Goal: Task Accomplishment & Management: Manage account settings

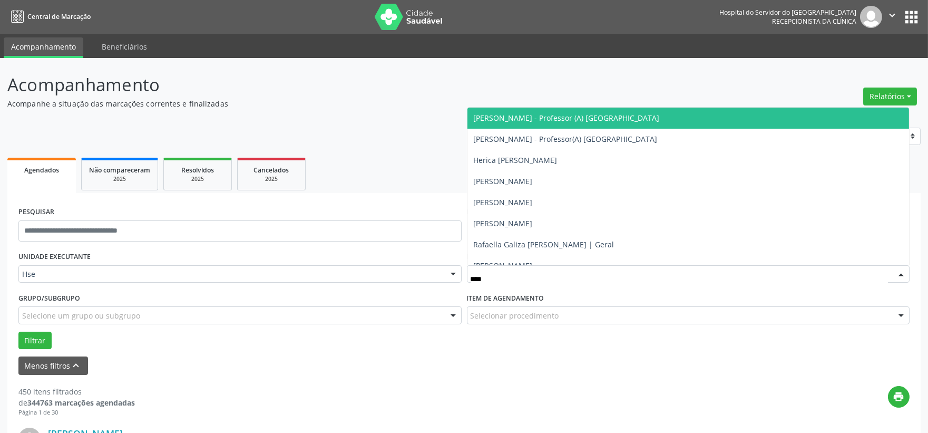
type input "*****"
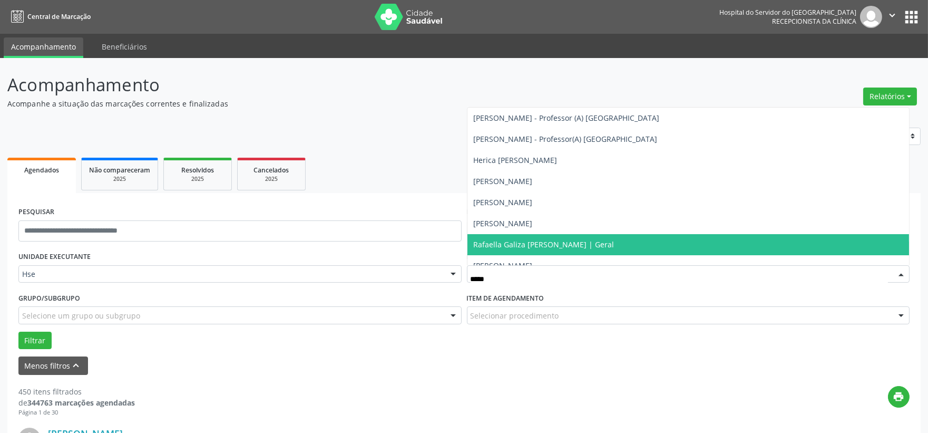
click at [519, 242] on span "Rafaella Galiza [PERSON_NAME] | Geral" at bounding box center [544, 244] width 141 height 10
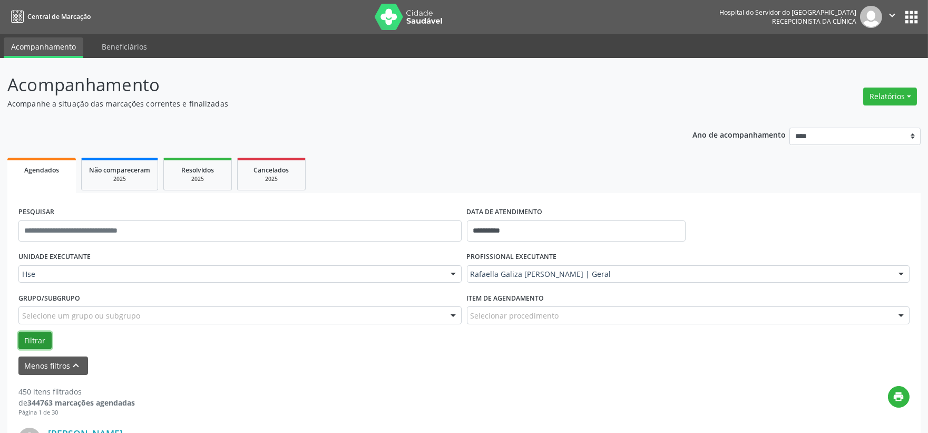
click at [48, 340] on button "Filtrar" at bounding box center [34, 340] width 33 height 18
click at [88, 227] on input "text" at bounding box center [239, 230] width 443 height 21
click at [18, 331] on button "Filtrar" at bounding box center [34, 340] width 33 height 18
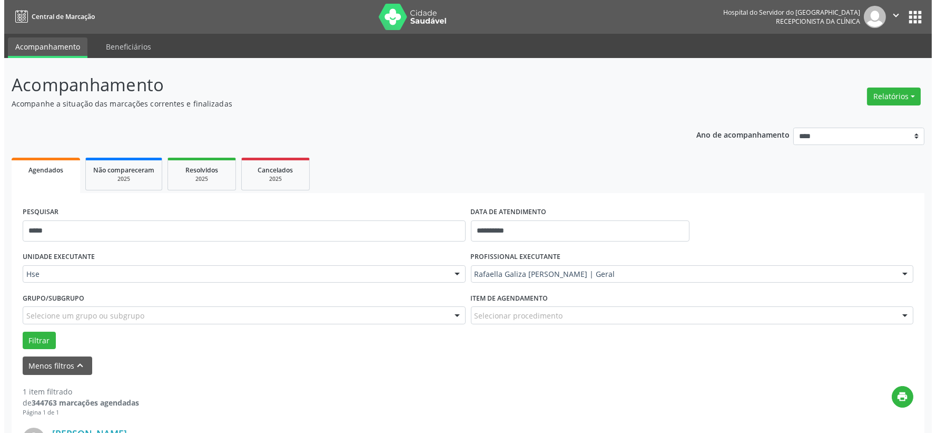
scroll to position [162, 0]
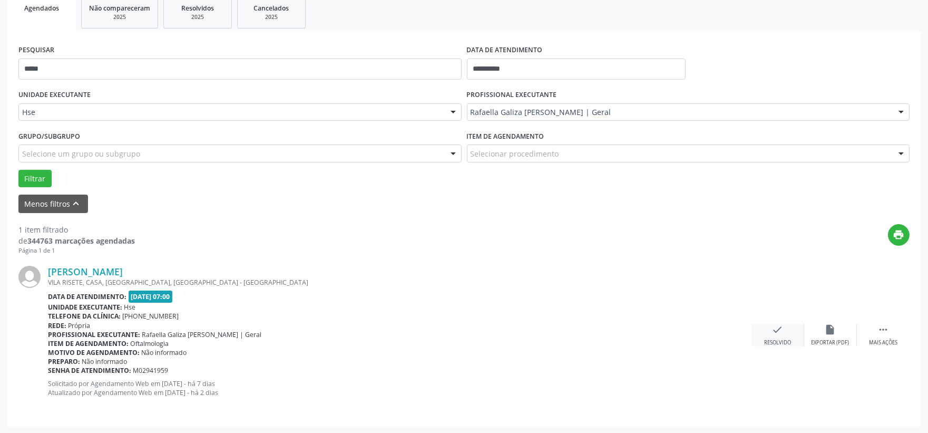
click at [780, 328] on icon "check" at bounding box center [778, 330] width 12 height 12
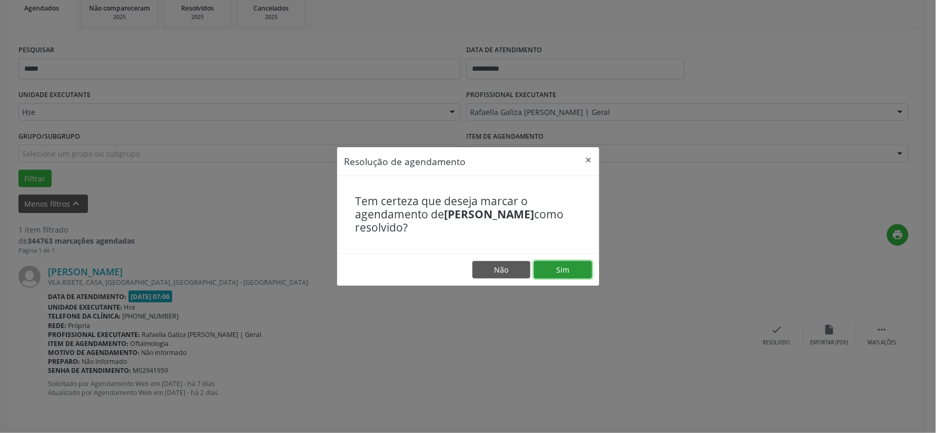
click at [573, 275] on button "Sim" at bounding box center [563, 270] width 58 height 18
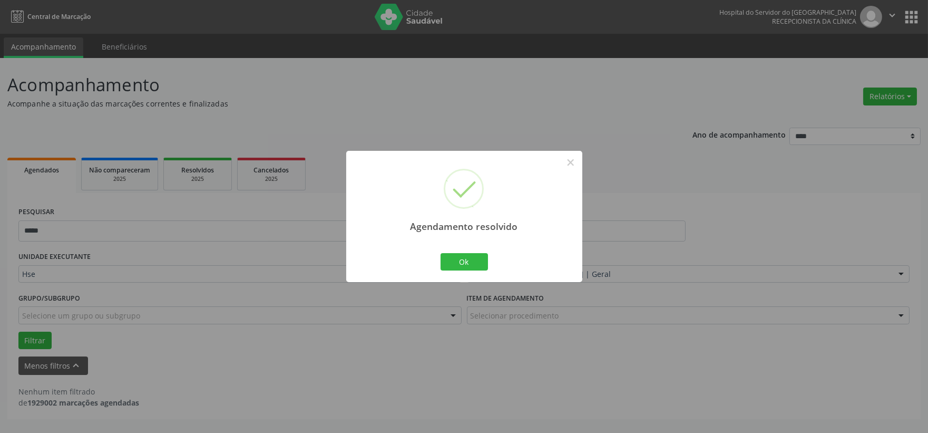
scroll to position [0, 0]
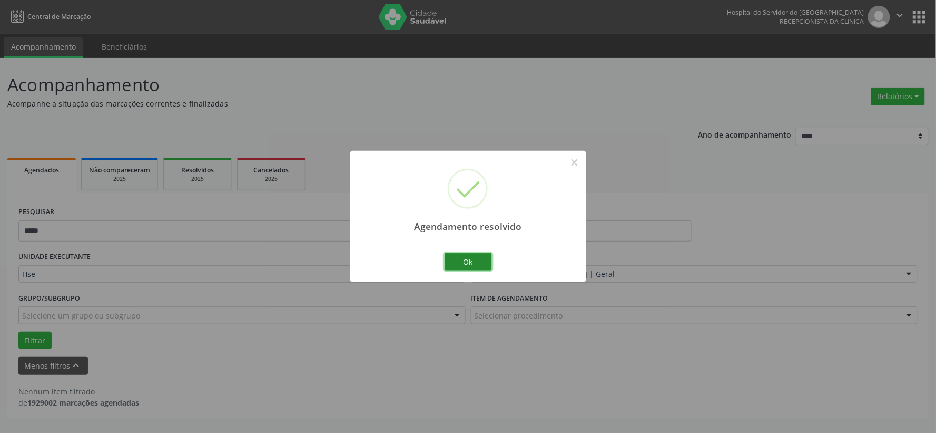
click at [462, 260] on button "Ok" at bounding box center [468, 262] width 47 height 18
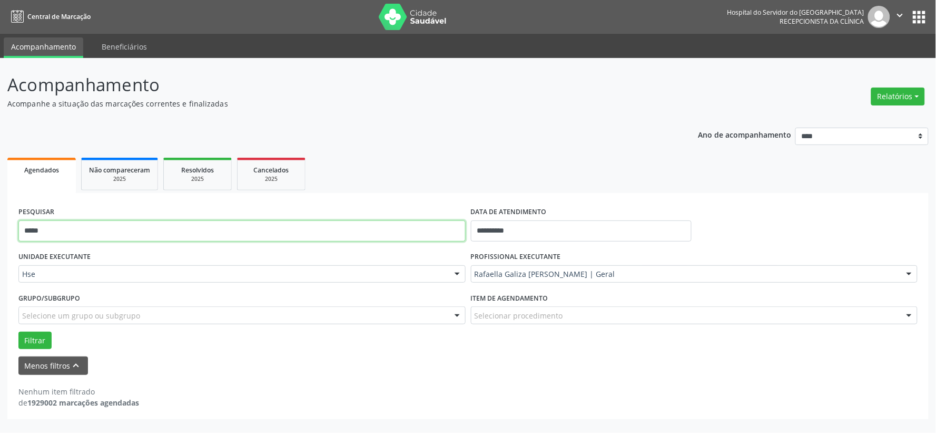
click at [433, 238] on input "*****" at bounding box center [241, 230] width 447 height 21
click at [433, 235] on input "*****" at bounding box center [241, 230] width 447 height 21
click at [433, 234] on input "*****" at bounding box center [241, 230] width 447 height 21
click at [18, 331] on button "Filtrar" at bounding box center [34, 340] width 33 height 18
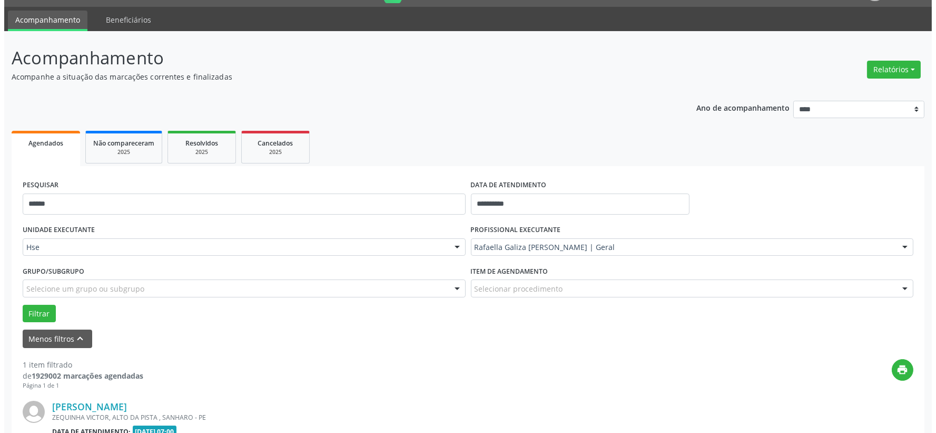
scroll to position [162, 0]
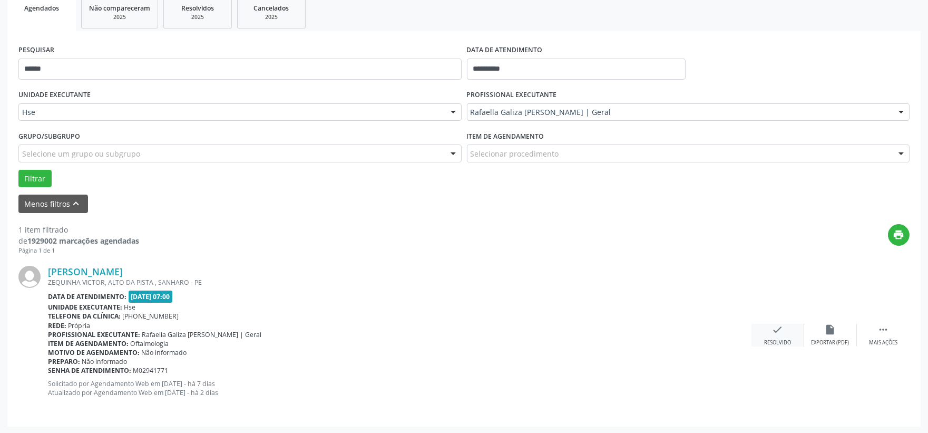
click at [789, 340] on div "Resolvido" at bounding box center [777, 342] width 27 height 7
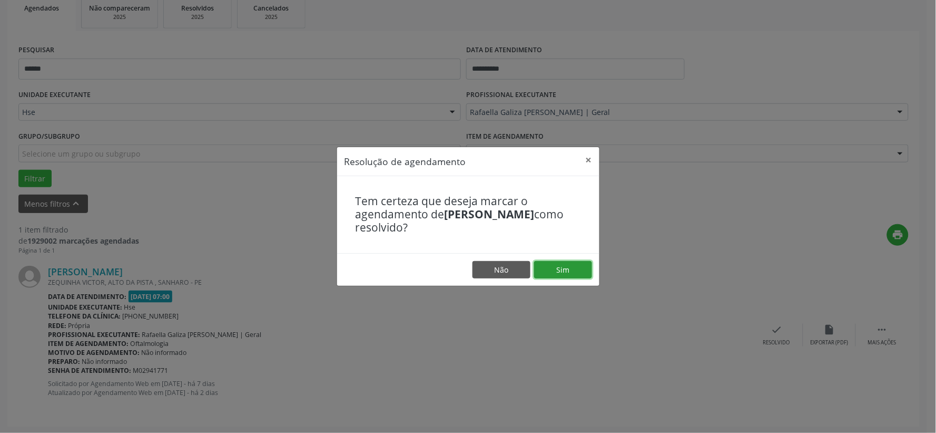
click at [565, 268] on button "Sim" at bounding box center [563, 270] width 58 height 18
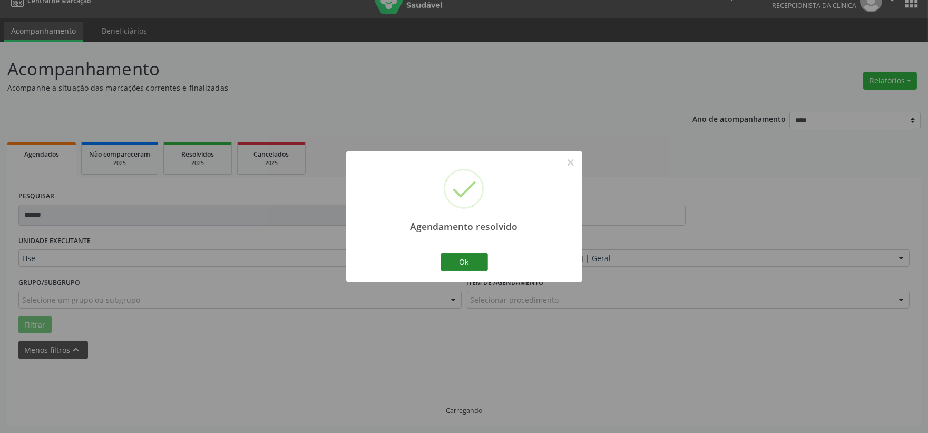
scroll to position [27, 0]
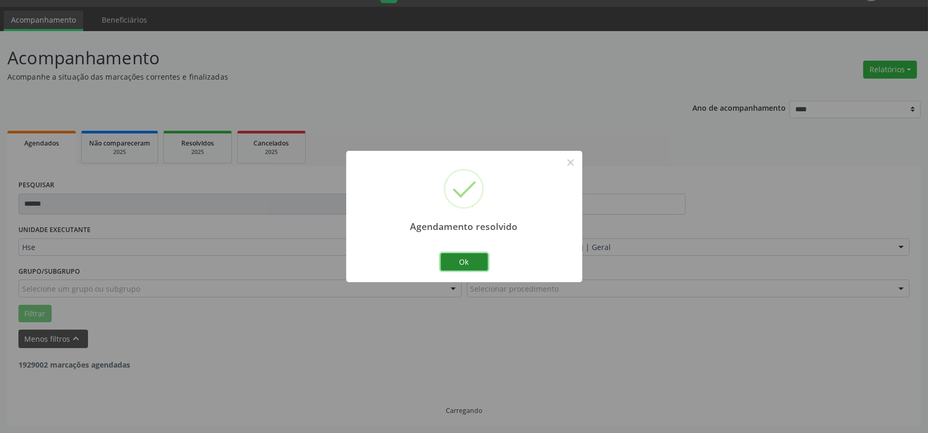
click at [476, 260] on button "Ok" at bounding box center [464, 262] width 47 height 18
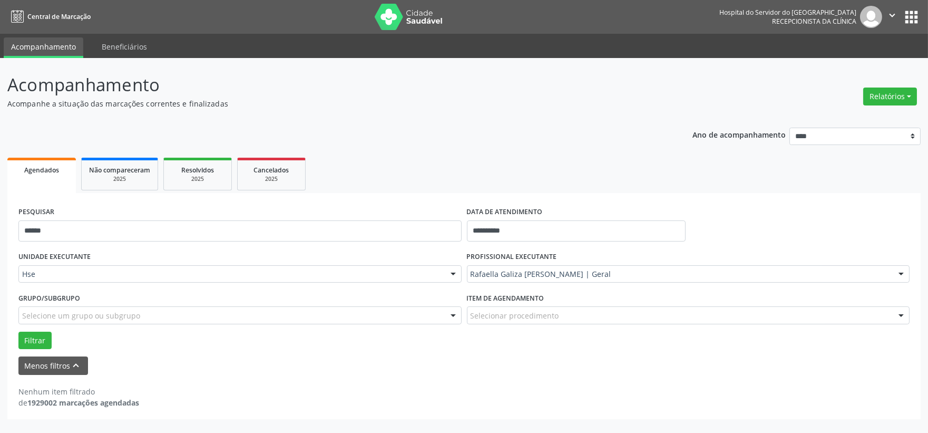
scroll to position [0, 0]
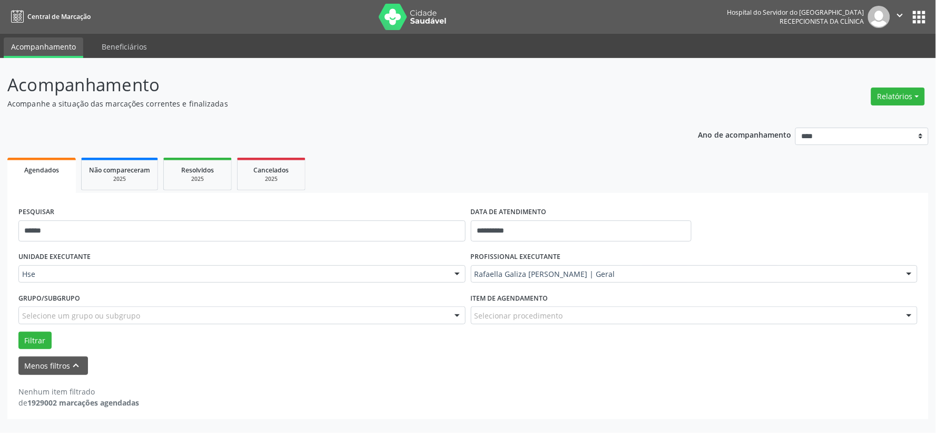
click at [394, 217] on div "PESQUISAR ******" at bounding box center [242, 226] width 453 height 45
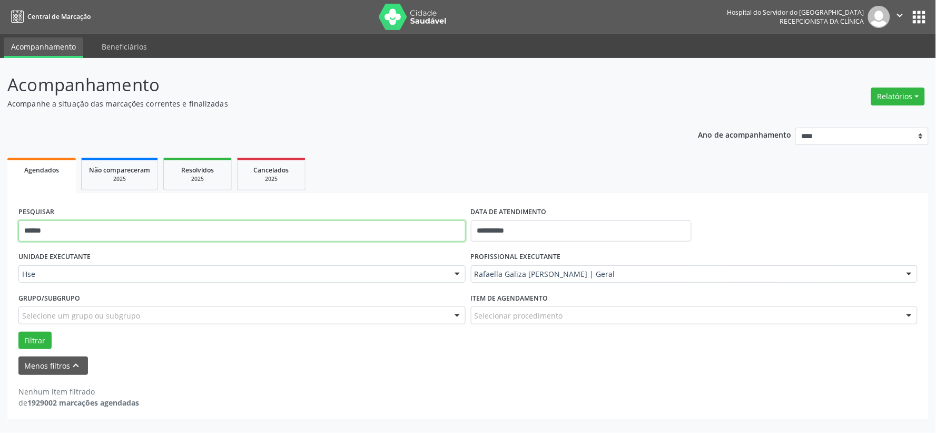
click at [396, 226] on input "******" at bounding box center [241, 230] width 447 height 21
click at [18, 331] on button "Filtrar" at bounding box center [34, 340] width 33 height 18
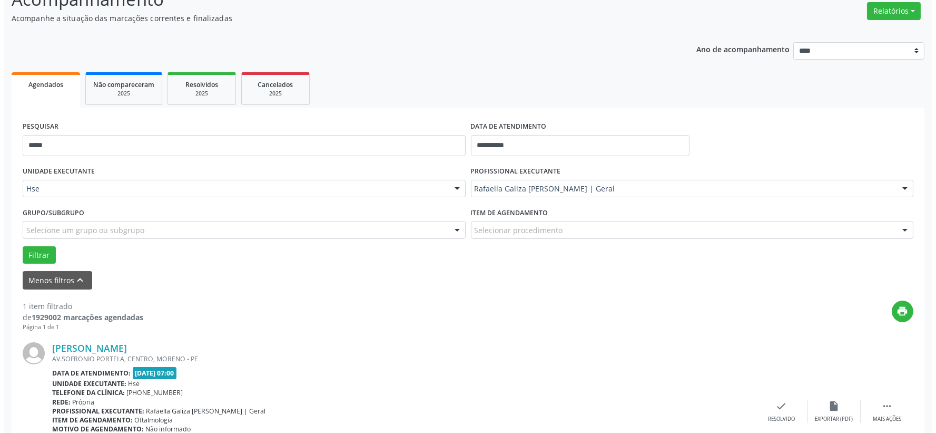
scroll to position [162, 0]
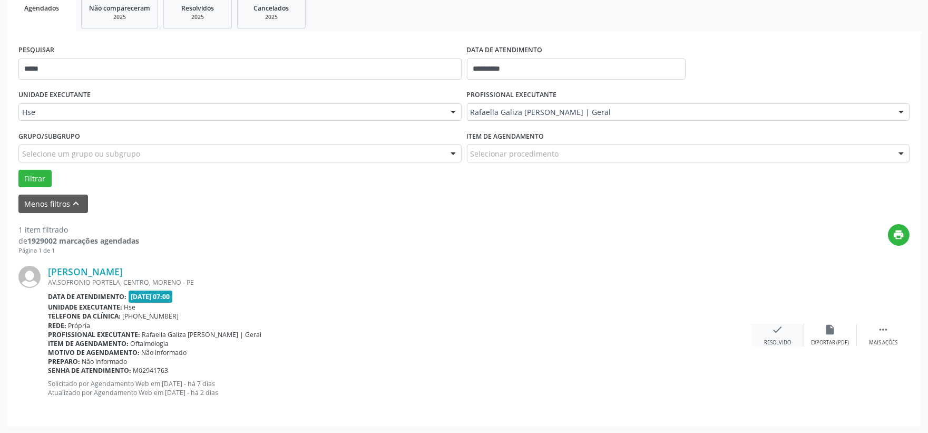
click at [763, 335] on div "check Resolvido" at bounding box center [777, 335] width 53 height 23
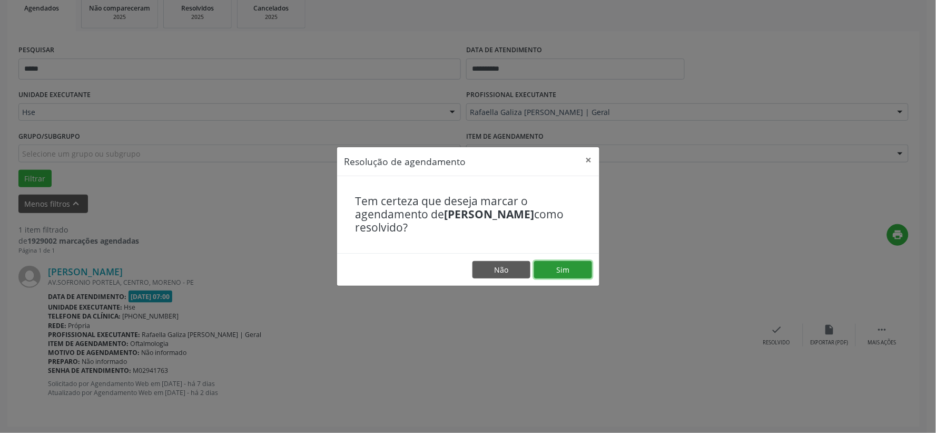
click at [565, 274] on button "Sim" at bounding box center [563, 270] width 58 height 18
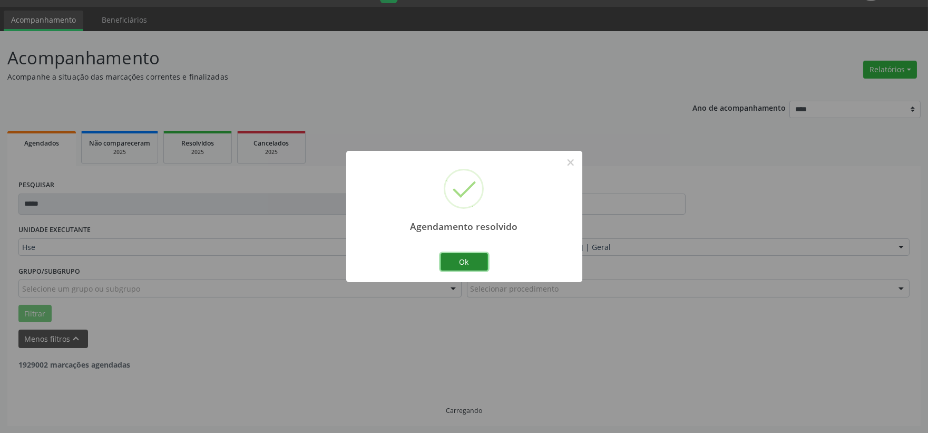
scroll to position [0, 0]
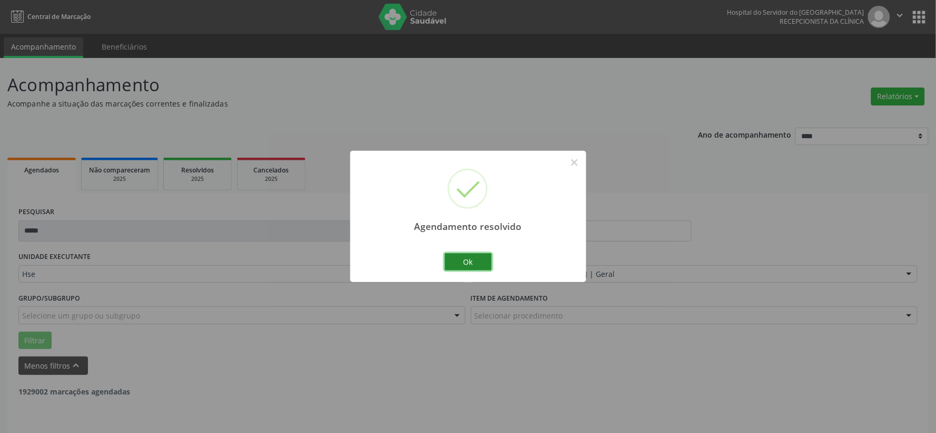
click at [465, 261] on button "Ok" at bounding box center [468, 262] width 47 height 18
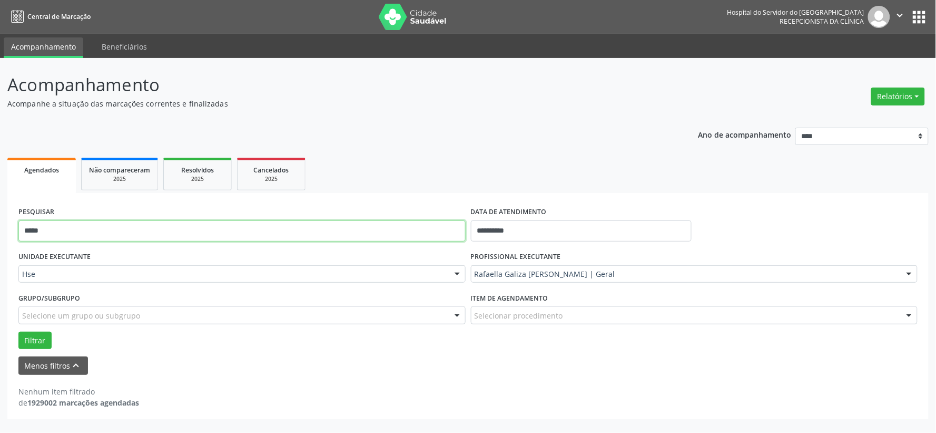
click at [394, 227] on input "*****" at bounding box center [241, 230] width 447 height 21
click at [18, 331] on button "Filtrar" at bounding box center [34, 340] width 33 height 18
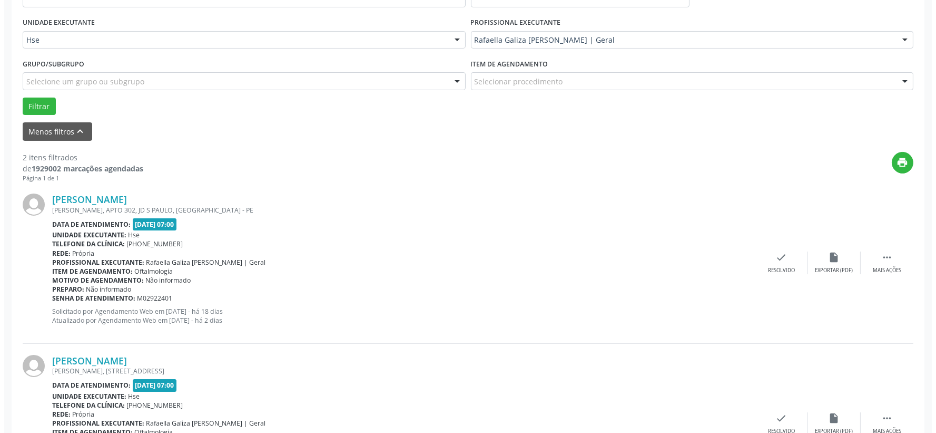
scroll to position [292, 0]
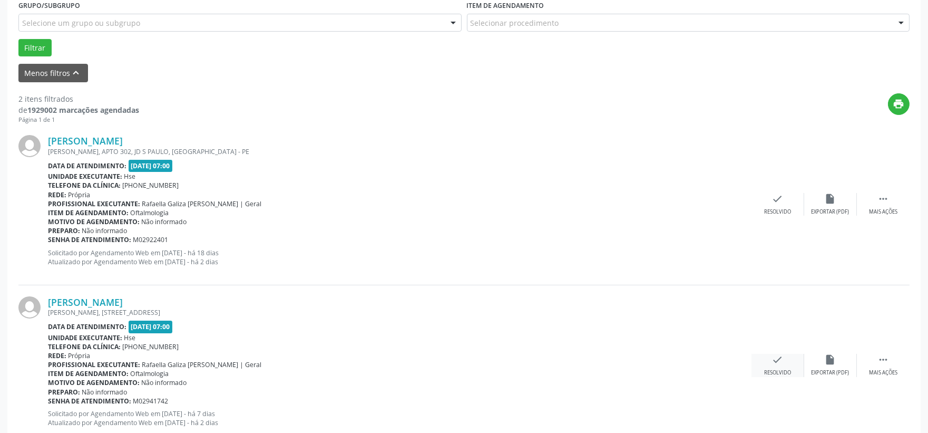
click at [774, 364] on icon "check" at bounding box center [778, 360] width 12 height 12
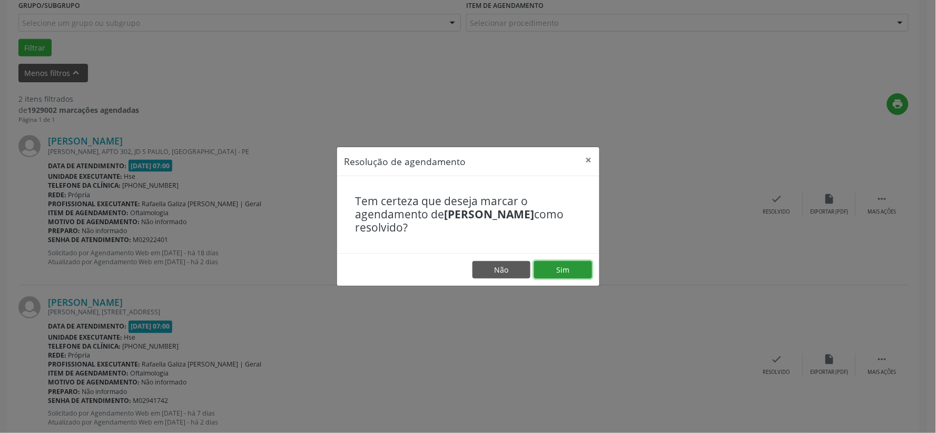
click at [571, 265] on button "Sim" at bounding box center [563, 270] width 58 height 18
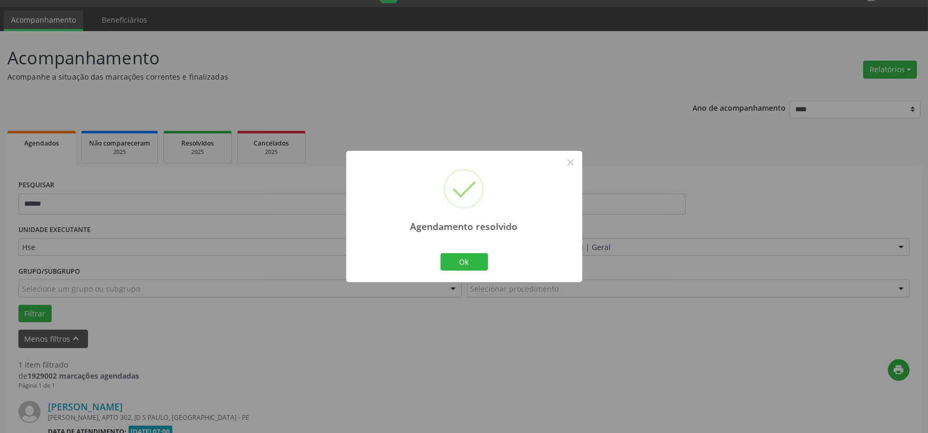
scroll to position [162, 0]
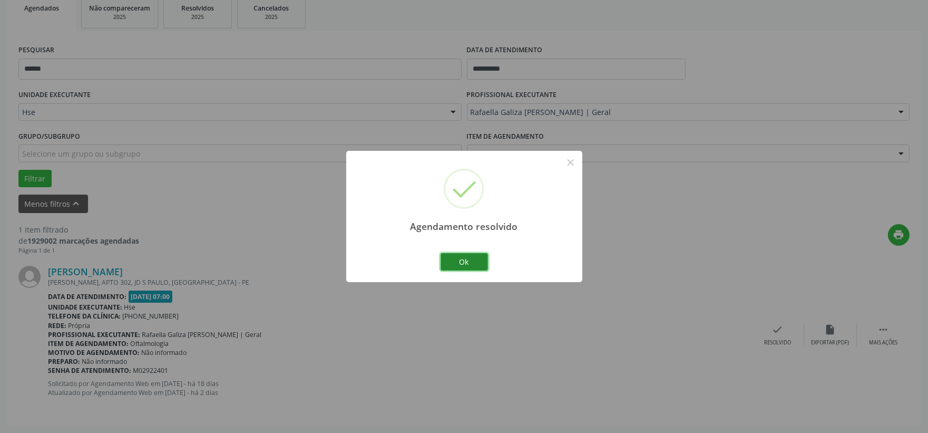
click at [477, 265] on button "Ok" at bounding box center [464, 262] width 47 height 18
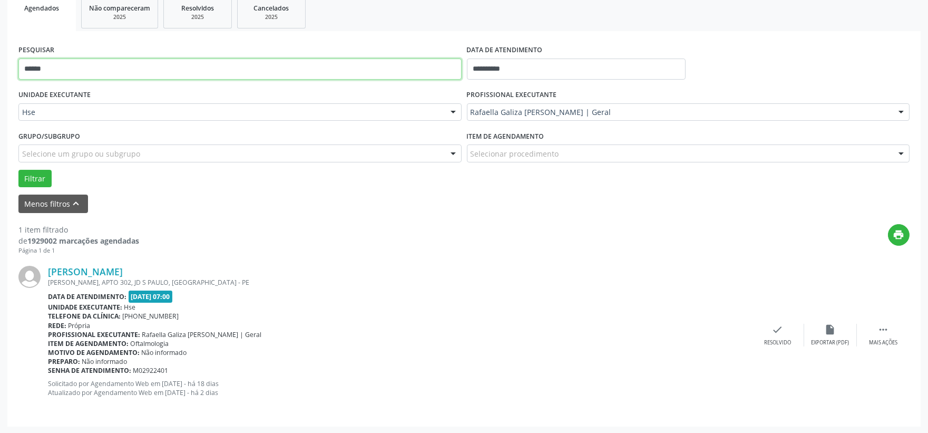
click at [213, 70] on input "******" at bounding box center [239, 68] width 443 height 21
click at [18, 170] on button "Filtrar" at bounding box center [34, 179] width 33 height 18
click at [785, 334] on div "check Resolvido" at bounding box center [777, 335] width 53 height 23
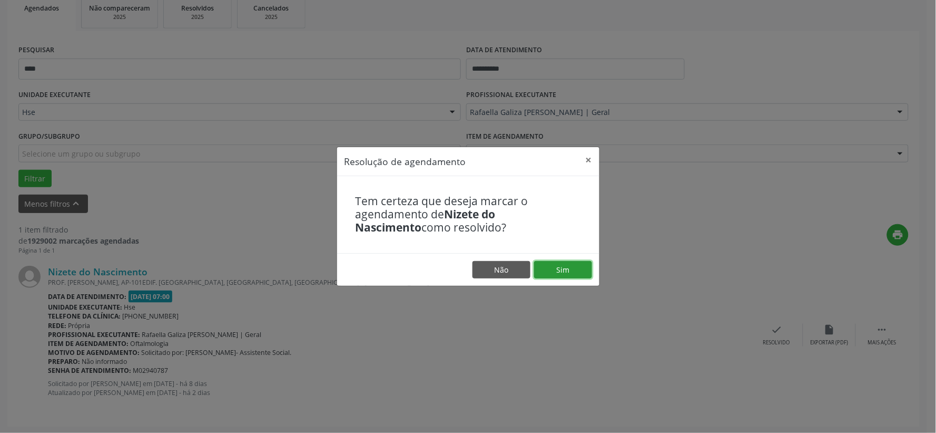
drag, startPoint x: 589, startPoint y: 275, endPoint x: 583, endPoint y: 275, distance: 5.8
click at [588, 275] on button "Sim" at bounding box center [563, 270] width 58 height 18
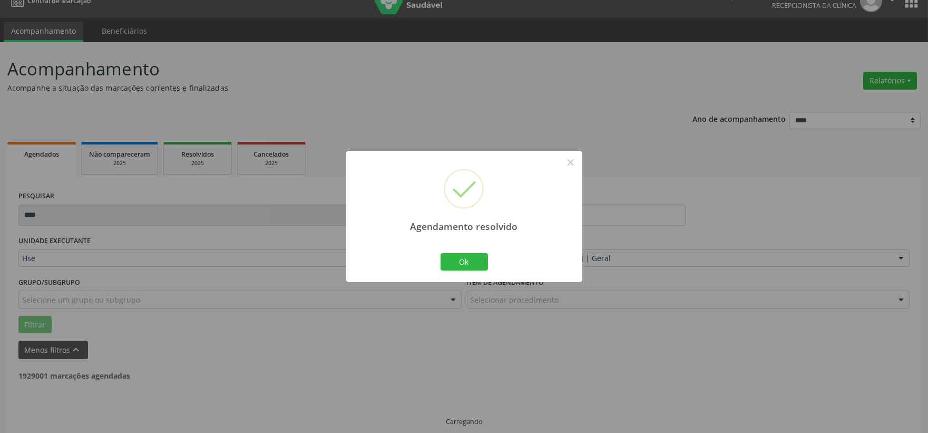
scroll to position [27, 0]
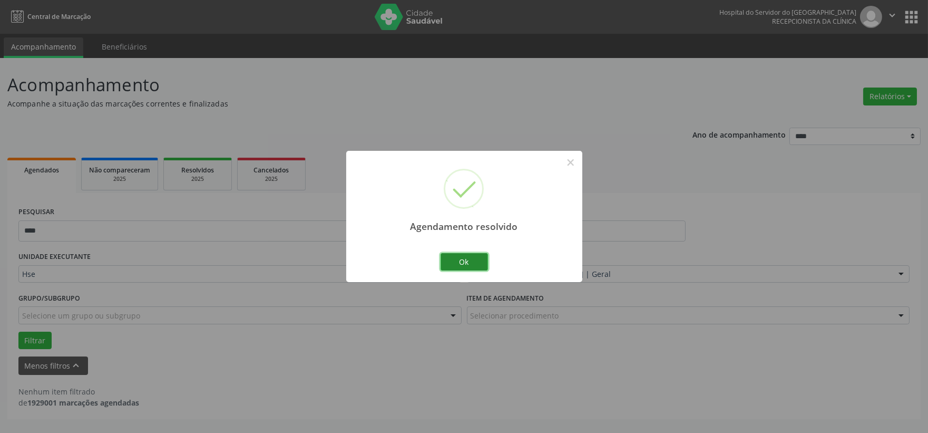
click at [465, 259] on button "Ok" at bounding box center [464, 262] width 47 height 18
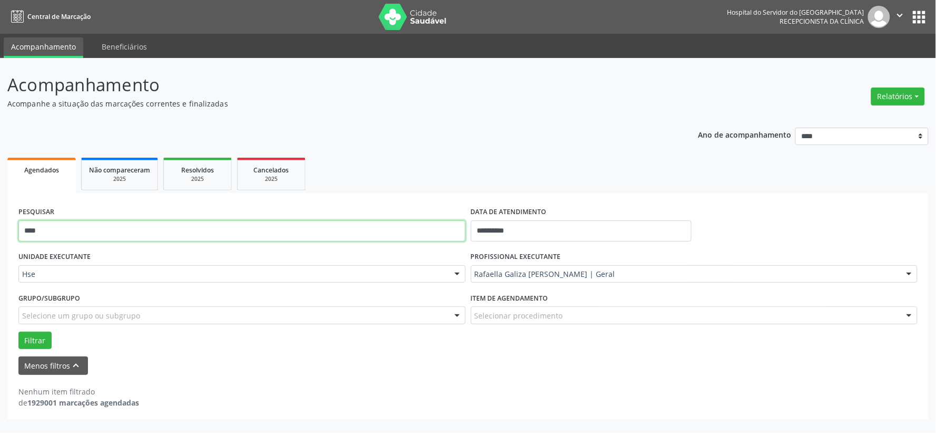
click at [373, 234] on input "****" at bounding box center [241, 230] width 447 height 21
click at [18, 331] on button "Filtrar" at bounding box center [34, 340] width 33 height 18
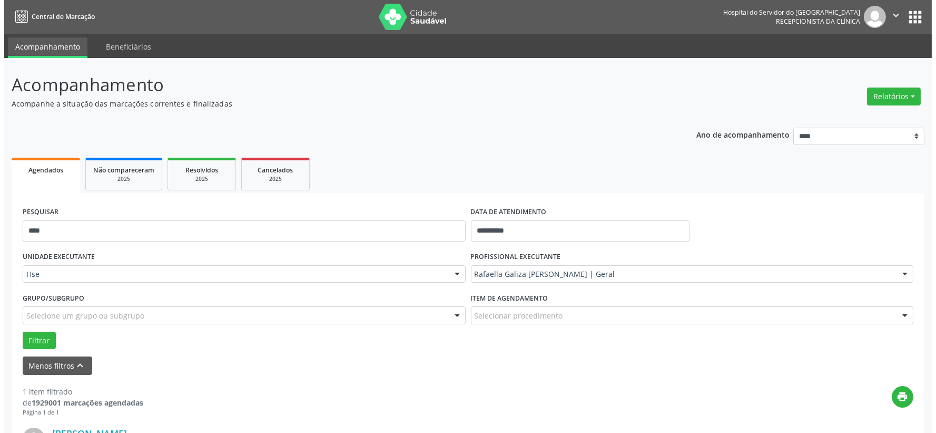
scroll to position [162, 0]
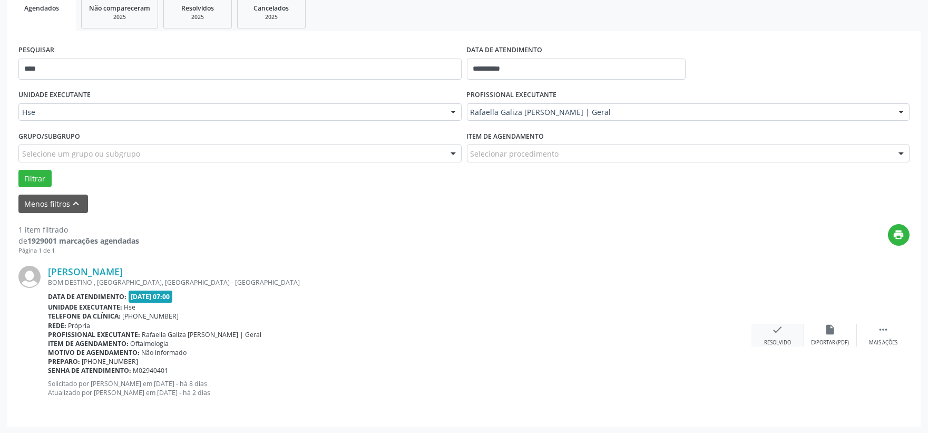
click at [769, 334] on div "check Resolvido" at bounding box center [777, 335] width 53 height 23
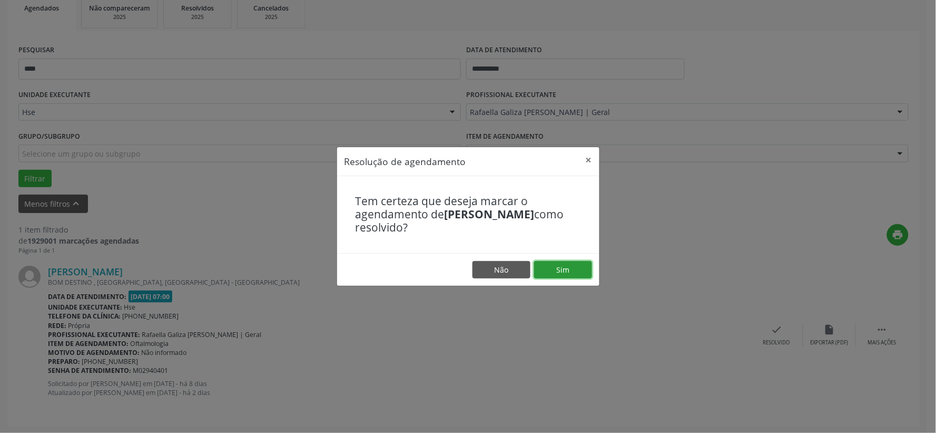
click at [581, 269] on button "Sim" at bounding box center [563, 270] width 58 height 18
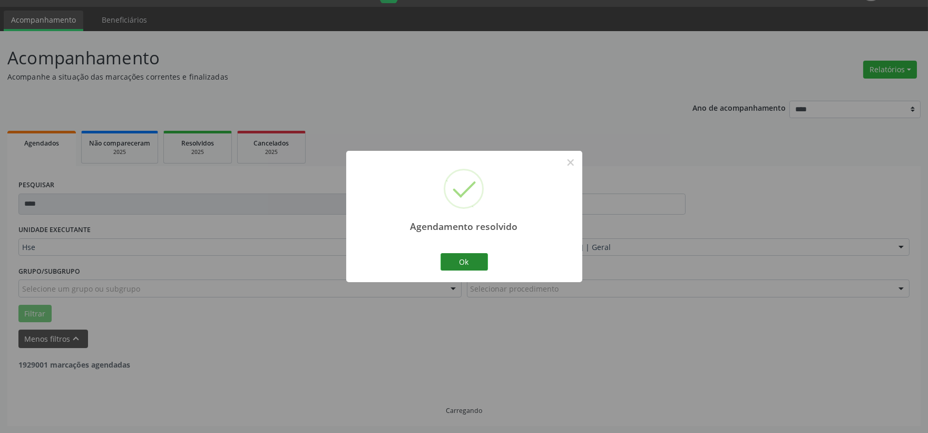
scroll to position [0, 0]
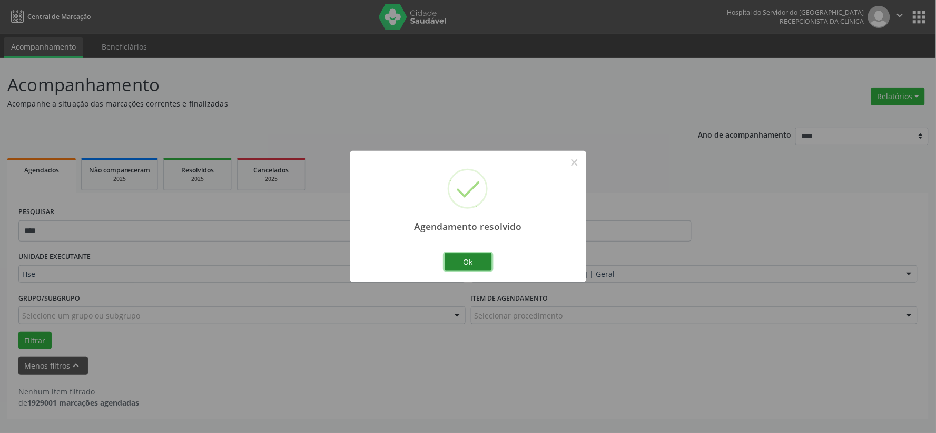
click at [471, 260] on button "Ok" at bounding box center [468, 262] width 47 height 18
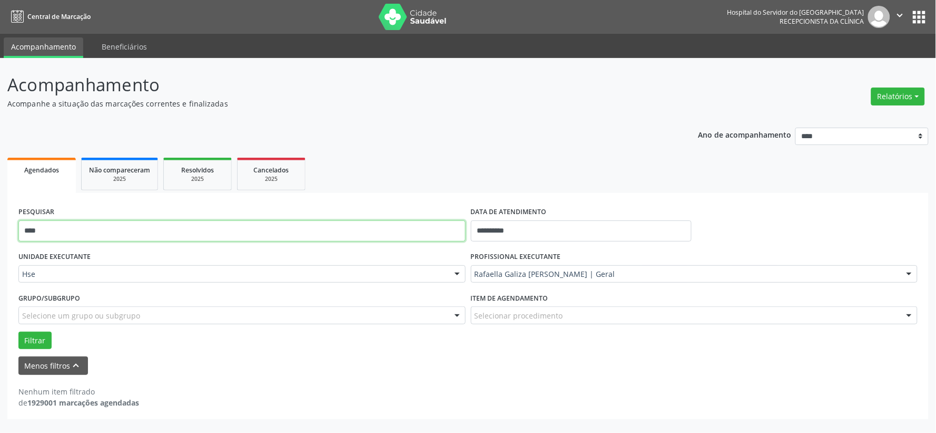
click at [407, 231] on input "****" at bounding box center [241, 230] width 447 height 21
click at [407, 229] on input "****" at bounding box center [241, 230] width 447 height 21
click at [18, 331] on button "Filtrar" at bounding box center [34, 340] width 33 height 18
drag, startPoint x: 37, startPoint y: 228, endPoint x: 30, endPoint y: 230, distance: 7.7
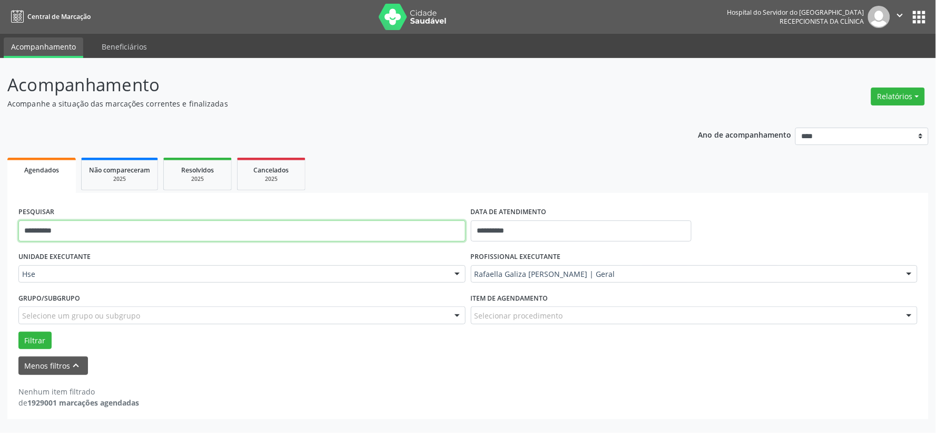
click at [30, 230] on input "**********" at bounding box center [241, 230] width 447 height 21
click at [35, 230] on input "**********" at bounding box center [241, 230] width 447 height 21
click at [33, 232] on input "**********" at bounding box center [241, 230] width 447 height 21
drag, startPoint x: 33, startPoint y: 231, endPoint x: 17, endPoint y: 228, distance: 15.5
click at [17, 228] on div "**********" at bounding box center [242, 226] width 453 height 45
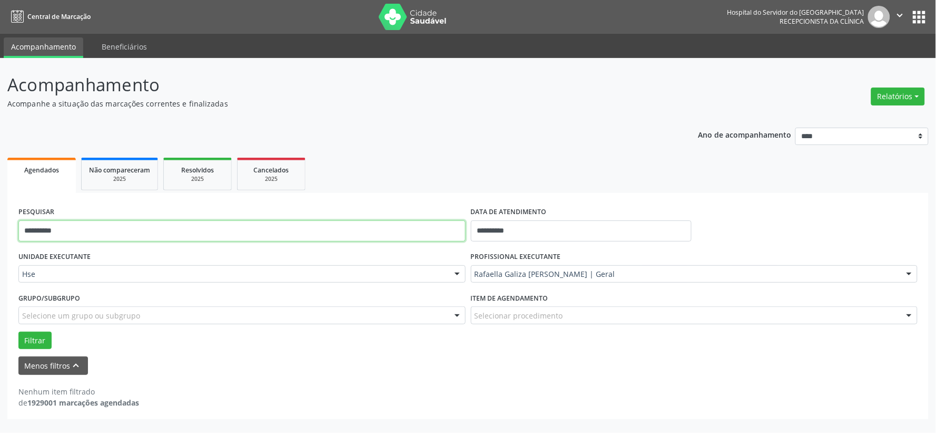
click at [31, 228] on input "**********" at bounding box center [241, 230] width 447 height 21
click at [32, 228] on input "**********" at bounding box center [241, 230] width 447 height 21
click at [34, 230] on input "**********" at bounding box center [241, 230] width 447 height 21
click at [18, 331] on button "Filtrar" at bounding box center [34, 340] width 33 height 18
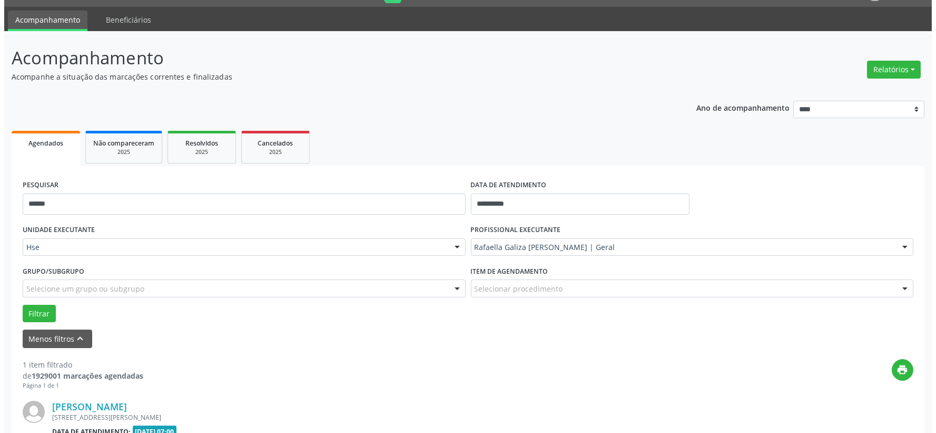
scroll to position [162, 0]
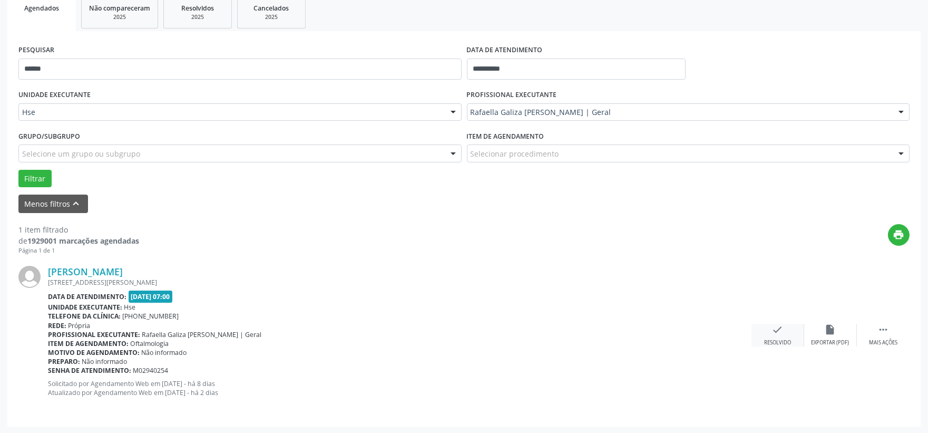
click at [773, 329] on icon "check" at bounding box center [778, 330] width 12 height 12
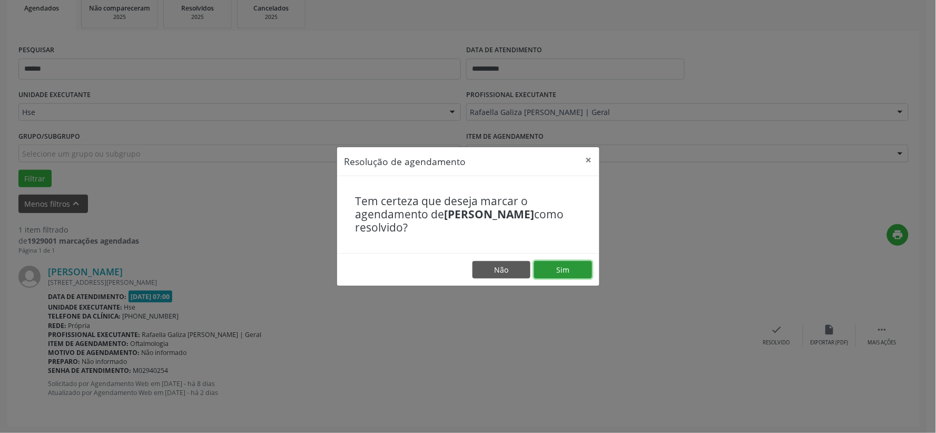
click at [552, 270] on button "Sim" at bounding box center [563, 270] width 58 height 18
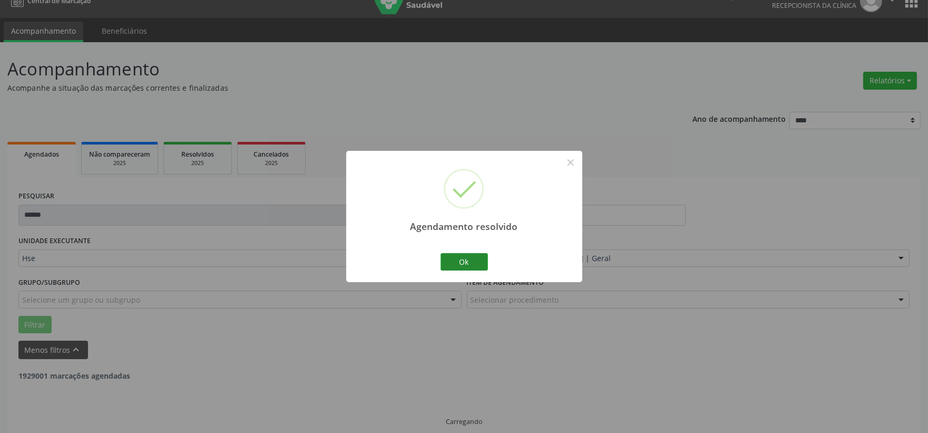
scroll to position [27, 0]
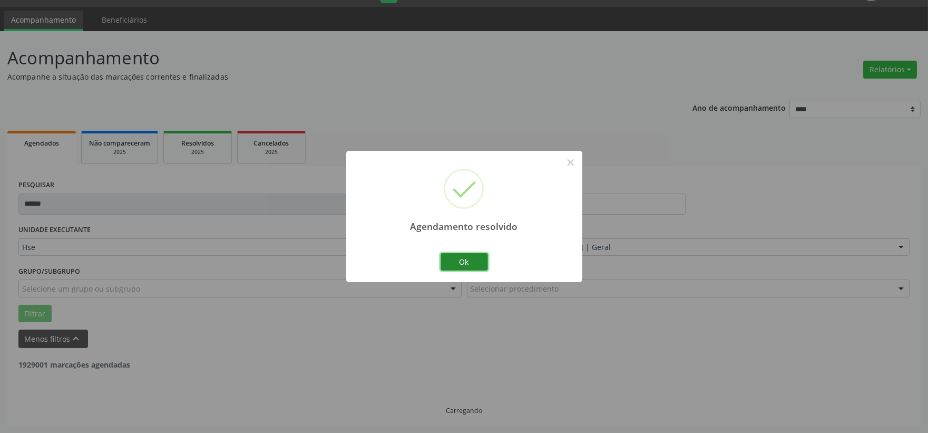
click at [464, 257] on button "Ok" at bounding box center [464, 262] width 47 height 18
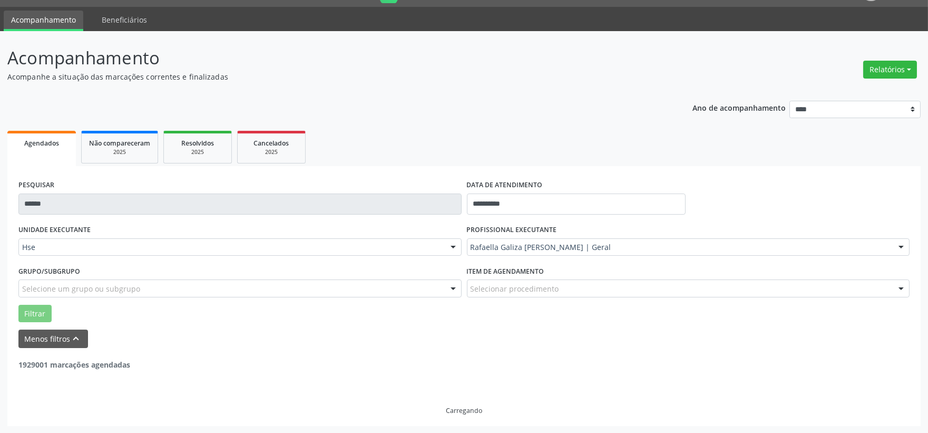
scroll to position [0, 0]
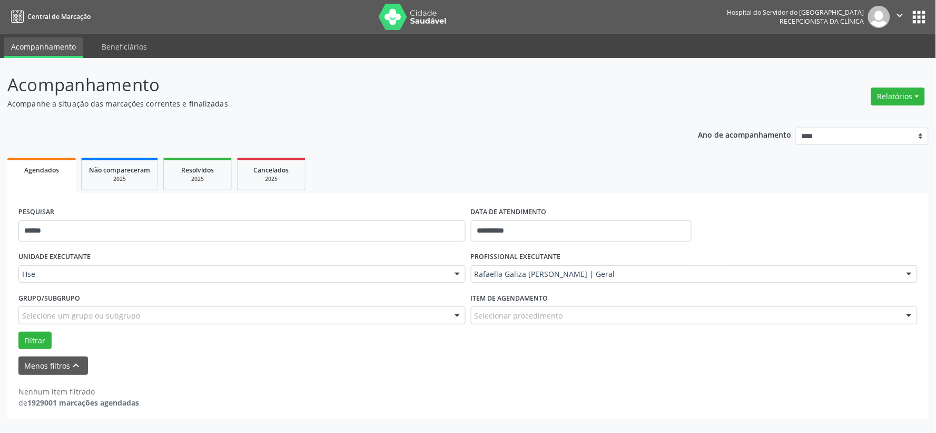
drag, startPoint x: 335, startPoint y: 241, endPoint x: 322, endPoint y: 220, distance: 25.0
click at [335, 240] on div "PESQUISAR ******" at bounding box center [242, 226] width 453 height 45
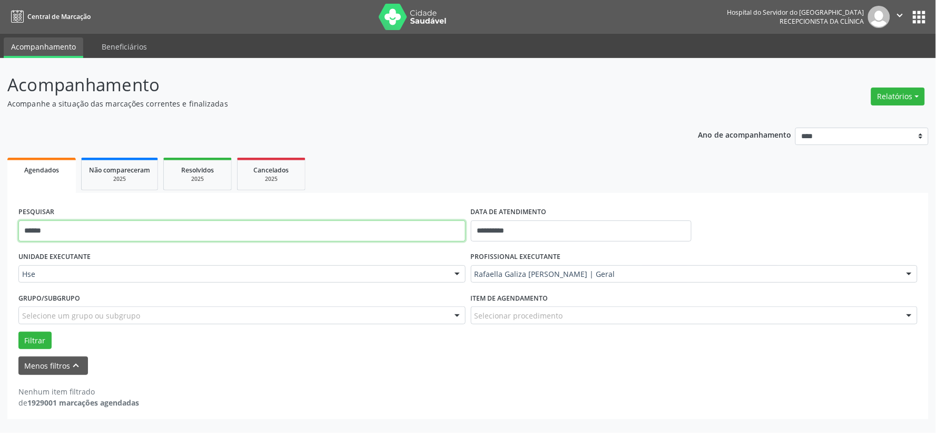
click at [322, 220] on input "******" at bounding box center [241, 230] width 447 height 21
click at [18, 331] on button "Filtrar" at bounding box center [34, 340] width 33 height 18
click at [38, 230] on input "*****" at bounding box center [241, 230] width 447 height 21
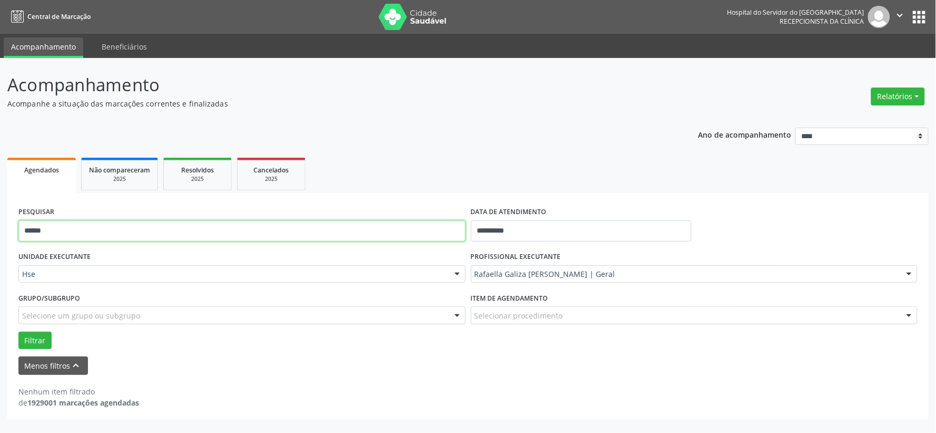
click at [18, 331] on button "Filtrar" at bounding box center [34, 340] width 33 height 18
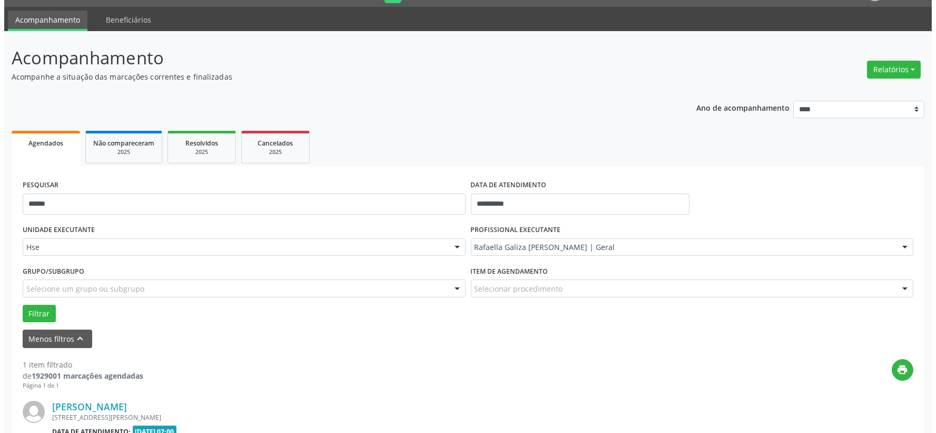
scroll to position [162, 0]
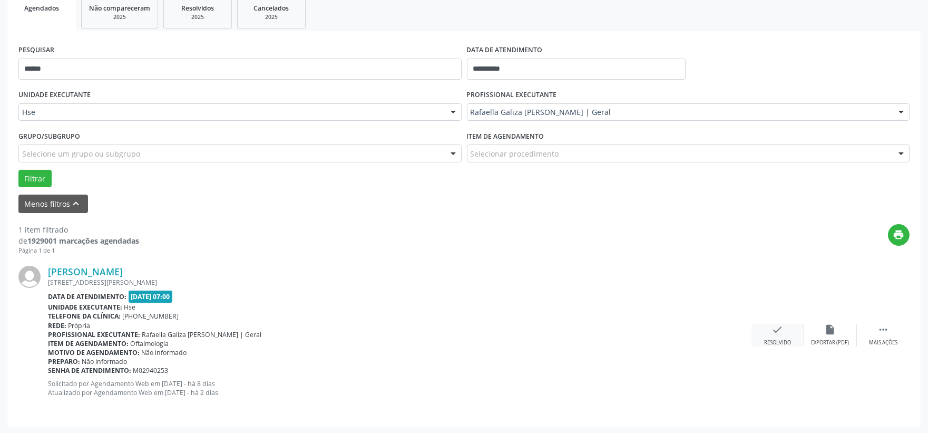
click at [765, 335] on div "check Resolvido" at bounding box center [777, 335] width 53 height 23
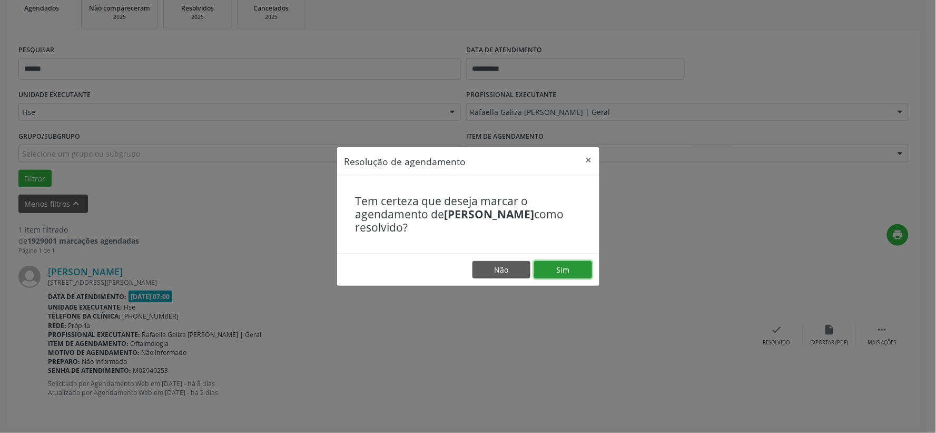
click at [576, 265] on button "Sim" at bounding box center [563, 270] width 58 height 18
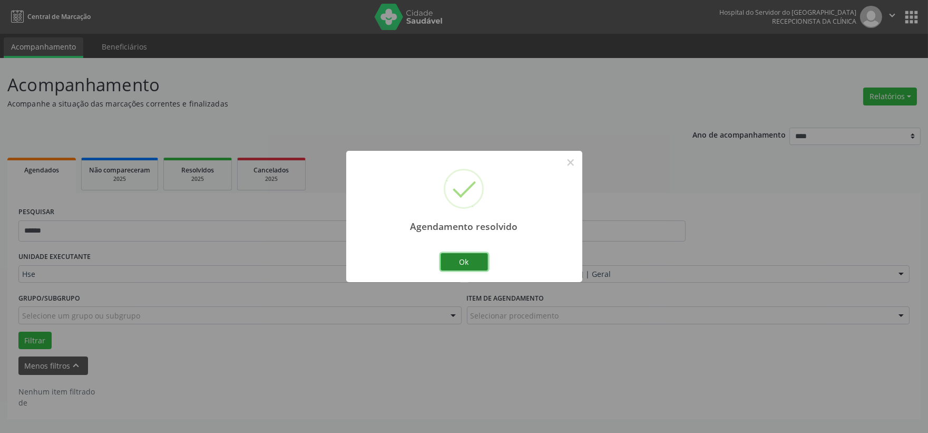
scroll to position [0, 0]
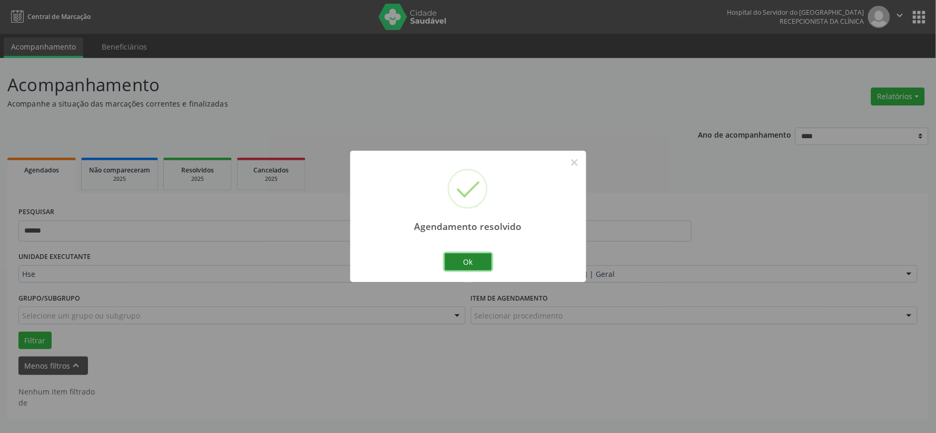
click at [465, 266] on button "Ok" at bounding box center [468, 262] width 47 height 18
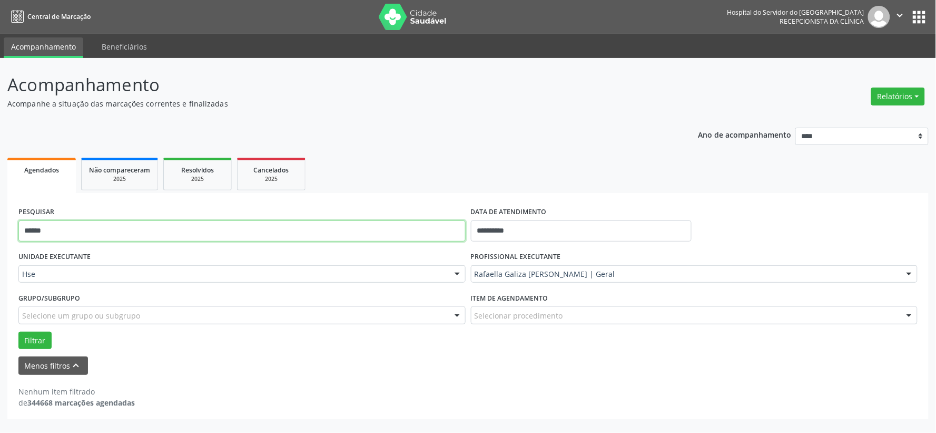
click at [348, 221] on input "******" at bounding box center [241, 230] width 447 height 21
click at [18, 331] on button "Filtrar" at bounding box center [34, 340] width 33 height 18
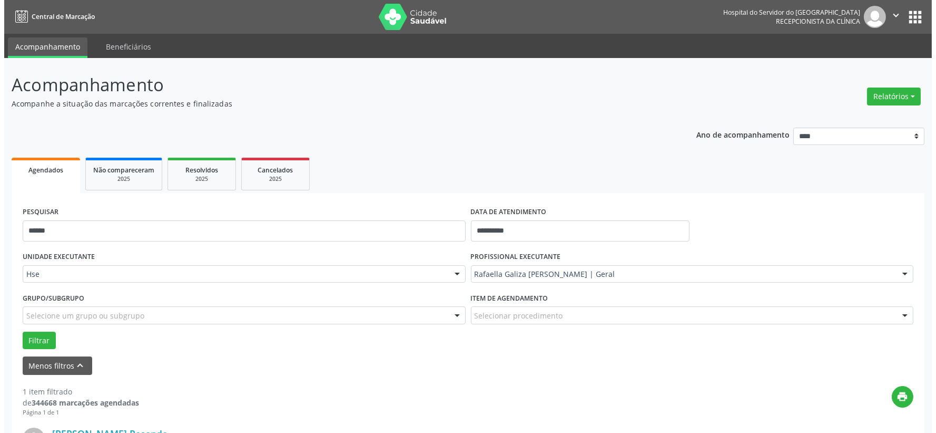
scroll to position [162, 0]
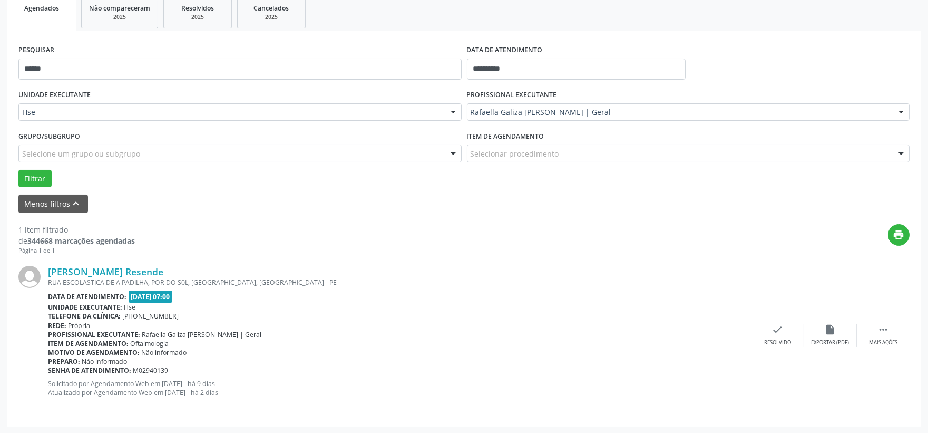
click at [767, 348] on div "[PERSON_NAME] Resende RUA ESCOLASTICA DE A PADILHA, POR DO S0L, [GEOGRAPHIC_DAT…" at bounding box center [463, 335] width 891 height 160
click at [768, 344] on div "Resolvido" at bounding box center [777, 342] width 27 height 7
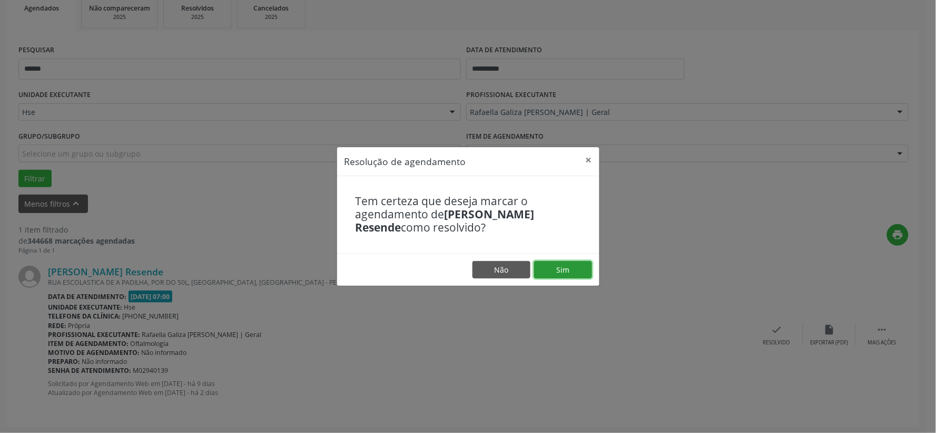
click at [545, 269] on button "Sim" at bounding box center [563, 270] width 58 height 18
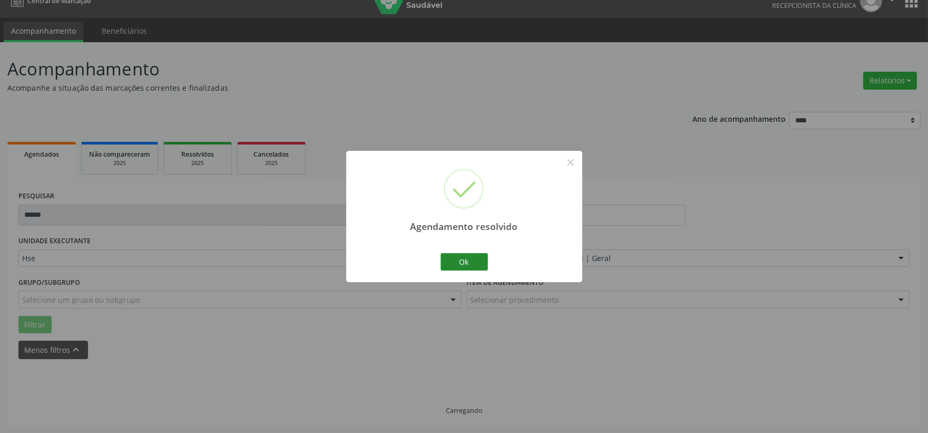
scroll to position [27, 0]
click at [455, 262] on button "Ok" at bounding box center [464, 262] width 47 height 18
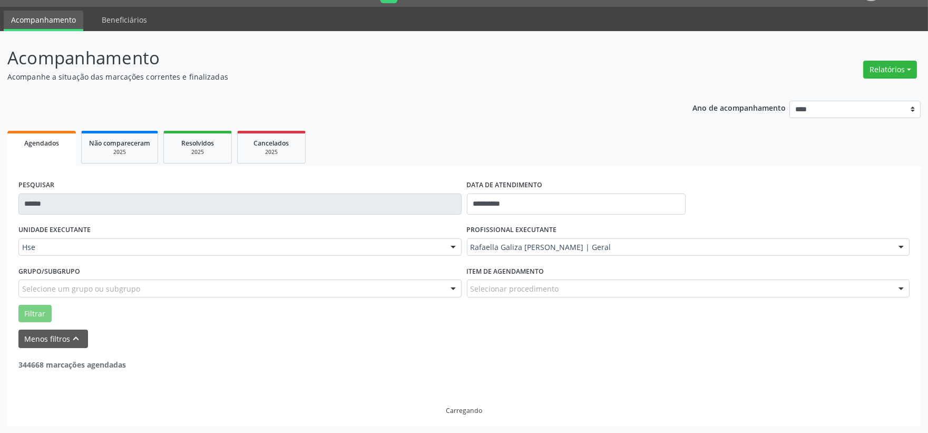
scroll to position [0, 0]
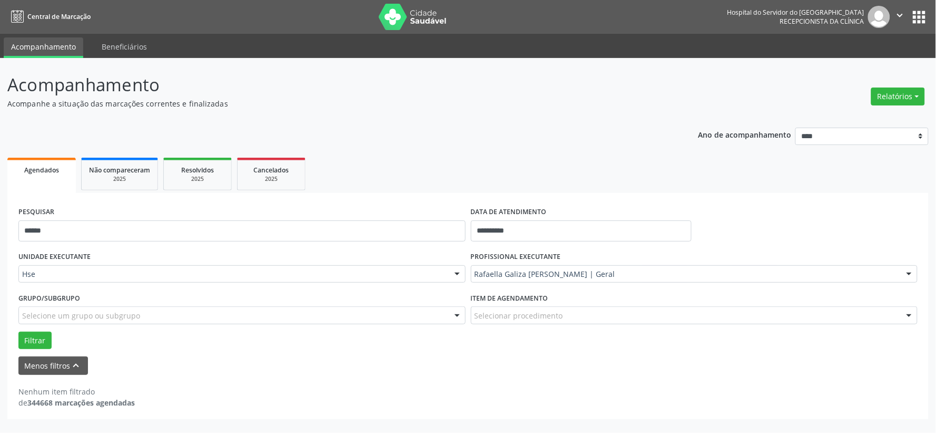
click at [324, 218] on div "PESQUISAR ******" at bounding box center [242, 226] width 453 height 45
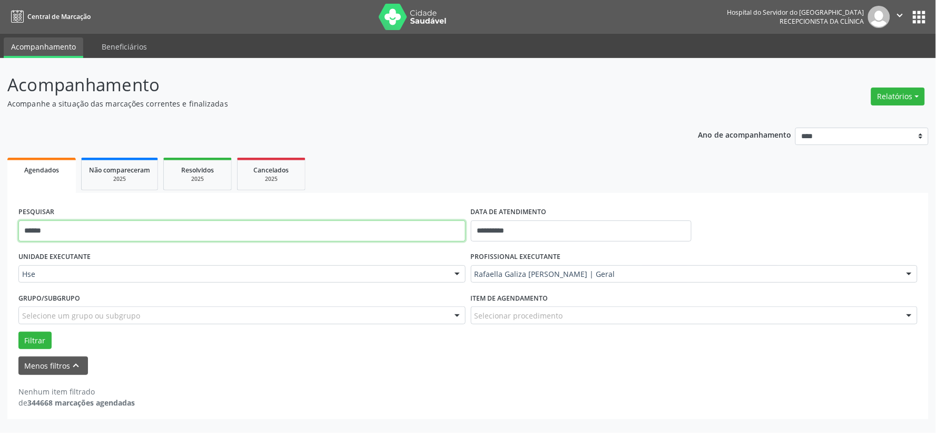
click at [339, 230] on input "******" at bounding box center [241, 230] width 447 height 21
click at [336, 229] on input "******" at bounding box center [241, 230] width 447 height 21
click at [18, 331] on button "Filtrar" at bounding box center [34, 340] width 33 height 18
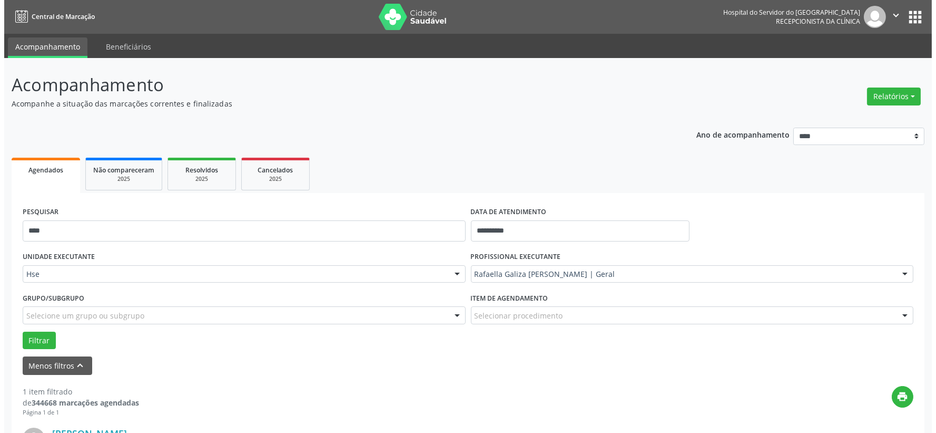
scroll to position [162, 0]
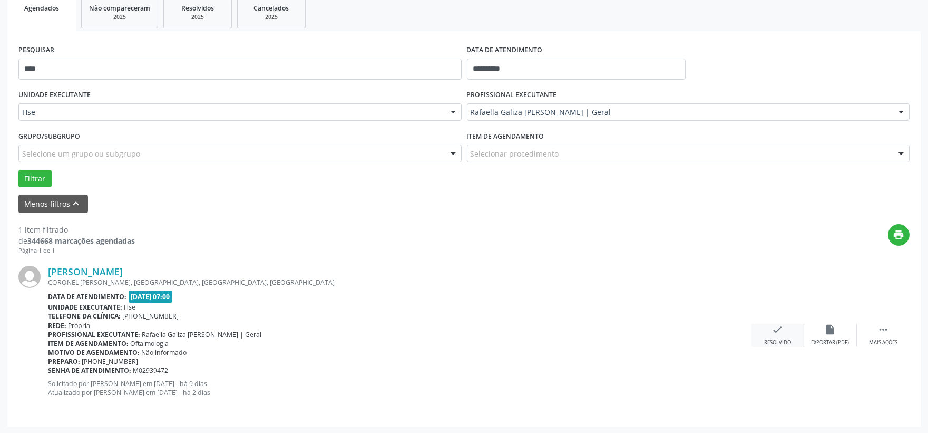
click at [758, 324] on div "check Resolvido" at bounding box center [777, 335] width 53 height 23
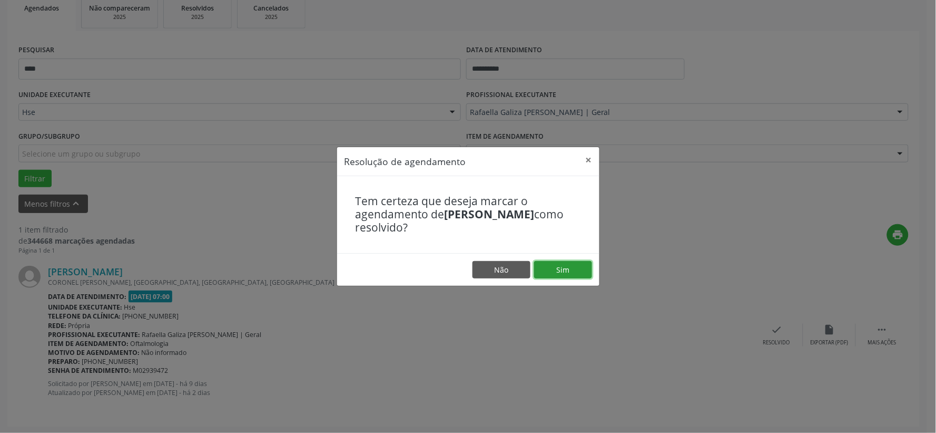
click at [565, 271] on button "Sim" at bounding box center [563, 270] width 58 height 18
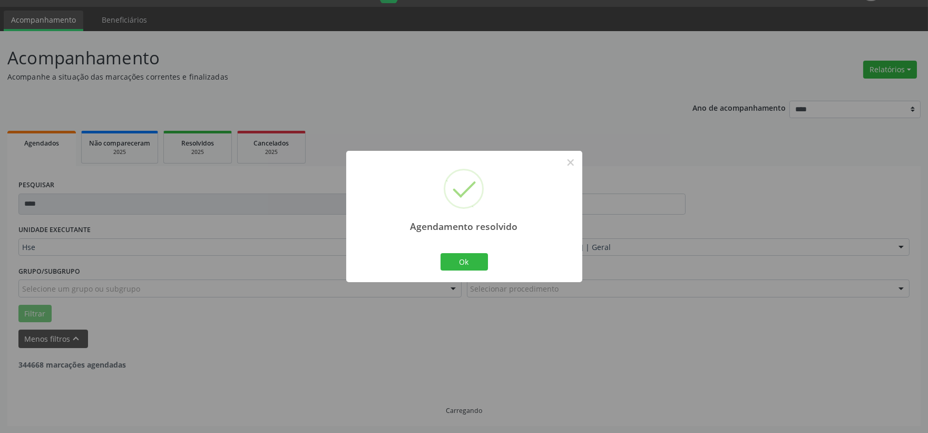
scroll to position [0, 0]
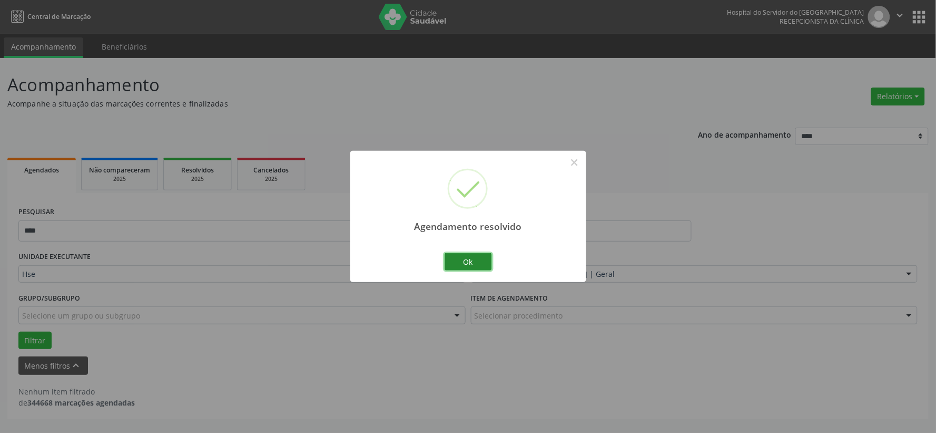
click at [454, 255] on button "Ok" at bounding box center [468, 262] width 47 height 18
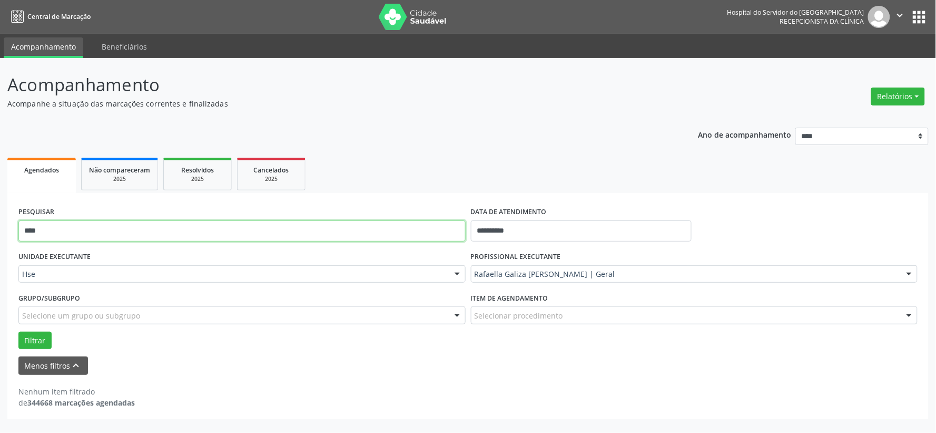
click at [402, 231] on input "****" at bounding box center [241, 230] width 447 height 21
click at [18, 331] on button "Filtrar" at bounding box center [34, 340] width 33 height 18
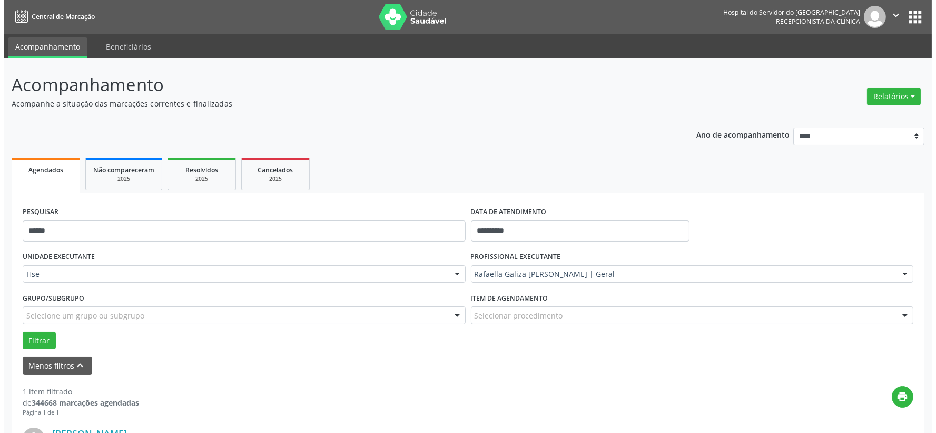
scroll to position [162, 0]
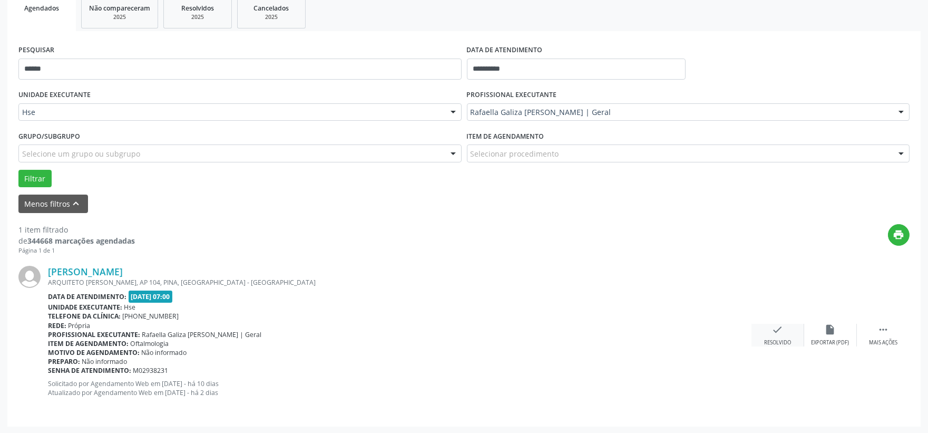
click at [775, 335] on div "check Resolvido" at bounding box center [777, 335] width 53 height 23
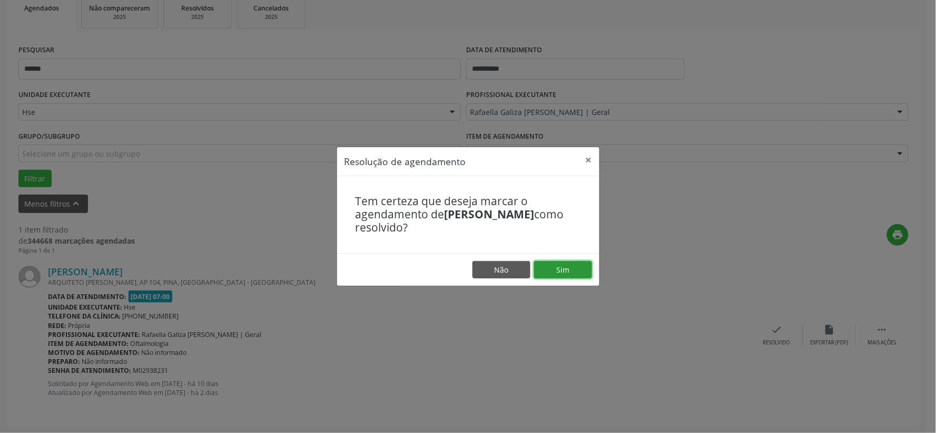
click at [573, 270] on button "Sim" at bounding box center [563, 270] width 58 height 18
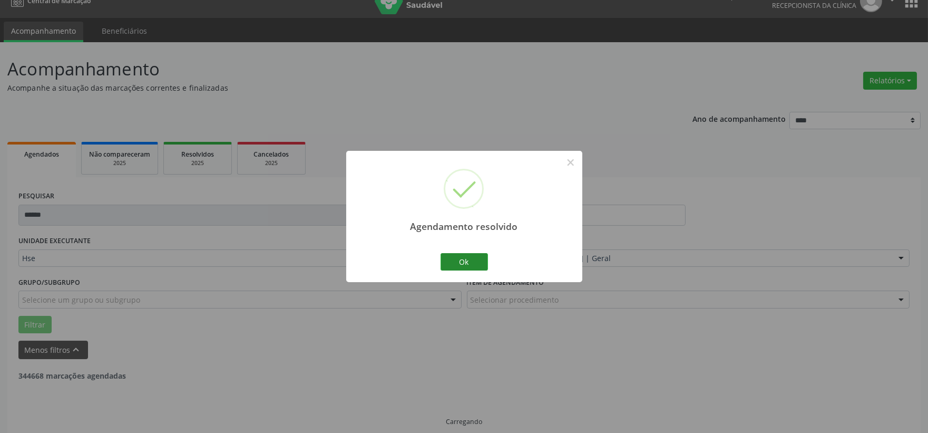
scroll to position [27, 0]
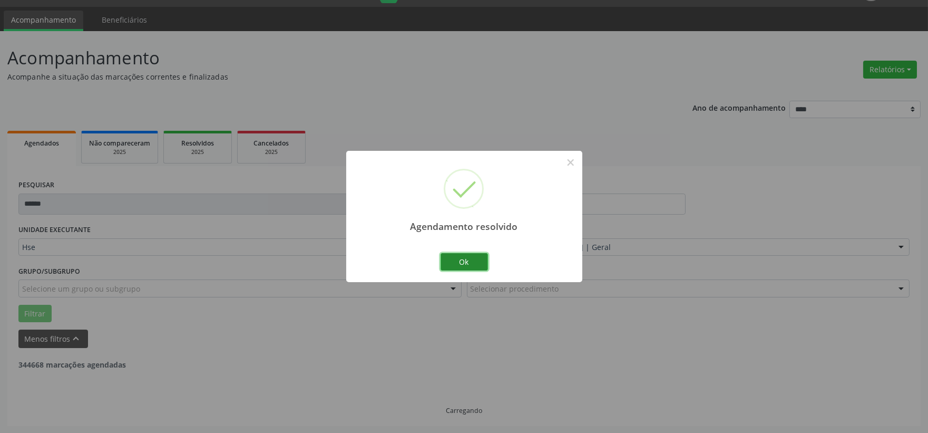
click at [455, 261] on button "Ok" at bounding box center [464, 262] width 47 height 18
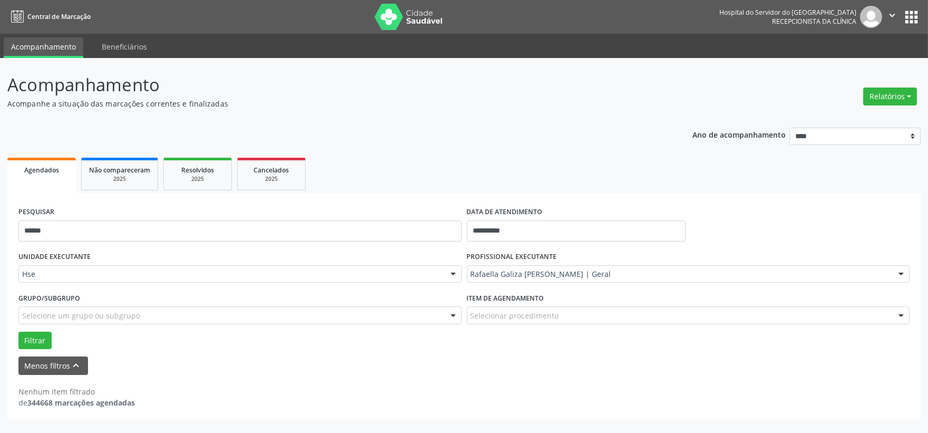
scroll to position [0, 0]
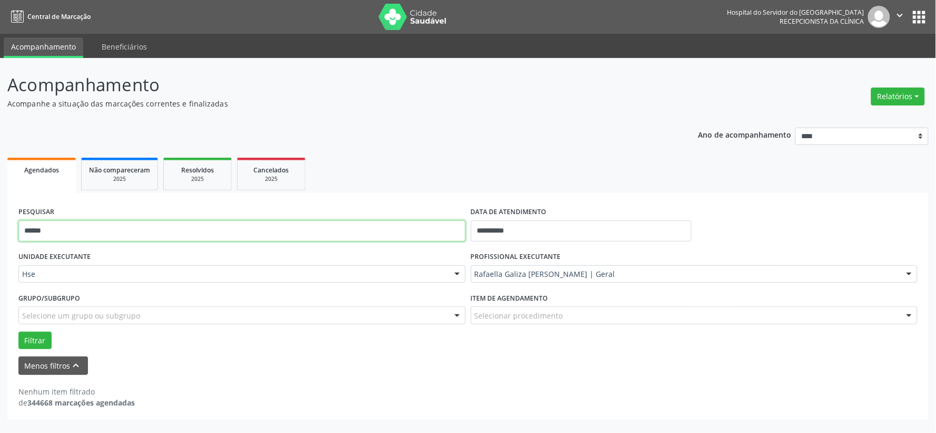
click at [402, 230] on input "******" at bounding box center [241, 230] width 447 height 21
click at [18, 331] on button "Filtrar" at bounding box center [34, 340] width 33 height 18
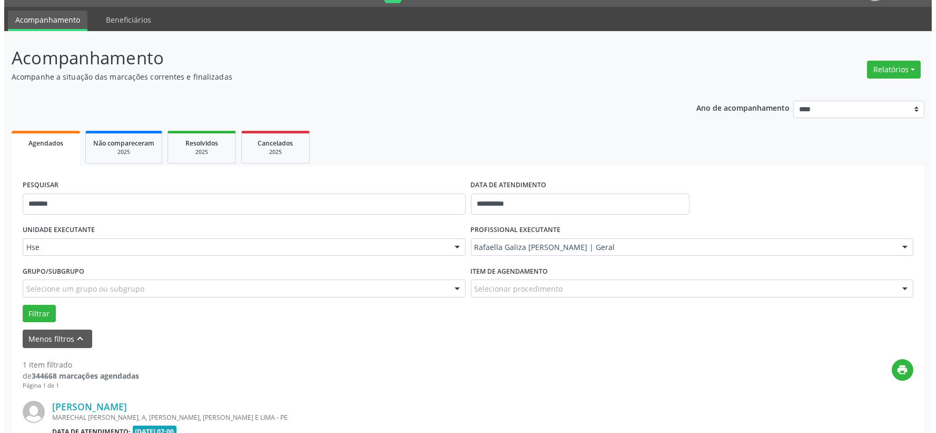
scroll to position [162, 0]
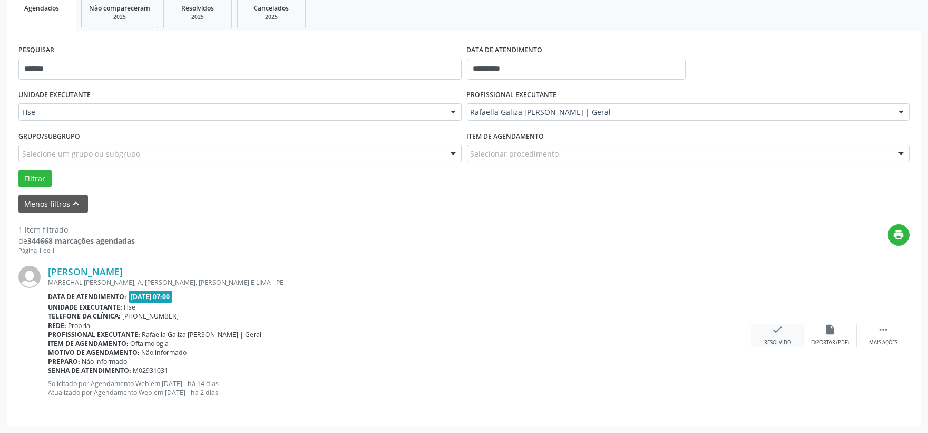
click at [770, 330] on div "check Resolvido" at bounding box center [777, 335] width 53 height 23
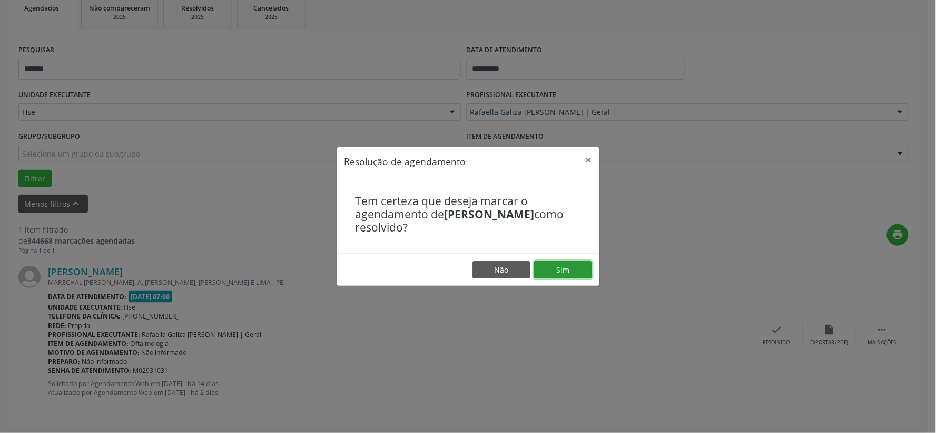
click at [570, 267] on button "Sim" at bounding box center [563, 270] width 58 height 18
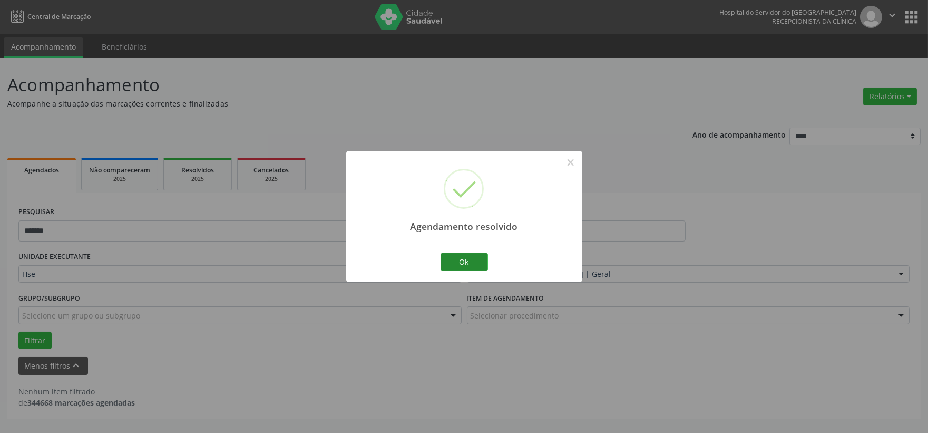
scroll to position [0, 0]
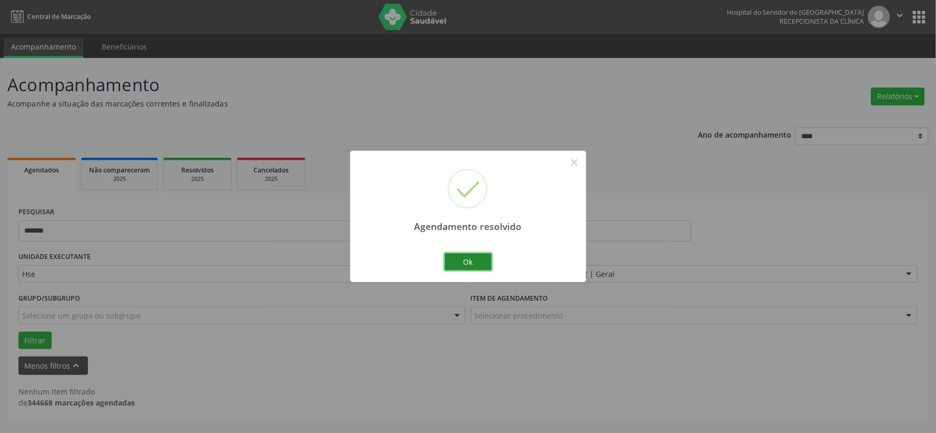
click at [459, 261] on button "Ok" at bounding box center [468, 262] width 47 height 18
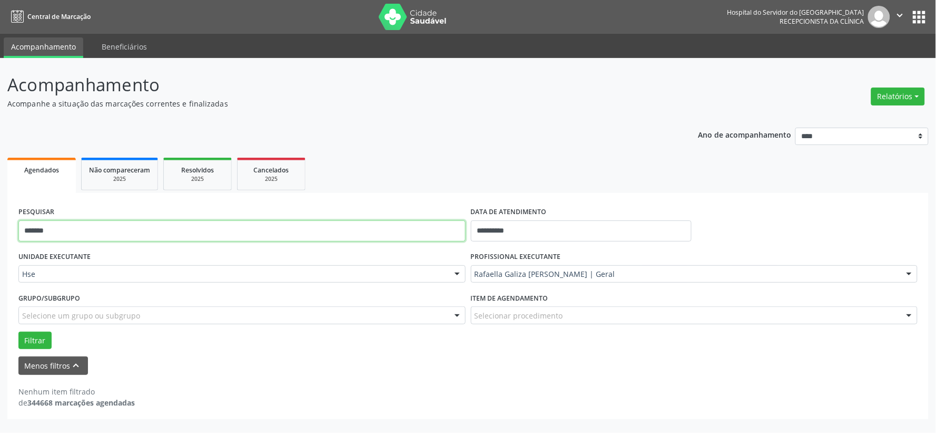
click at [419, 236] on input "*******" at bounding box center [241, 230] width 447 height 21
click at [18, 331] on button "Filtrar" at bounding box center [34, 340] width 33 height 18
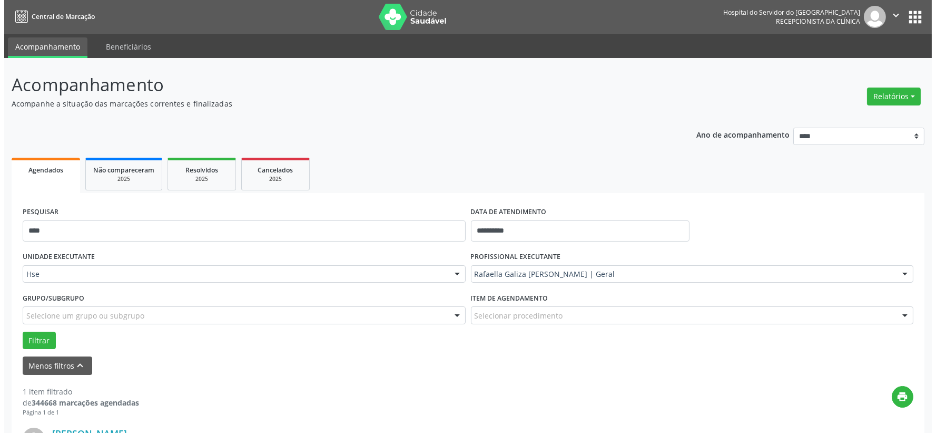
scroll to position [162, 0]
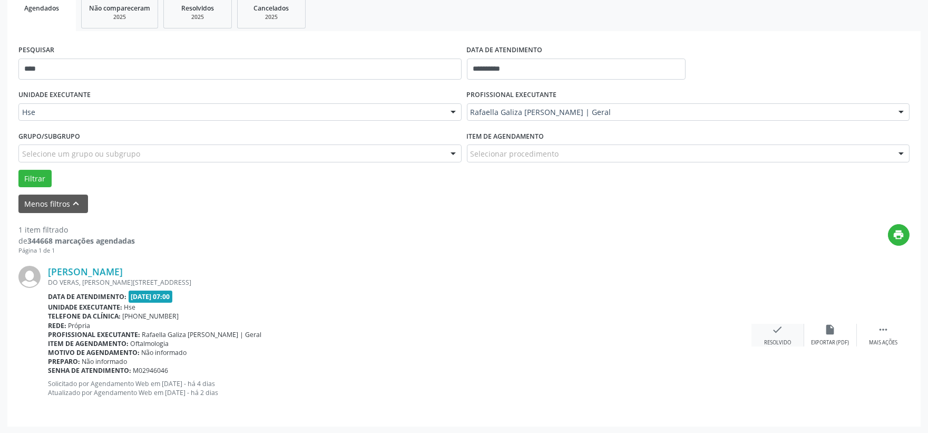
click at [759, 329] on div "check Resolvido" at bounding box center [777, 335] width 53 height 23
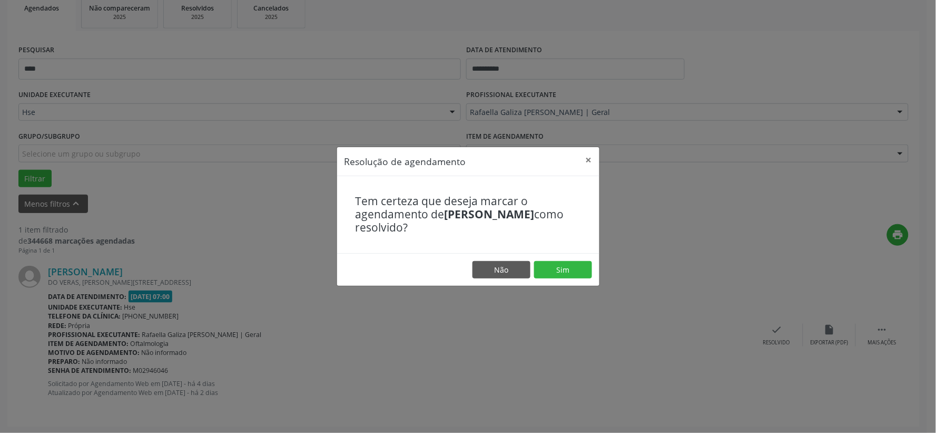
click at [565, 259] on footer "Não Sim" at bounding box center [468, 269] width 262 height 33
click at [561, 264] on button "Sim" at bounding box center [563, 270] width 58 height 18
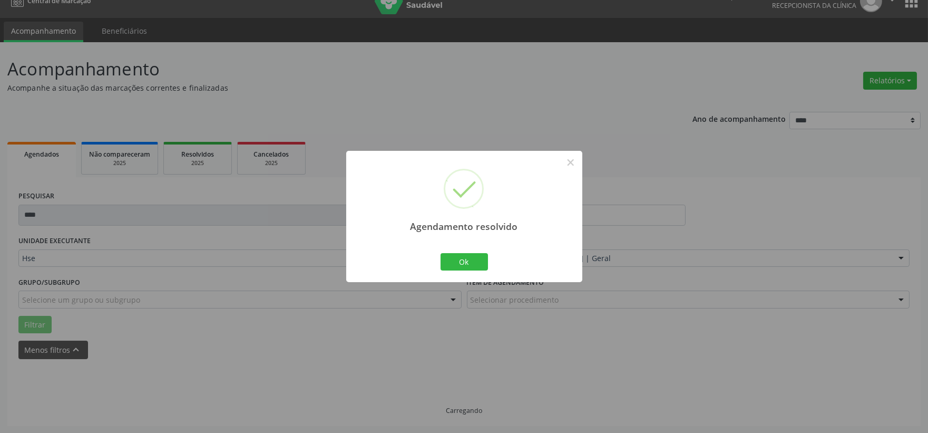
scroll to position [0, 0]
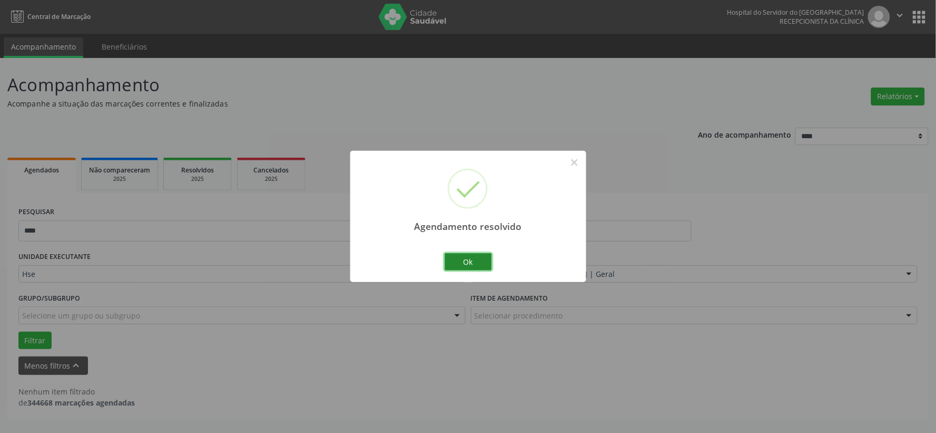
click at [470, 260] on button "Ok" at bounding box center [468, 262] width 47 height 18
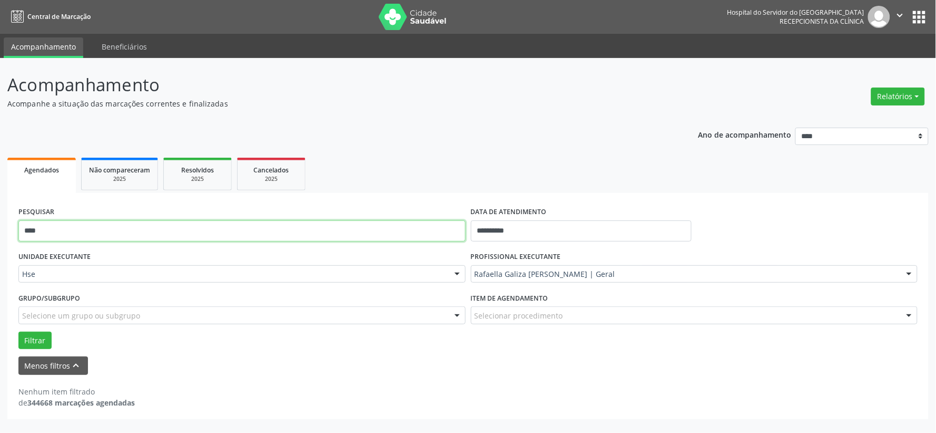
click at [396, 233] on input "****" at bounding box center [241, 230] width 447 height 21
click at [18, 331] on button "Filtrar" at bounding box center [34, 340] width 33 height 18
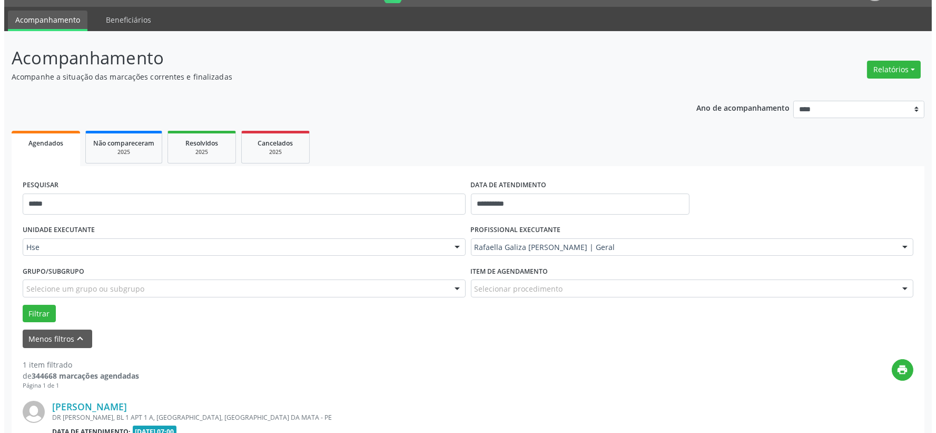
scroll to position [162, 0]
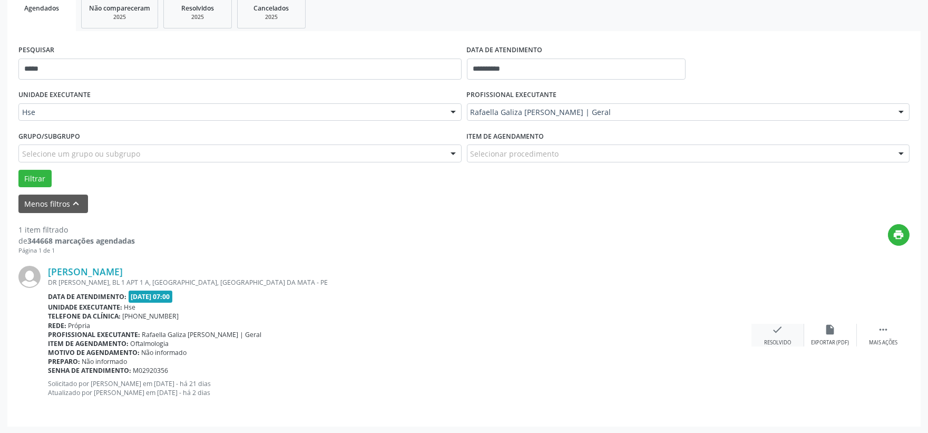
click at [768, 336] on div "check Resolvido" at bounding box center [777, 335] width 53 height 23
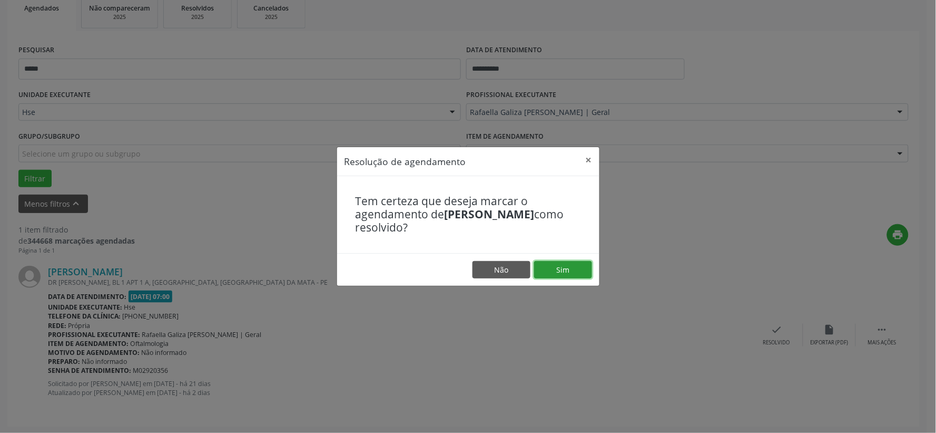
click at [566, 274] on button "Sim" at bounding box center [563, 270] width 58 height 18
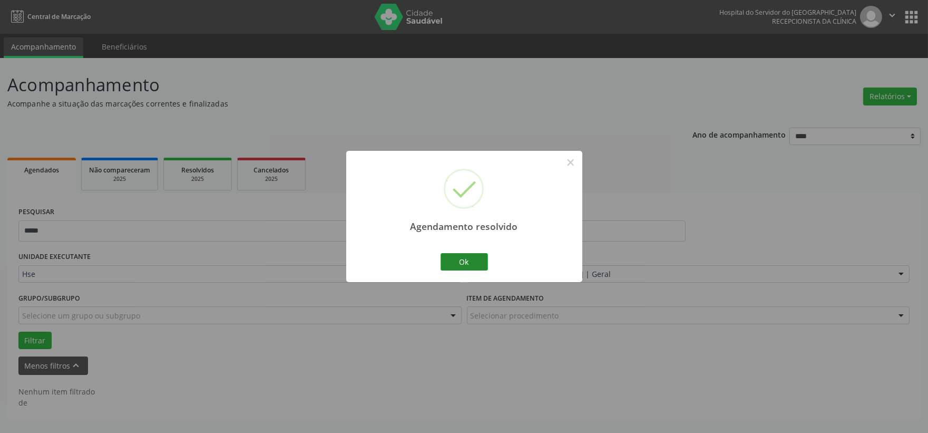
scroll to position [0, 0]
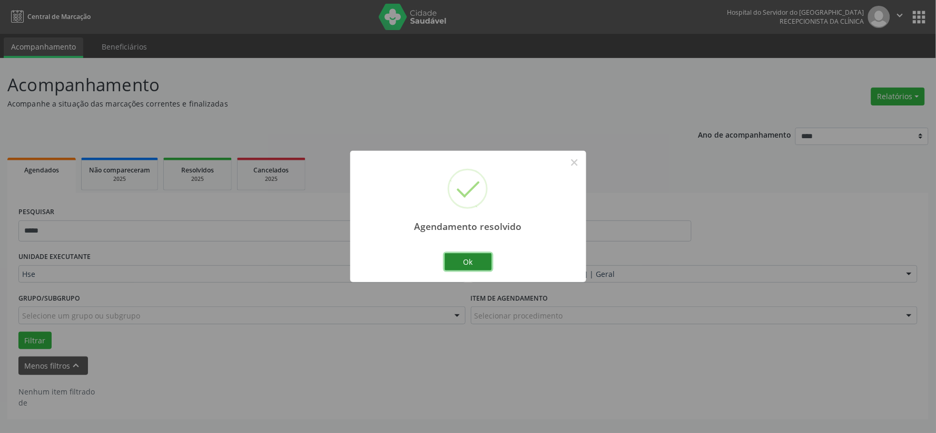
click at [475, 260] on button "Ok" at bounding box center [468, 262] width 47 height 18
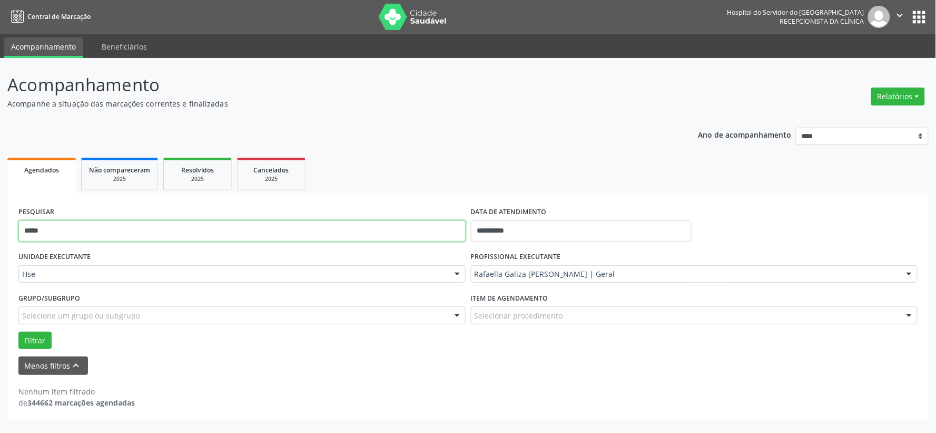
click at [427, 237] on input "*****" at bounding box center [241, 230] width 447 height 21
click at [18, 331] on button "Filtrar" at bounding box center [34, 340] width 33 height 18
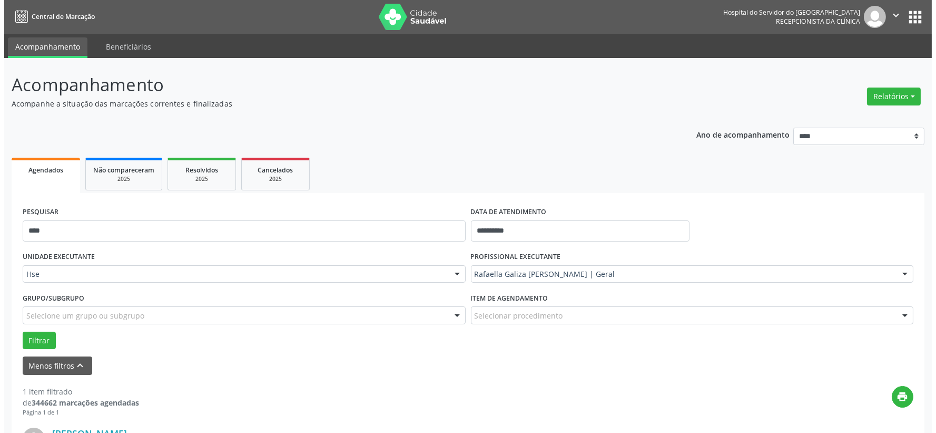
scroll to position [162, 0]
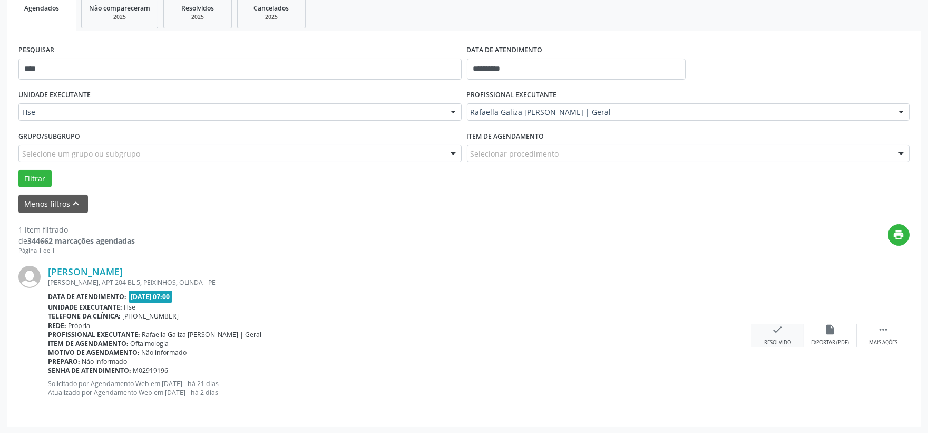
click at [776, 330] on icon "check" at bounding box center [778, 330] width 12 height 12
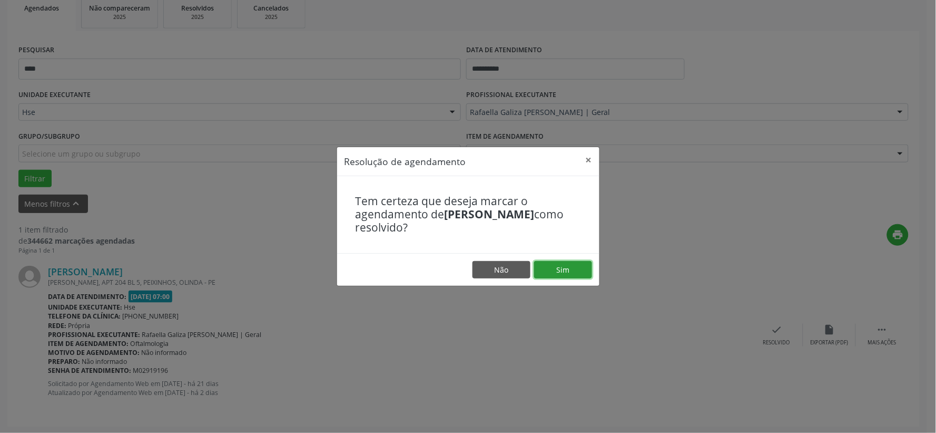
click at [568, 272] on button "Sim" at bounding box center [563, 270] width 58 height 18
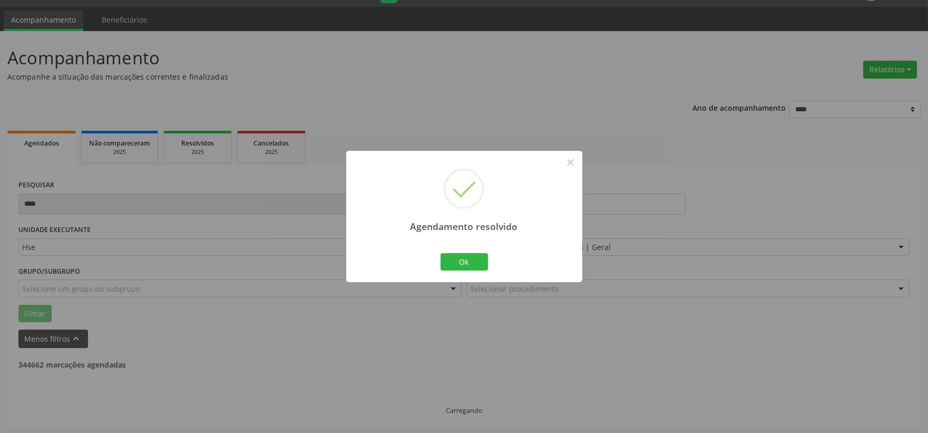
scroll to position [0, 0]
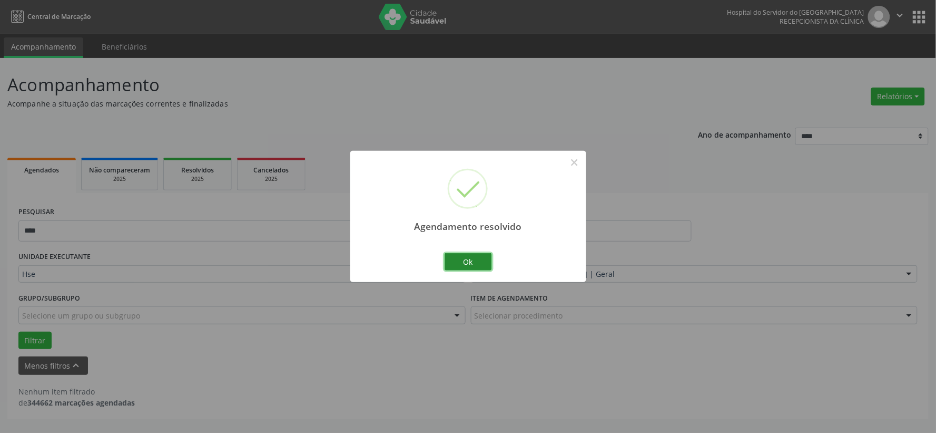
click at [484, 260] on button "Ok" at bounding box center [468, 262] width 47 height 18
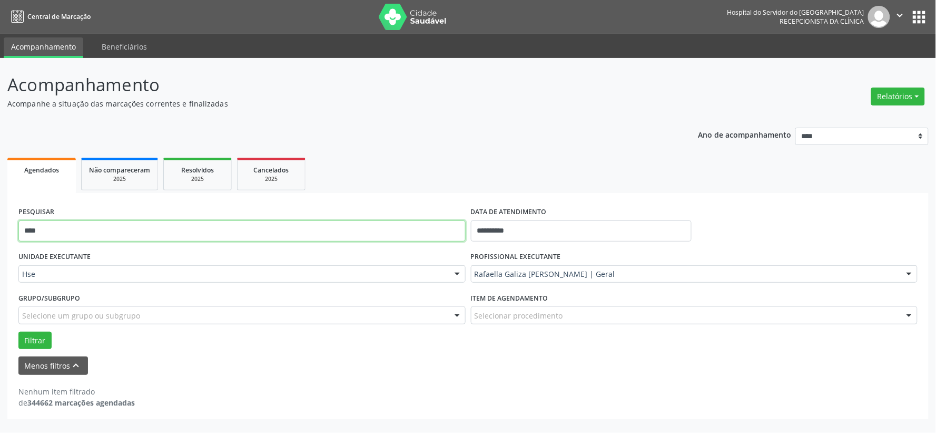
click at [368, 230] on input "****" at bounding box center [241, 230] width 447 height 21
drag, startPoint x: 368, startPoint y: 230, endPoint x: 386, endPoint y: 222, distance: 20.3
click at [368, 230] on input "****" at bounding box center [241, 230] width 447 height 21
click at [18, 331] on button "Filtrar" at bounding box center [34, 340] width 33 height 18
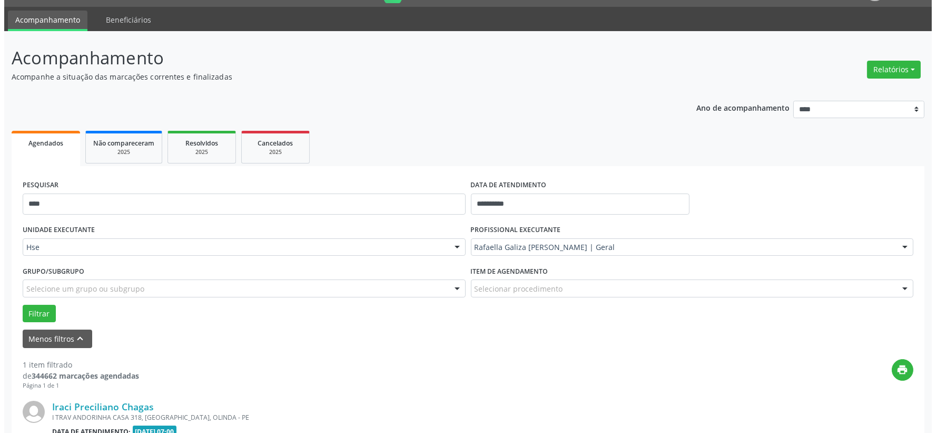
scroll to position [162, 0]
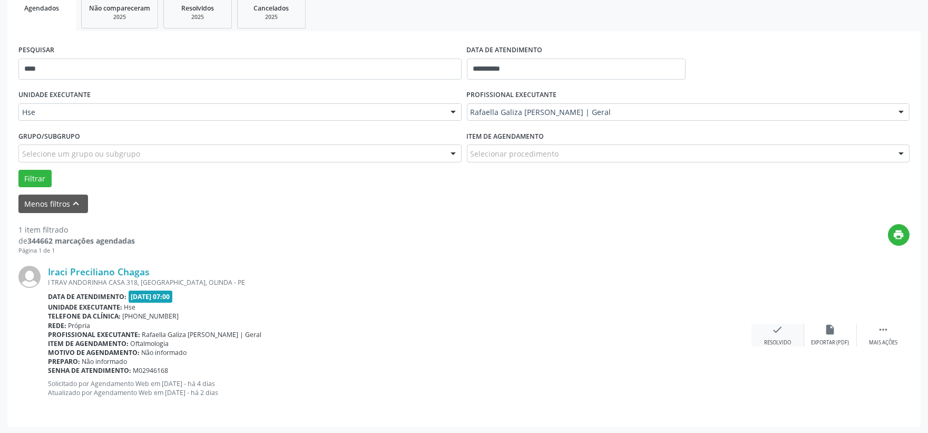
click at [763, 326] on div "check Resolvido" at bounding box center [777, 335] width 53 height 23
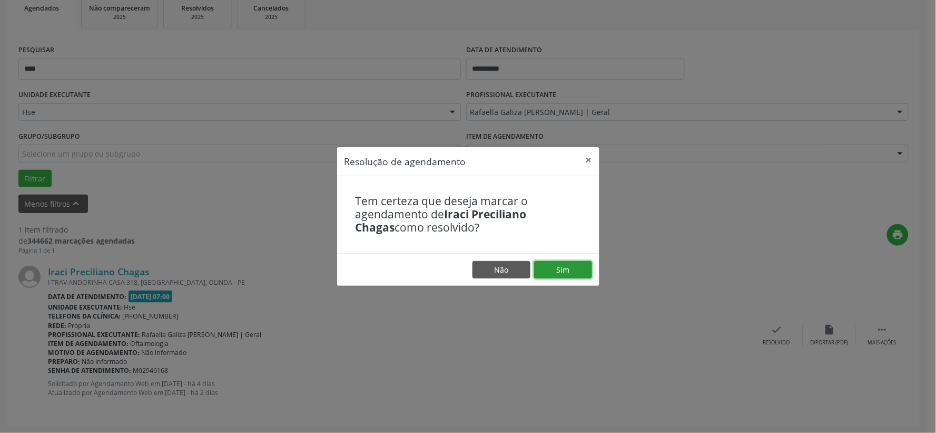
click at [585, 269] on button "Sim" at bounding box center [563, 270] width 58 height 18
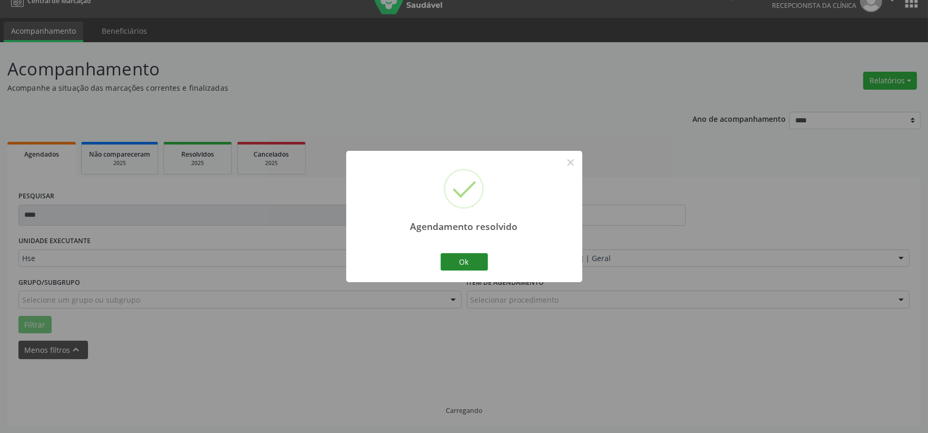
scroll to position [27, 0]
click at [465, 261] on button "Ok" at bounding box center [464, 262] width 47 height 18
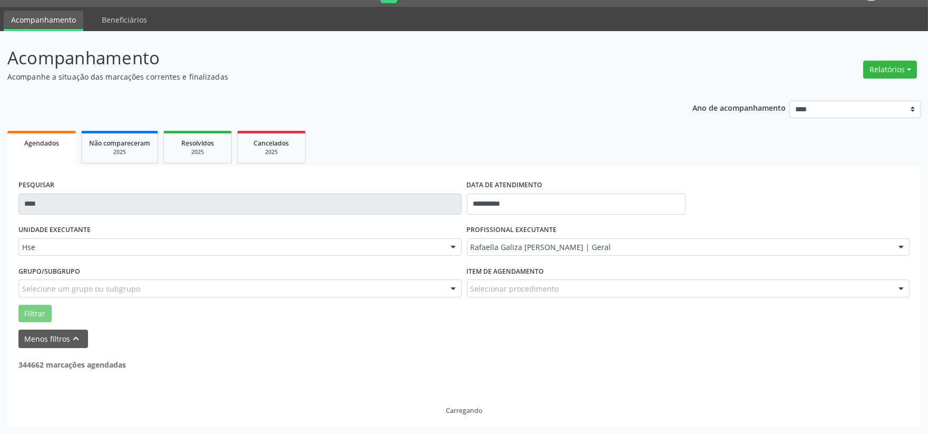
scroll to position [0, 0]
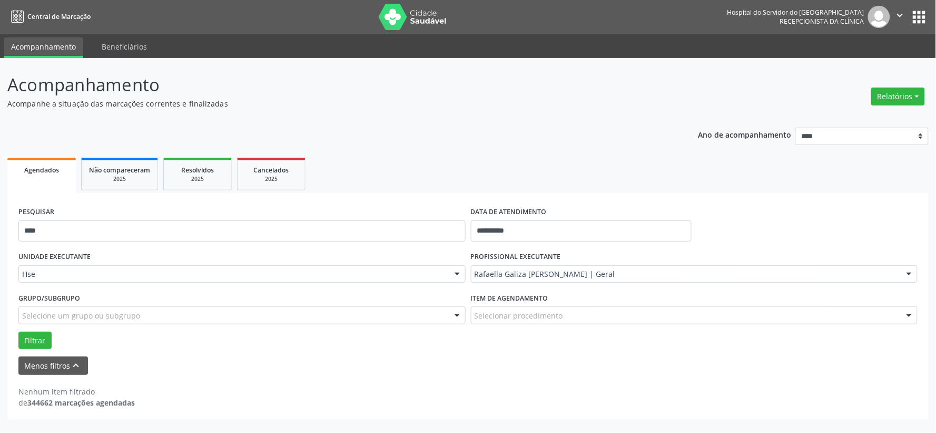
click at [412, 207] on div "PESQUISAR ****" at bounding box center [242, 226] width 453 height 45
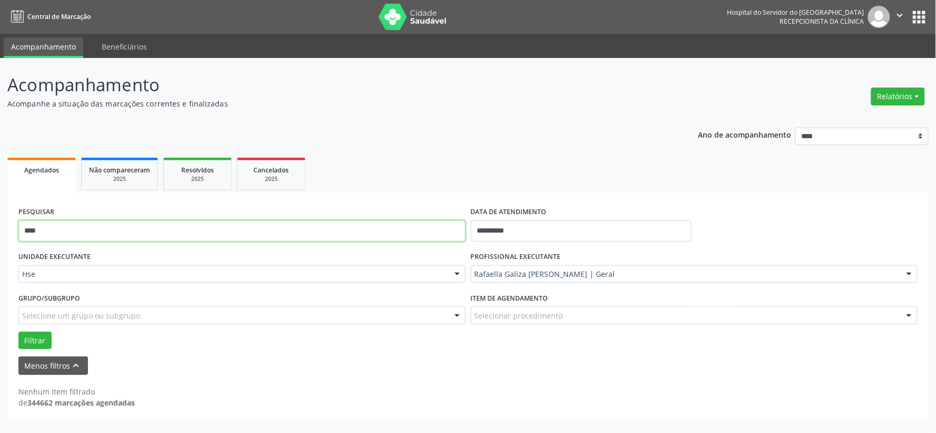
click at [416, 220] on input "****" at bounding box center [241, 230] width 447 height 21
click at [417, 221] on input "****" at bounding box center [241, 230] width 447 height 21
type input "*"
click at [18, 331] on button "Filtrar" at bounding box center [34, 340] width 33 height 18
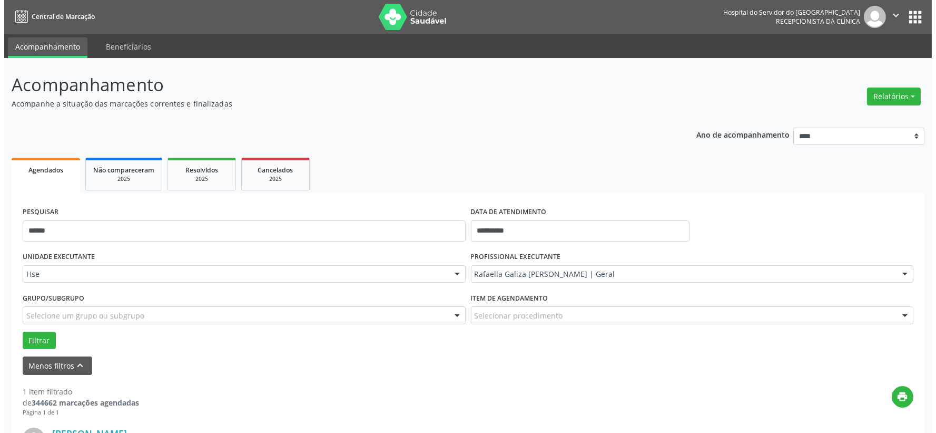
scroll to position [162, 0]
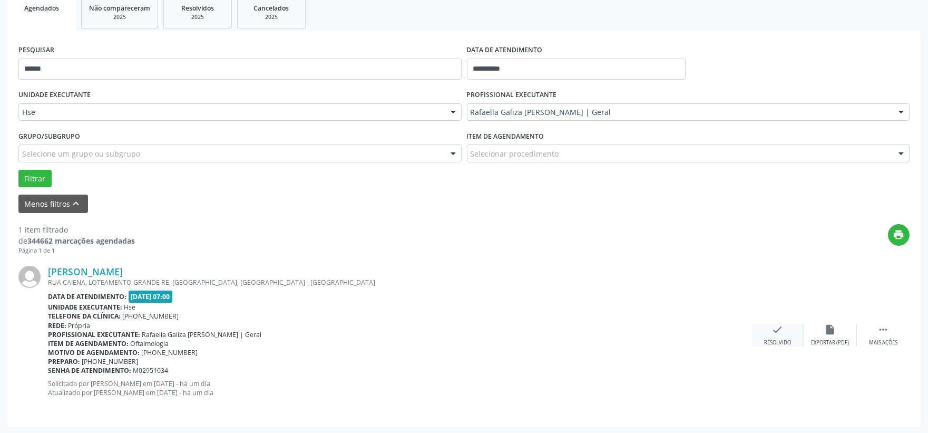
click at [789, 333] on div "check Resolvido" at bounding box center [777, 335] width 53 height 23
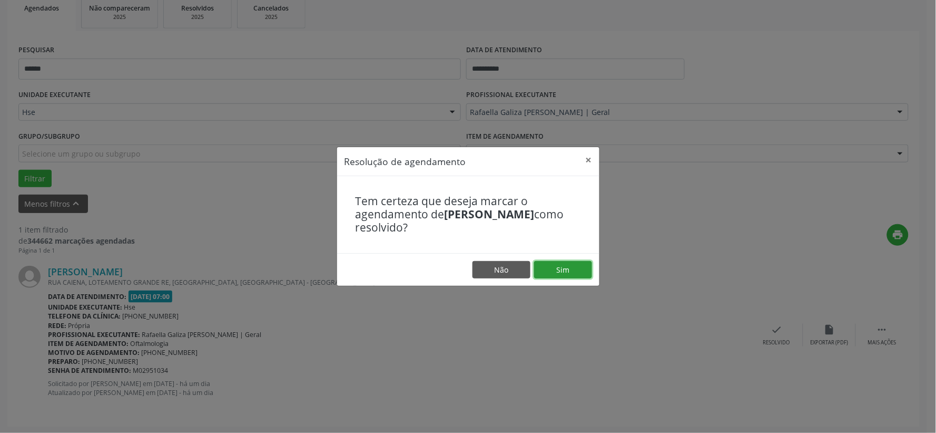
click at [589, 270] on button "Sim" at bounding box center [563, 270] width 58 height 18
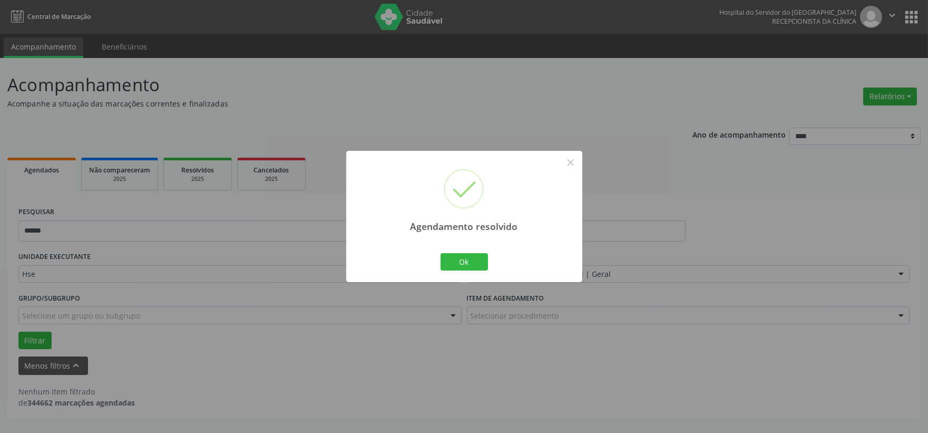
scroll to position [0, 0]
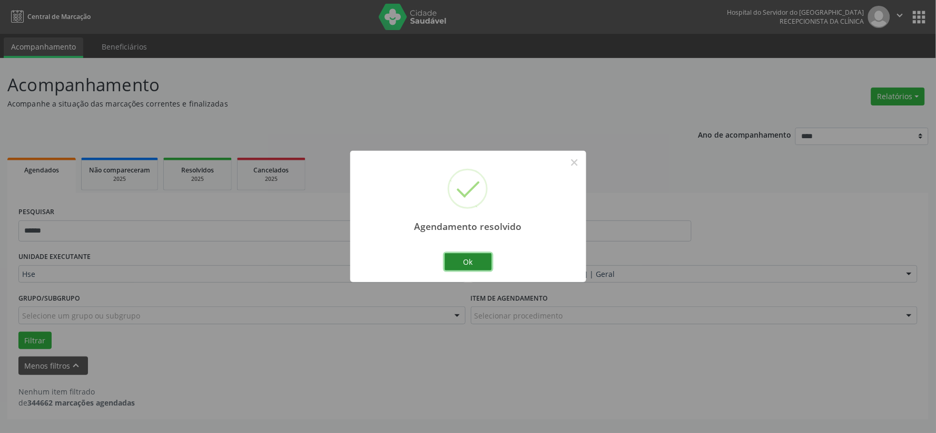
click at [451, 259] on button "Ok" at bounding box center [468, 262] width 47 height 18
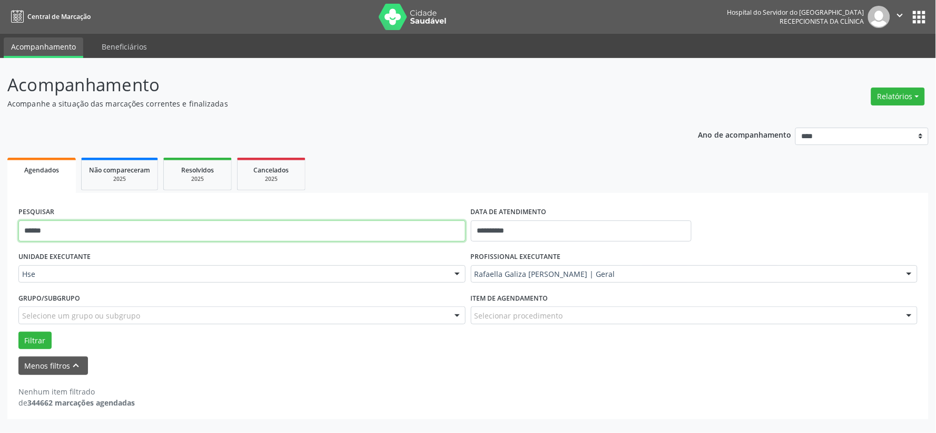
click at [353, 234] on input "******" at bounding box center [241, 230] width 447 height 21
type input "******"
click at [18, 331] on button "Filtrar" at bounding box center [34, 340] width 33 height 18
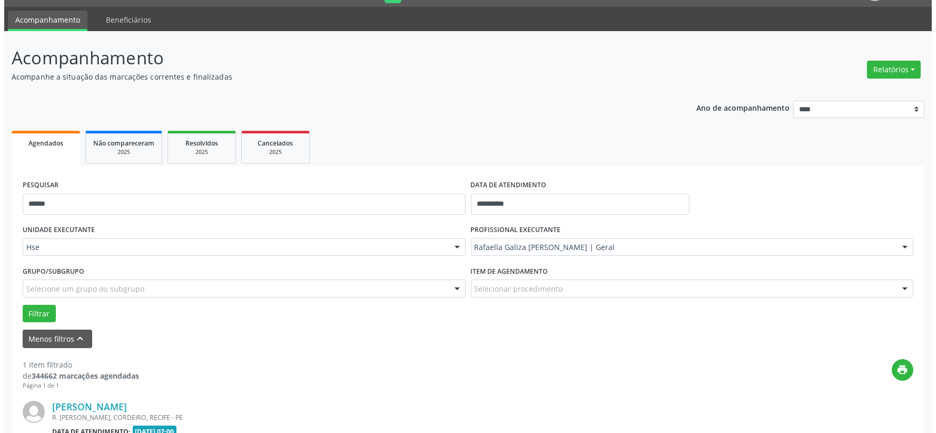
scroll to position [162, 0]
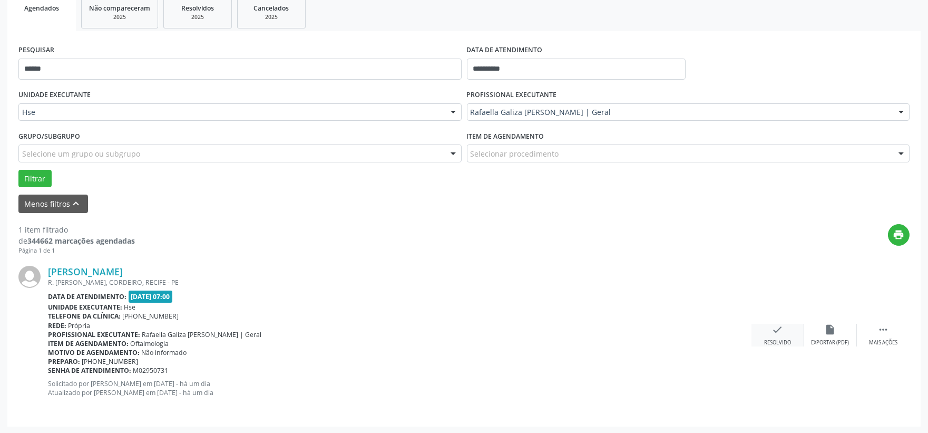
click at [778, 333] on icon "check" at bounding box center [778, 330] width 12 height 12
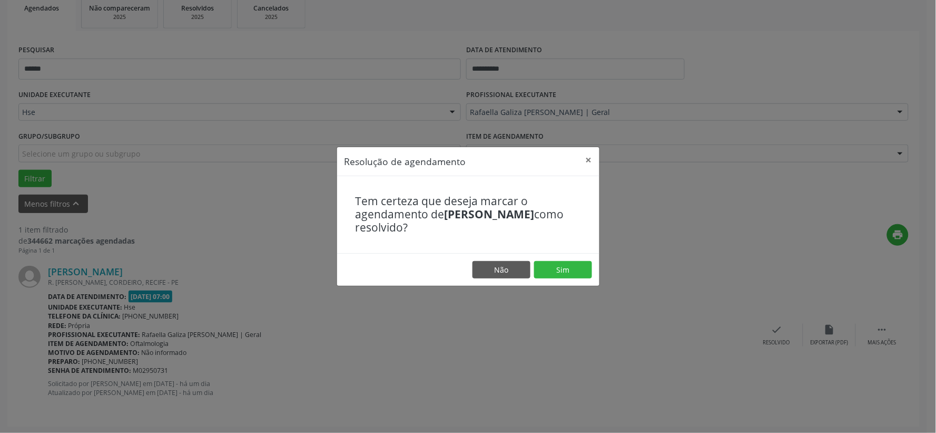
click at [566, 280] on footer "Não Sim" at bounding box center [468, 269] width 262 height 33
click at [564, 269] on button "Sim" at bounding box center [563, 270] width 58 height 18
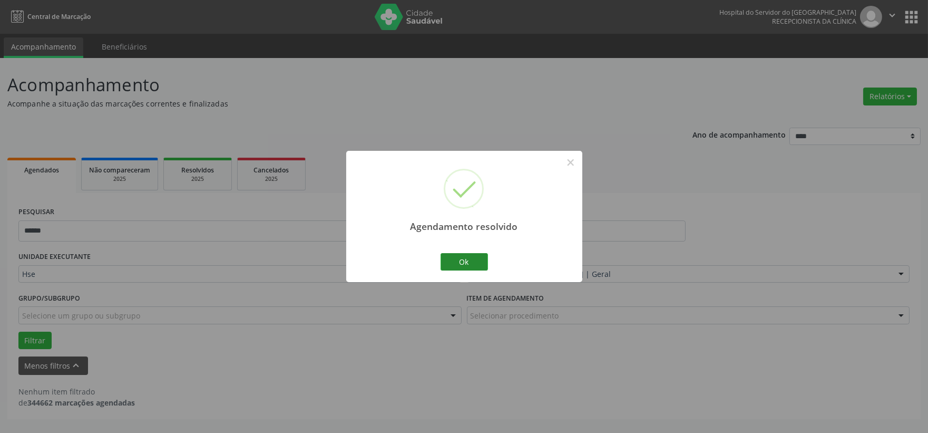
scroll to position [0, 0]
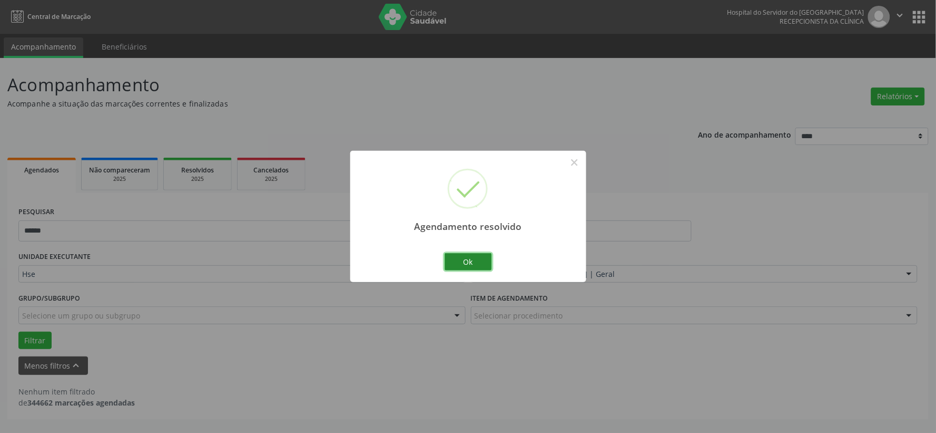
click at [454, 265] on button "Ok" at bounding box center [468, 262] width 47 height 18
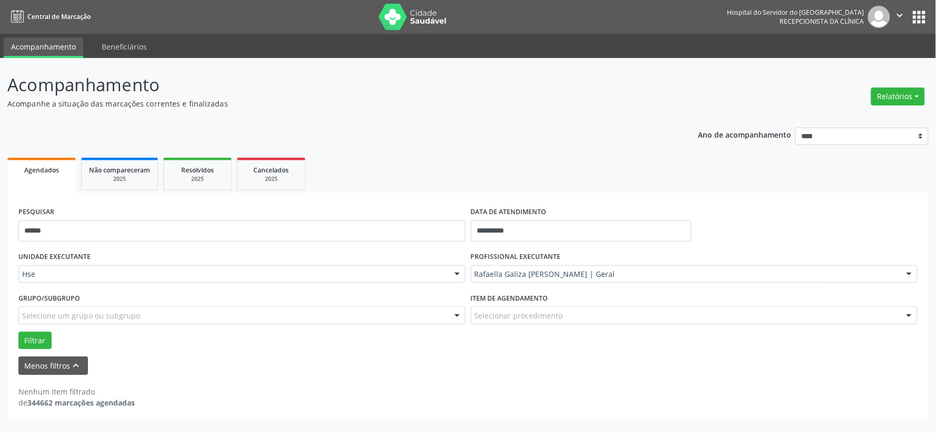
click at [317, 211] on div "PESQUISAR ******" at bounding box center [242, 226] width 453 height 45
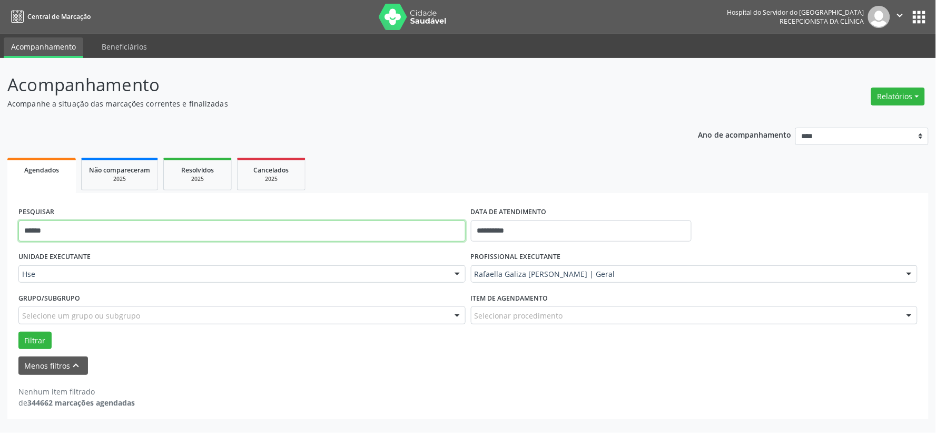
click at [315, 220] on input "******" at bounding box center [241, 230] width 447 height 21
click at [315, 221] on input "******" at bounding box center [241, 230] width 447 height 21
click at [18, 331] on button "Filtrar" at bounding box center [34, 340] width 33 height 18
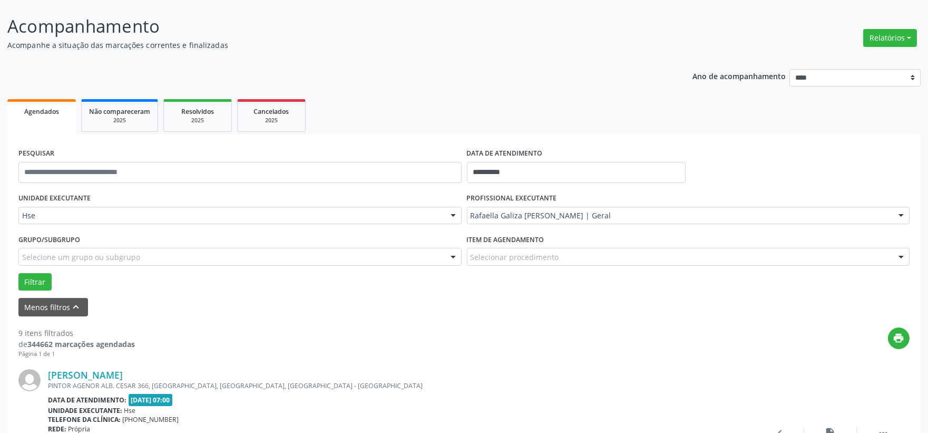
scroll to position [234, 0]
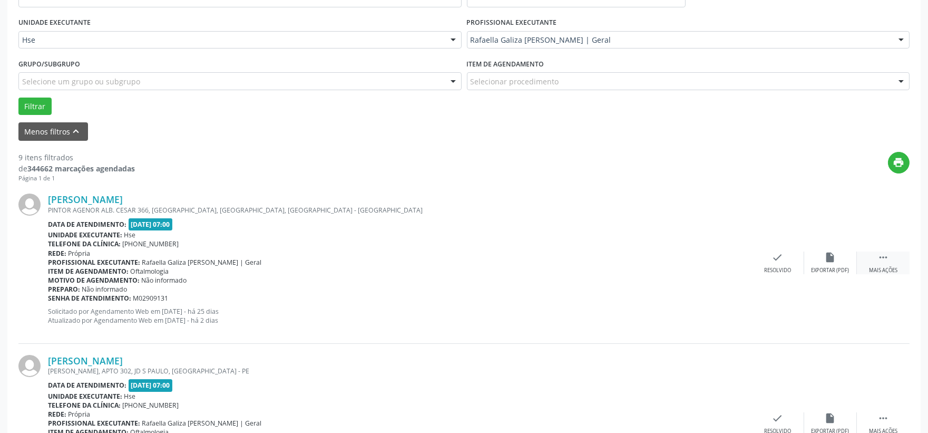
drag, startPoint x: 898, startPoint y: 254, endPoint x: 857, endPoint y: 254, distance: 40.6
click at [897, 254] on div " Mais ações" at bounding box center [883, 262] width 53 height 23
click at [813, 252] on div "alarm_off Não compareceu" at bounding box center [830, 262] width 53 height 23
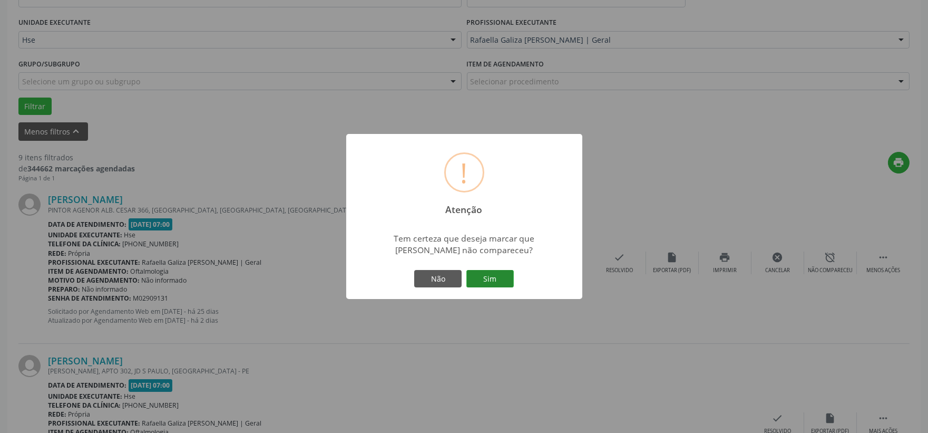
click at [495, 276] on button "Sim" at bounding box center [489, 279] width 47 height 18
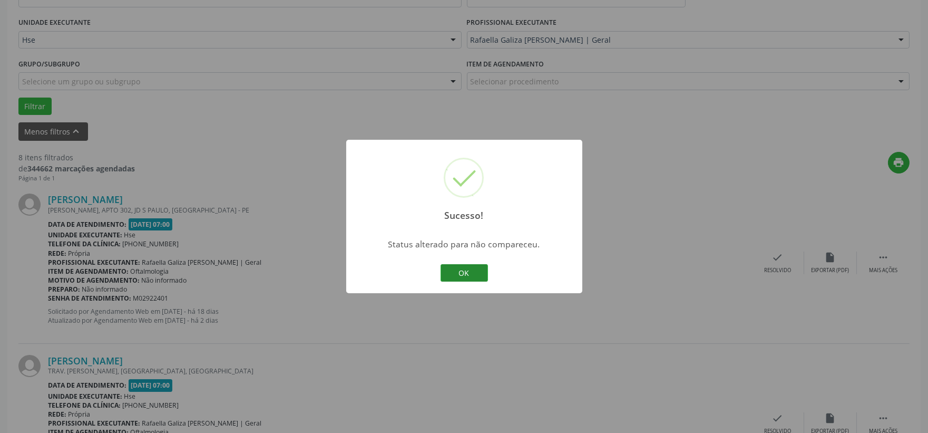
click at [472, 271] on button "OK" at bounding box center [464, 273] width 47 height 18
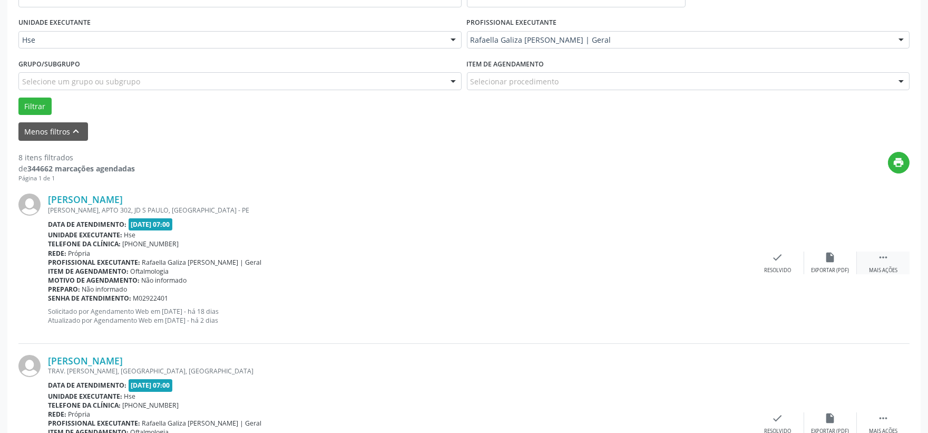
click at [871, 257] on div " Mais ações" at bounding box center [883, 262] width 53 height 23
click at [831, 267] on div "Não compareceu" at bounding box center [830, 270] width 45 height 7
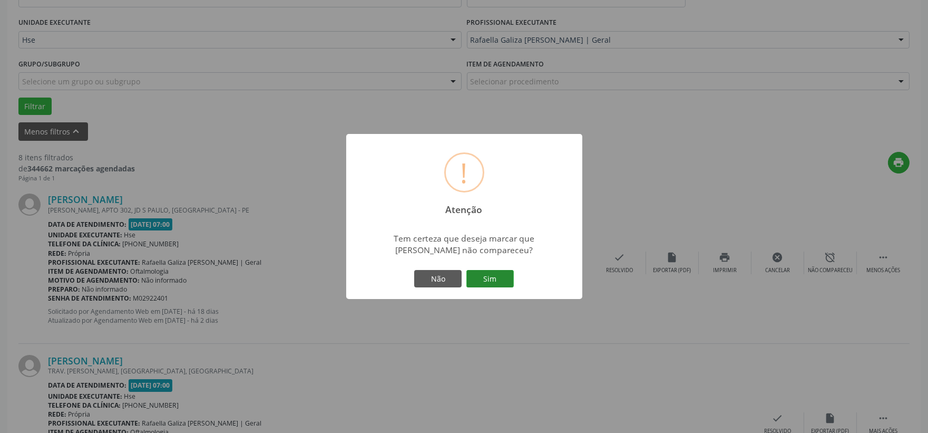
click at [506, 273] on button "Sim" at bounding box center [489, 279] width 47 height 18
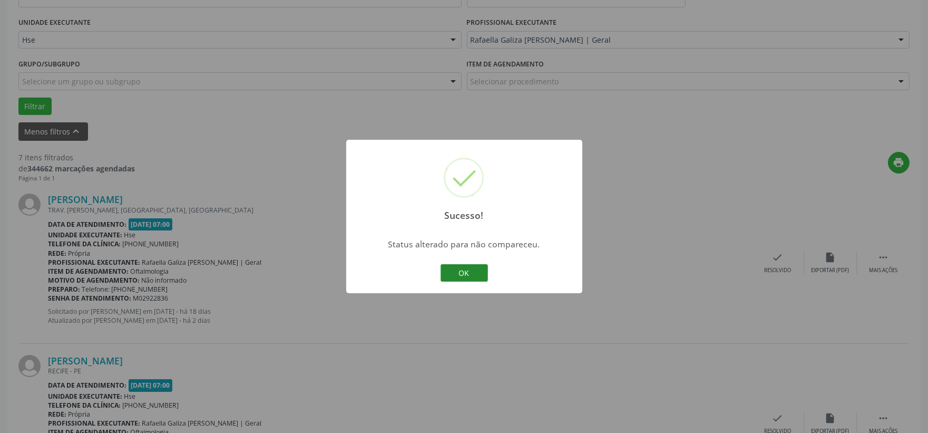
click at [466, 273] on button "OK" at bounding box center [464, 273] width 47 height 18
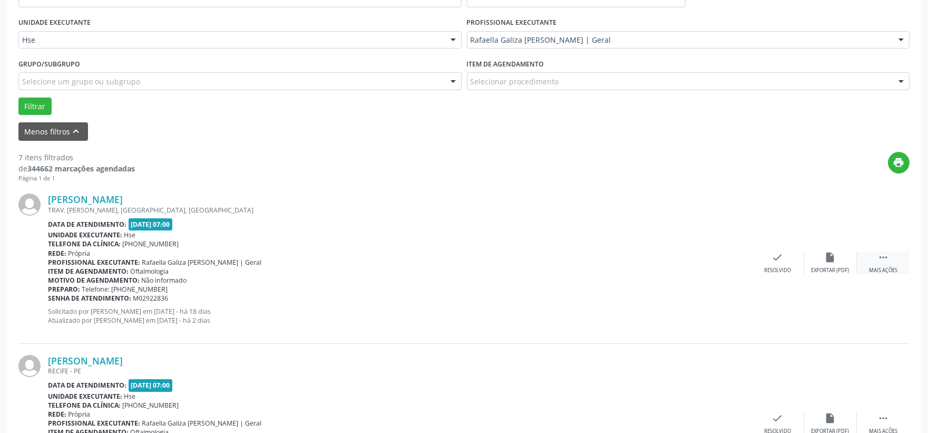
click at [884, 256] on icon "" at bounding box center [883, 257] width 12 height 12
click at [823, 262] on div "alarm_off Não compareceu" at bounding box center [830, 262] width 53 height 23
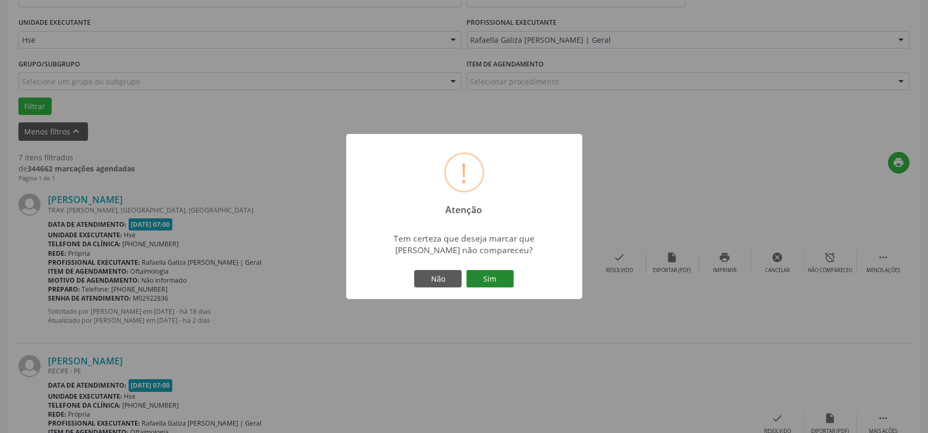
click at [510, 277] on button "Sim" at bounding box center [489, 279] width 47 height 18
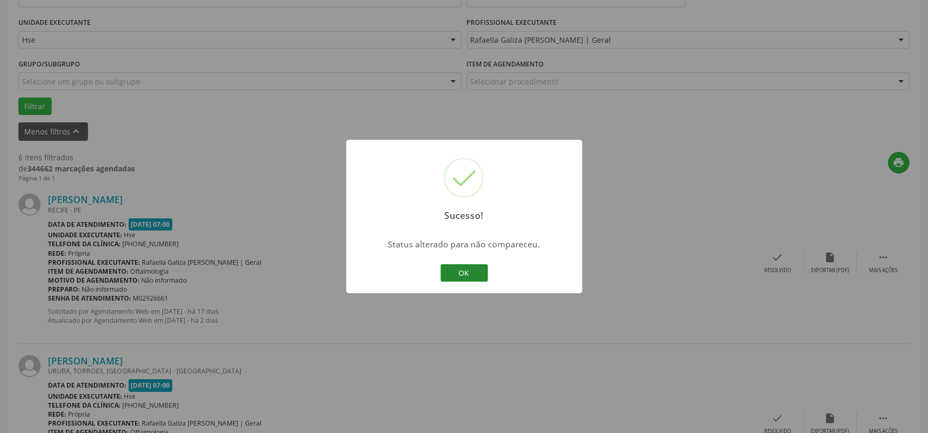
click at [465, 276] on button "OK" at bounding box center [464, 273] width 47 height 18
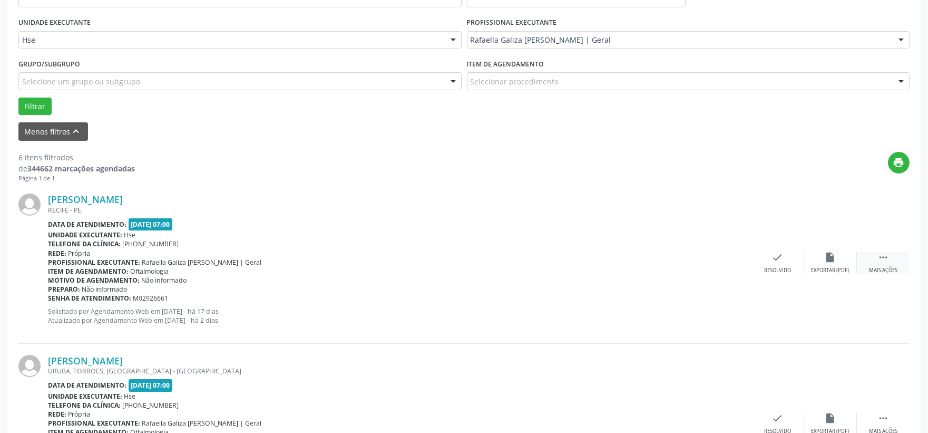
click at [877, 261] on icon "" at bounding box center [883, 257] width 12 height 12
click at [849, 262] on div "alarm_off Não compareceu" at bounding box center [830, 262] width 53 height 23
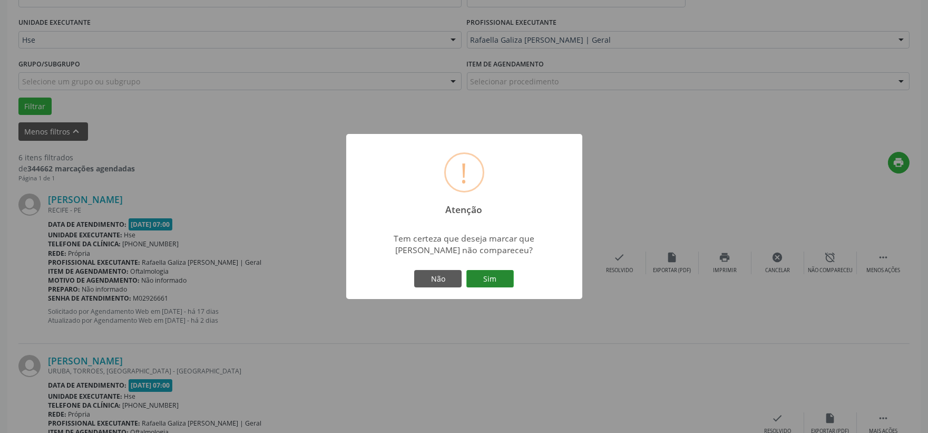
click at [493, 272] on button "Sim" at bounding box center [489, 279] width 47 height 18
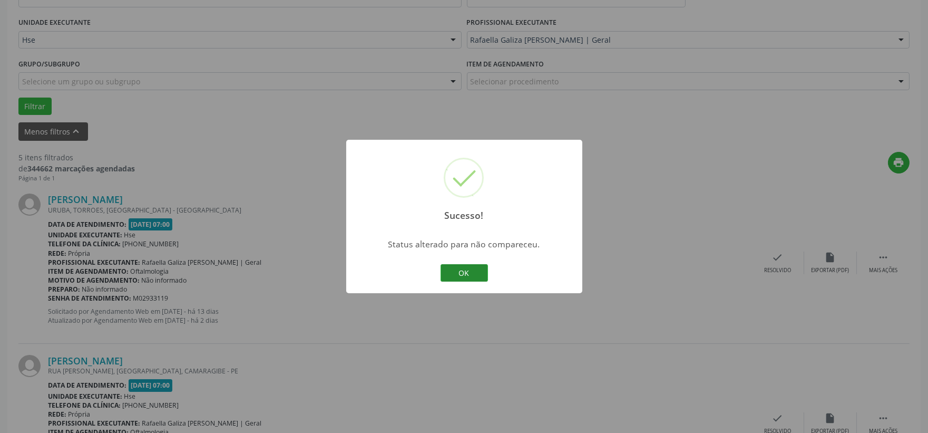
click at [465, 267] on button "OK" at bounding box center [464, 273] width 47 height 18
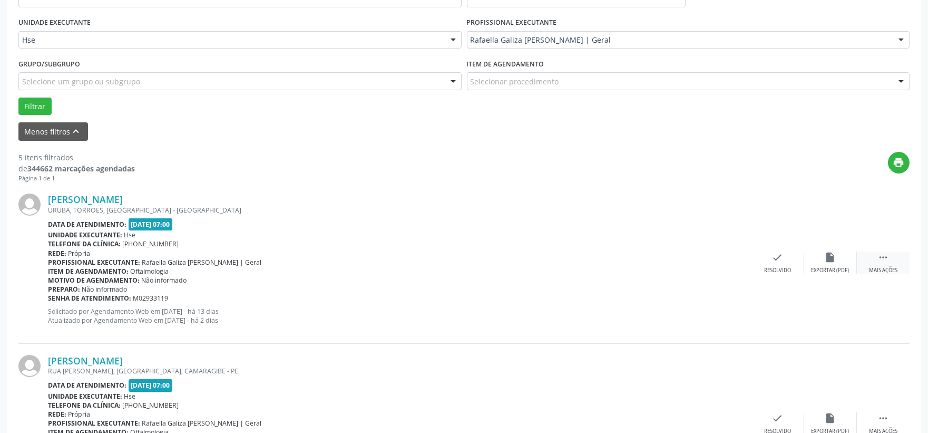
click at [891, 262] on div " Mais ações" at bounding box center [883, 262] width 53 height 23
click at [835, 260] on icon "alarm_off" at bounding box center [831, 257] width 12 height 12
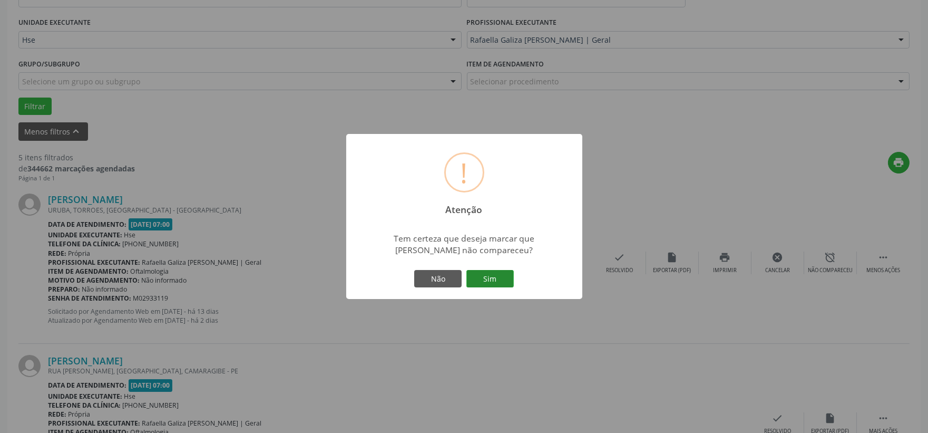
click at [486, 285] on button "Sim" at bounding box center [489, 279] width 47 height 18
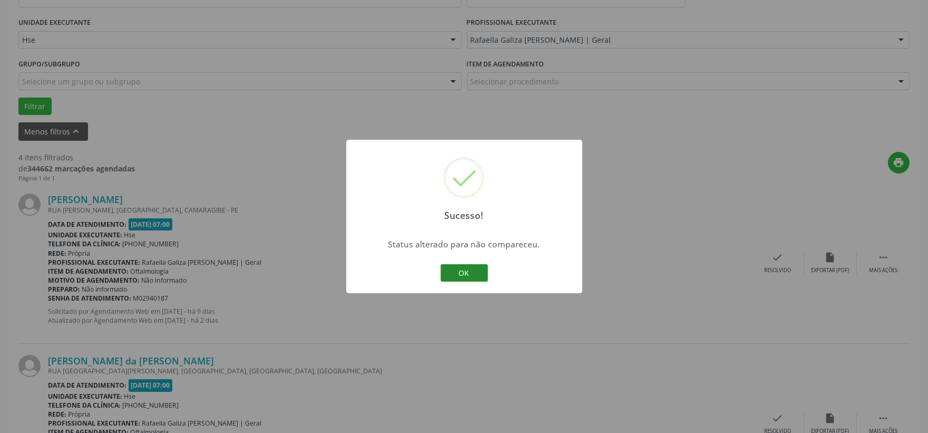
click at [471, 276] on button "OK" at bounding box center [464, 273] width 47 height 18
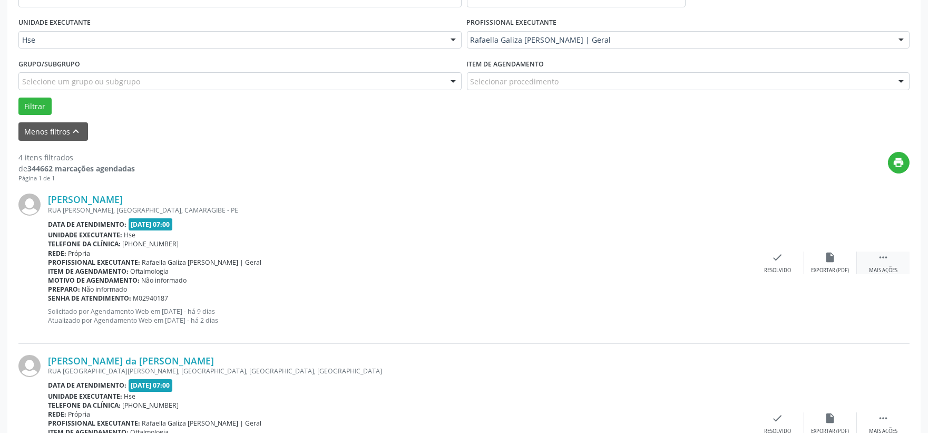
click at [885, 262] on icon "" at bounding box center [883, 257] width 12 height 12
click at [812, 270] on div "Não compareceu" at bounding box center [830, 270] width 45 height 7
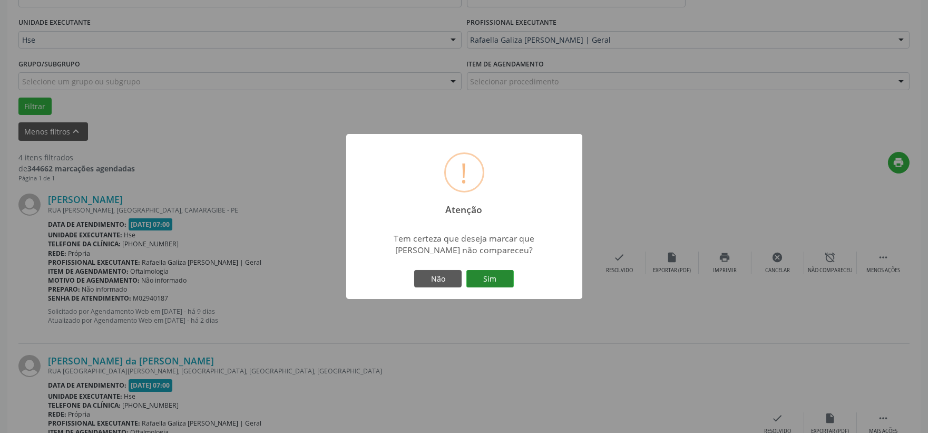
click at [481, 282] on button "Sim" at bounding box center [489, 279] width 47 height 18
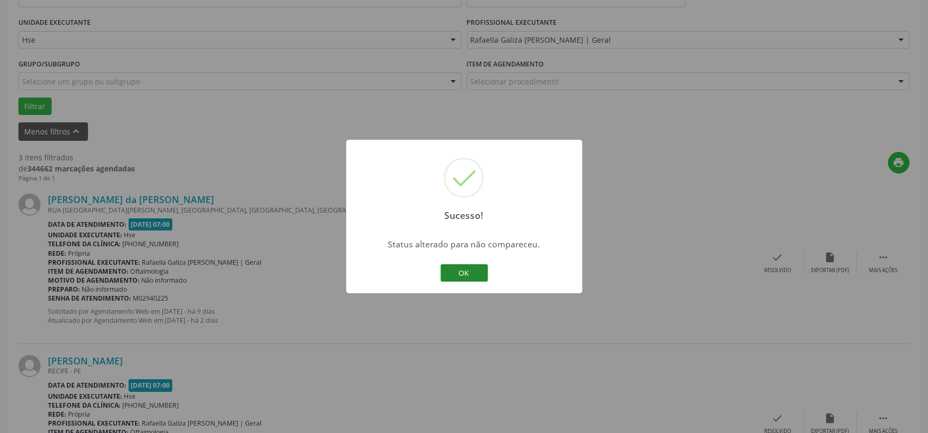
click at [466, 275] on button "OK" at bounding box center [464, 273] width 47 height 18
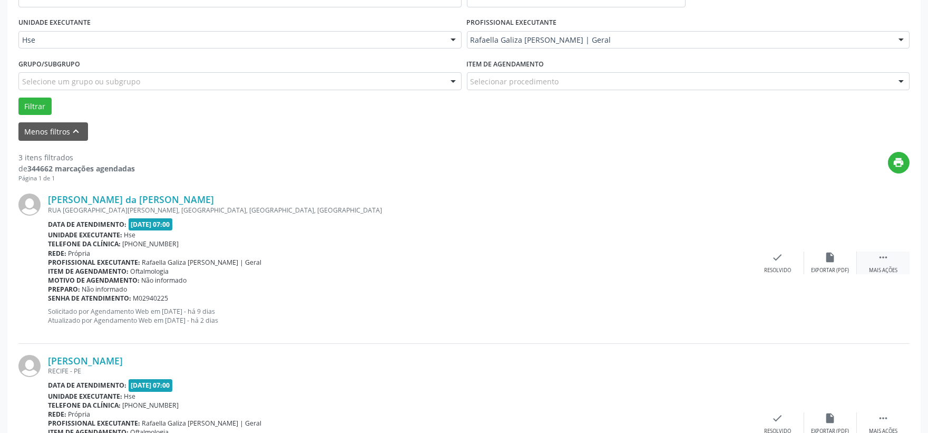
click at [886, 253] on icon "" at bounding box center [883, 257] width 12 height 12
click at [848, 262] on div "alarm_off Não compareceu" at bounding box center [830, 262] width 53 height 23
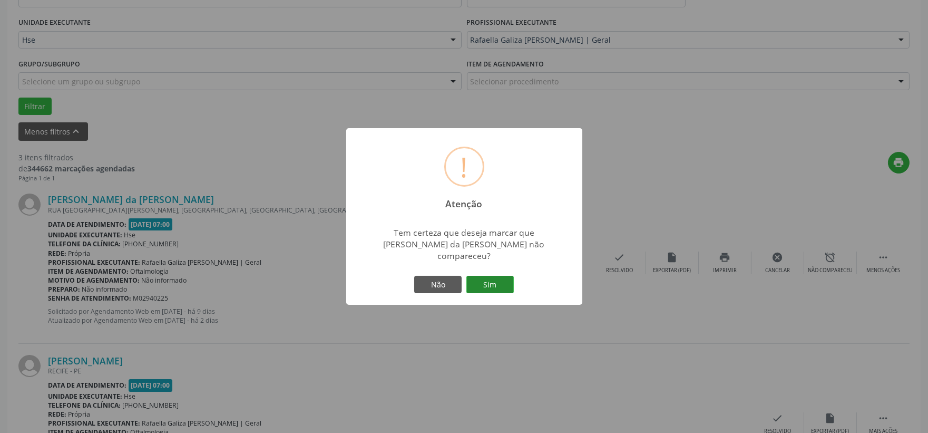
click at [508, 276] on button "Sim" at bounding box center [489, 285] width 47 height 18
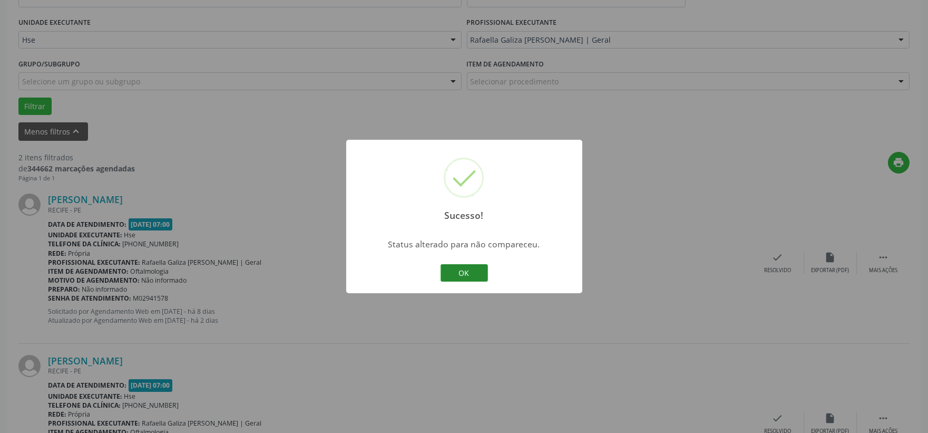
click at [461, 269] on button "OK" at bounding box center [464, 273] width 47 height 18
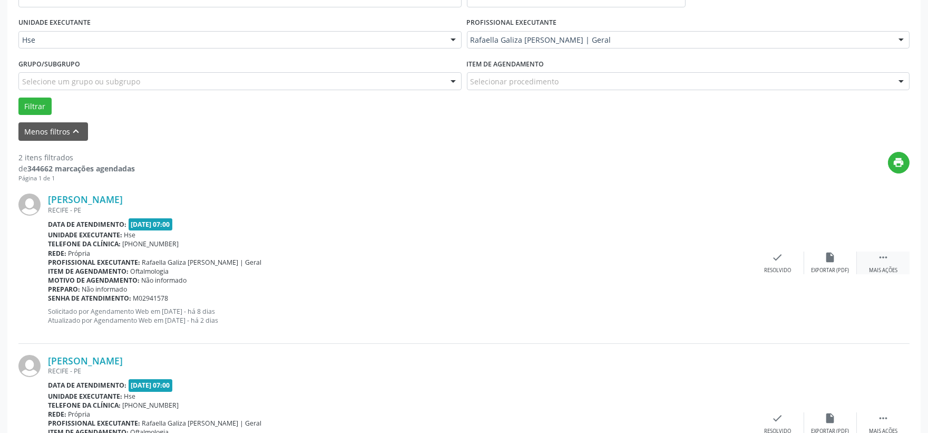
click at [889, 270] on div "Mais ações" at bounding box center [883, 270] width 28 height 7
click at [823, 265] on div "alarm_off Não compareceu" at bounding box center [830, 262] width 53 height 23
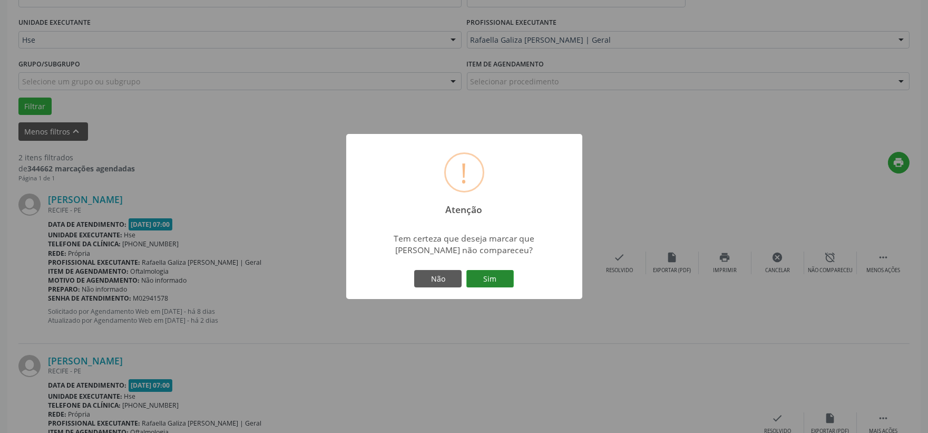
click at [481, 280] on button "Sim" at bounding box center [489, 279] width 47 height 18
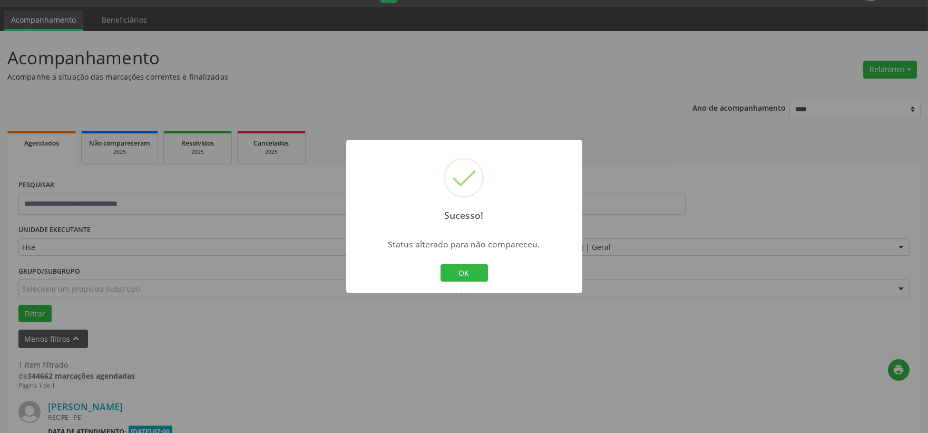
scroll to position [162, 0]
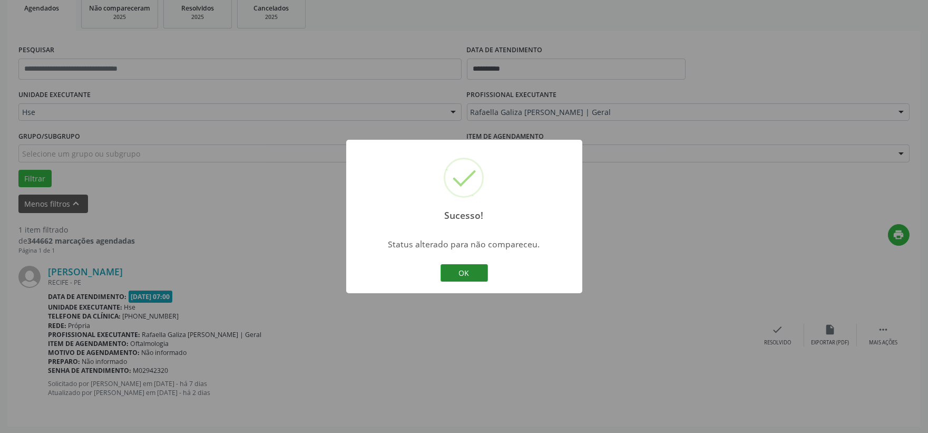
click at [465, 268] on button "OK" at bounding box center [464, 273] width 47 height 18
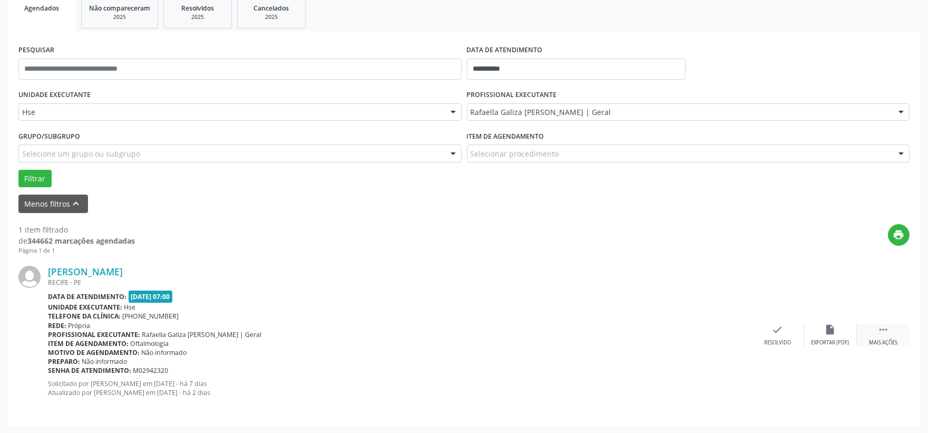
click at [877, 334] on icon "" at bounding box center [883, 330] width 12 height 12
click at [826, 332] on icon "alarm_off" at bounding box center [831, 330] width 12 height 12
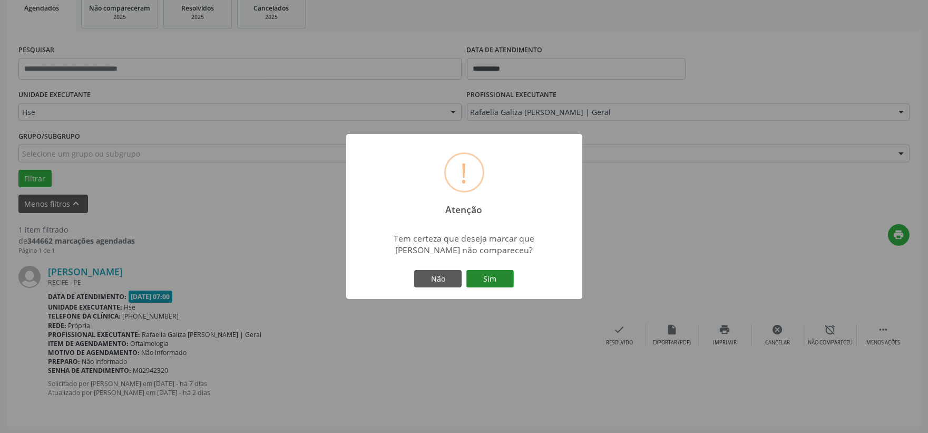
click at [488, 286] on button "Sim" at bounding box center [489, 279] width 47 height 18
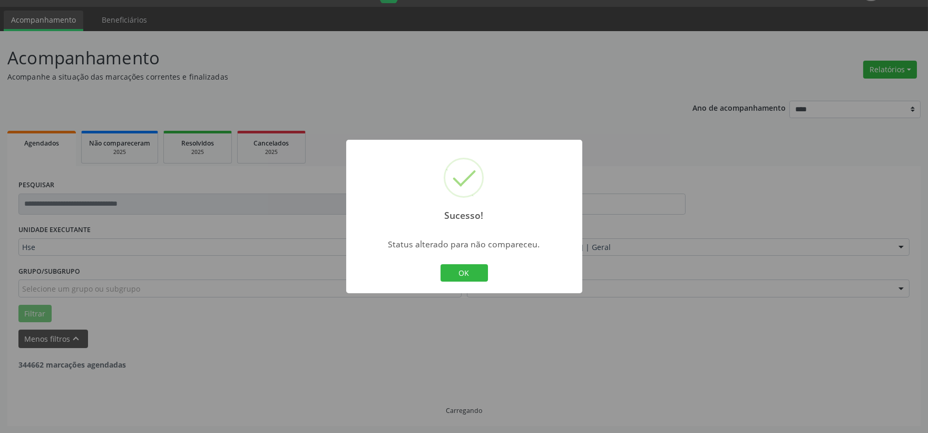
scroll to position [0, 0]
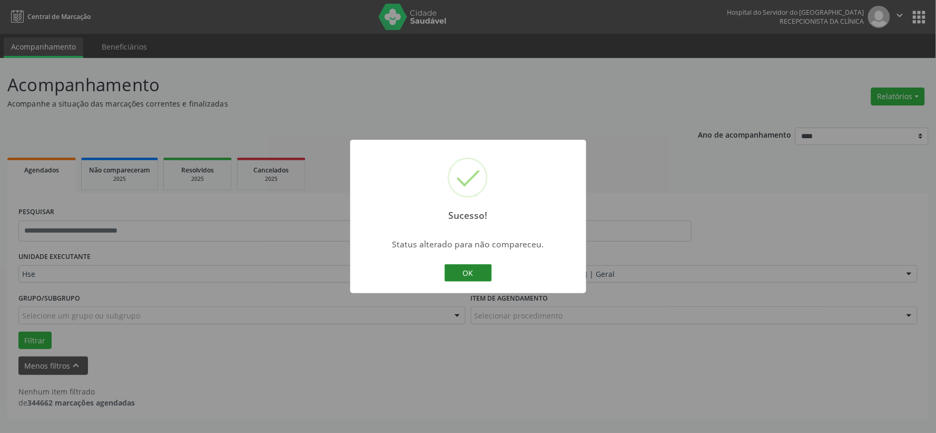
click at [476, 268] on button "OK" at bounding box center [468, 273] width 47 height 18
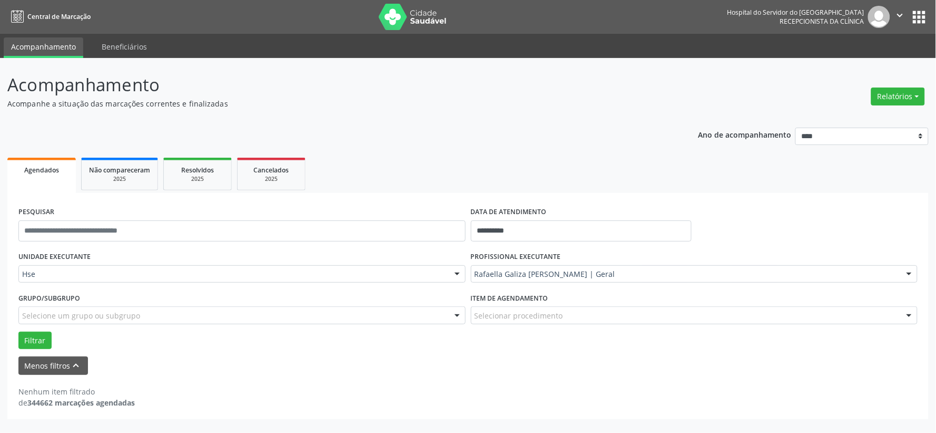
click at [506, 279] on div "Rafaella Galiza [PERSON_NAME] | Geral" at bounding box center [694, 274] width 447 height 18
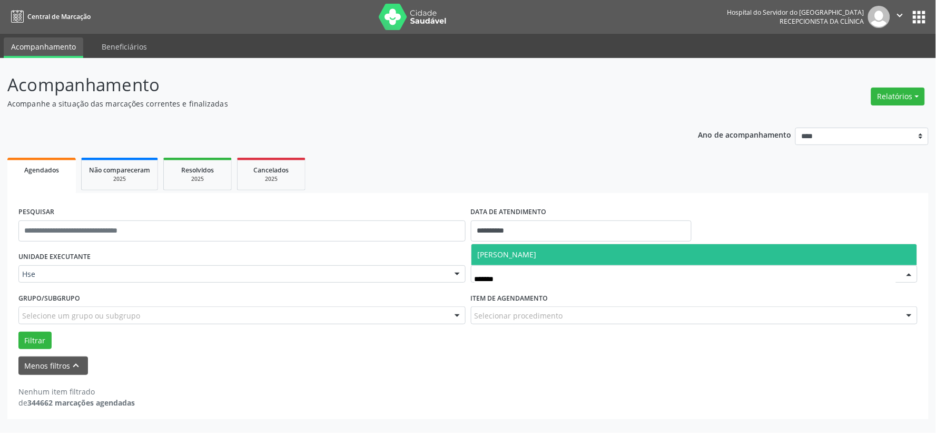
type input "********"
click at [538, 245] on span "[PERSON_NAME]" at bounding box center [695, 254] width 446 height 21
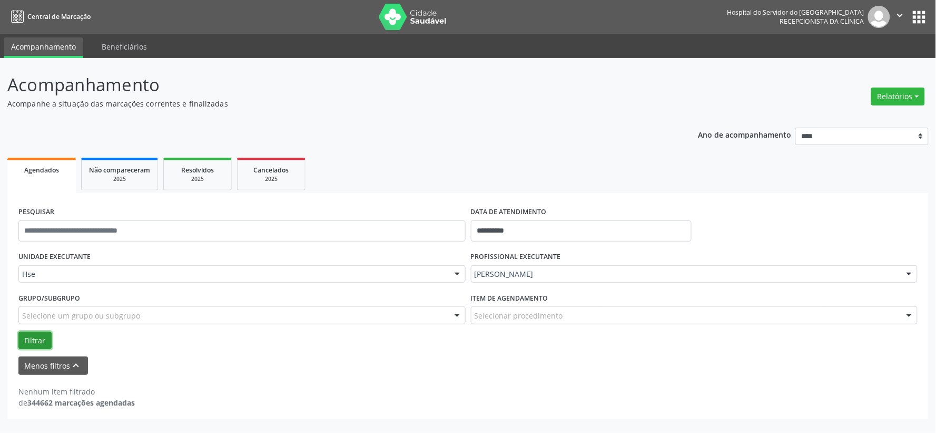
click at [33, 337] on button "Filtrar" at bounding box center [34, 340] width 33 height 18
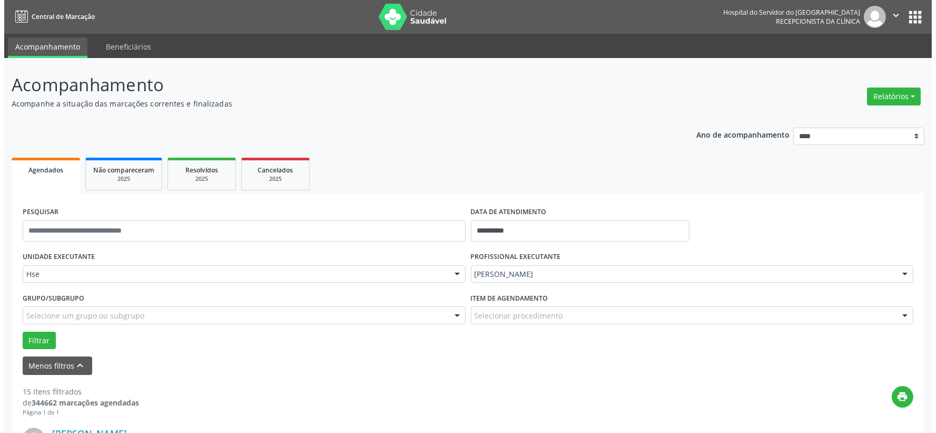
scroll to position [117, 0]
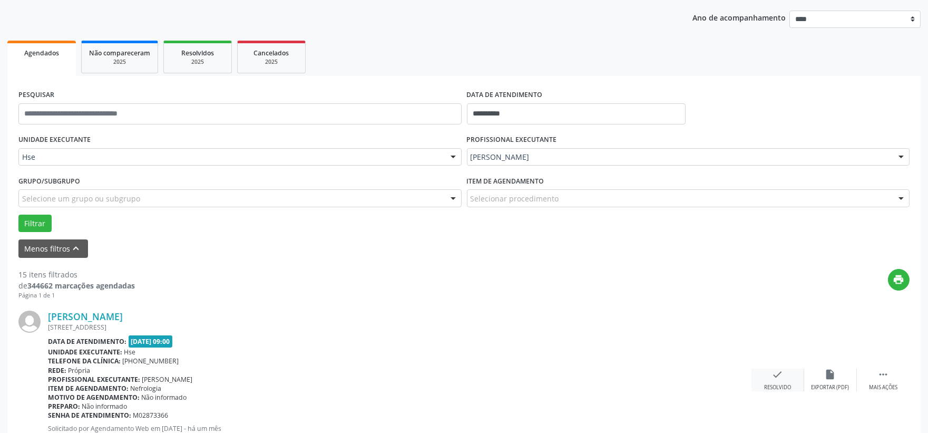
click at [782, 377] on icon "check" at bounding box center [778, 374] width 12 height 12
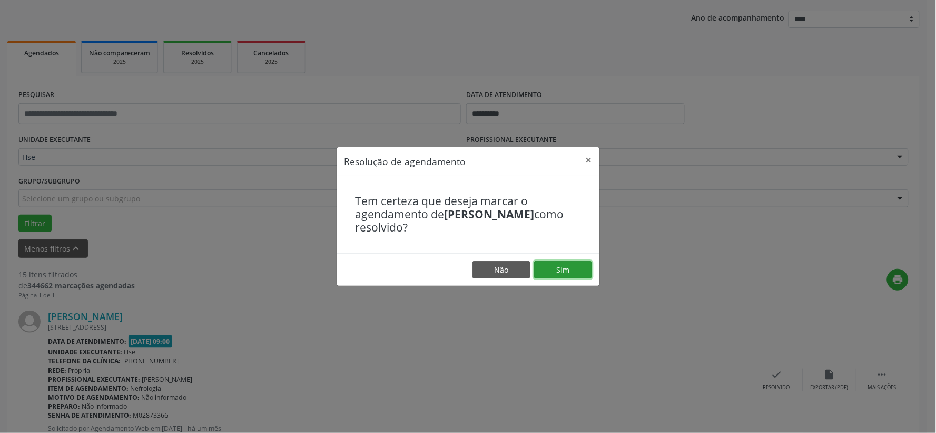
click at [565, 276] on button "Sim" at bounding box center [563, 270] width 58 height 18
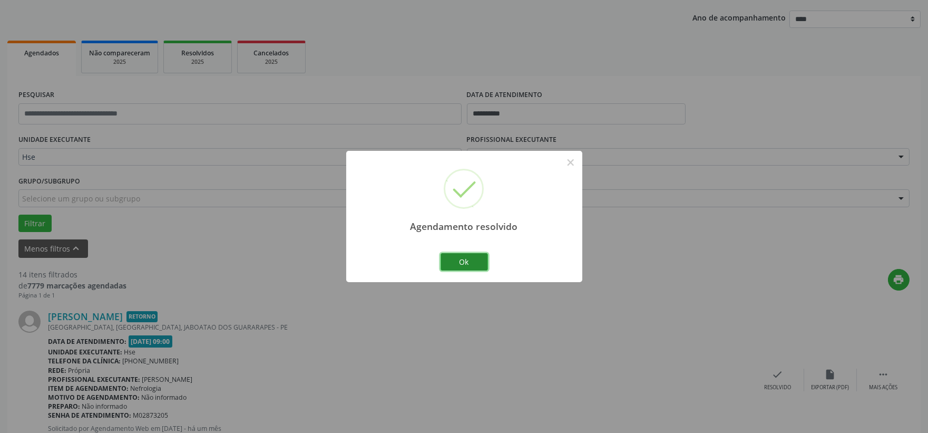
click at [454, 267] on button "Ok" at bounding box center [464, 262] width 47 height 18
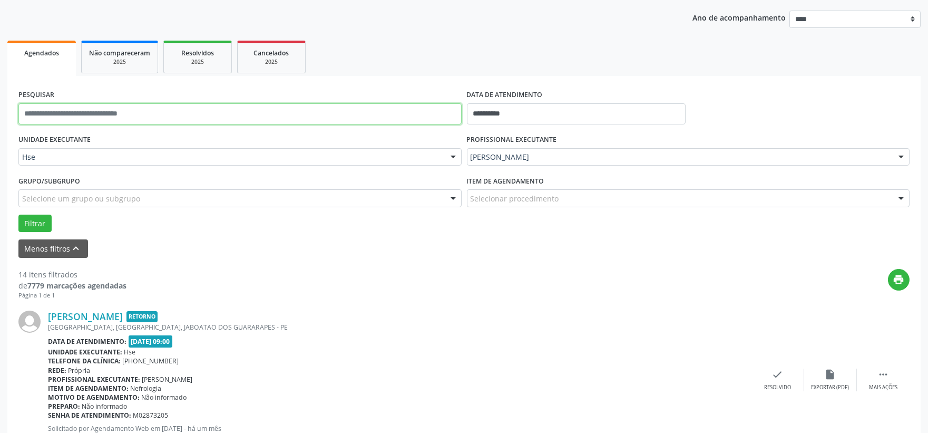
click at [174, 113] on input "text" at bounding box center [239, 113] width 443 height 21
click at [18, 214] on button "Filtrar" at bounding box center [34, 223] width 33 height 18
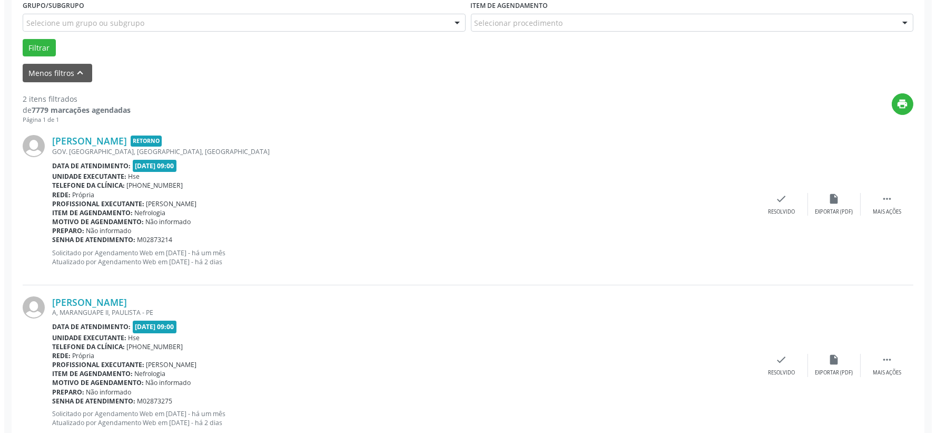
scroll to position [323, 0]
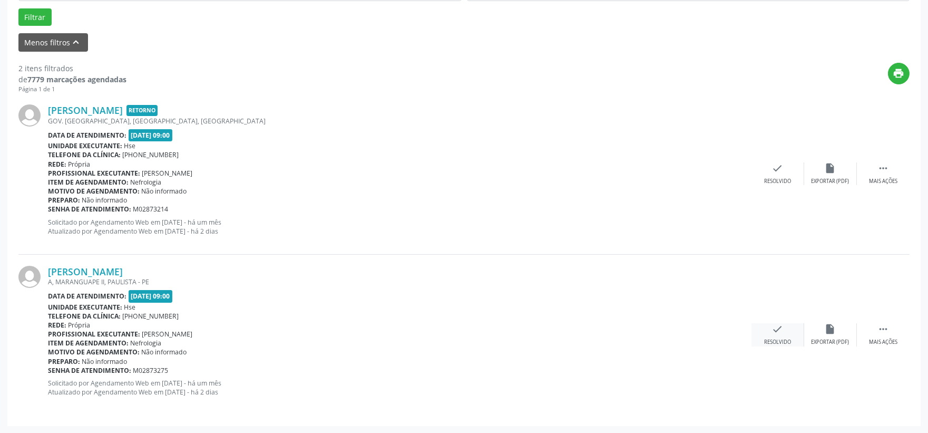
click at [776, 335] on div "check Resolvido" at bounding box center [777, 334] width 53 height 23
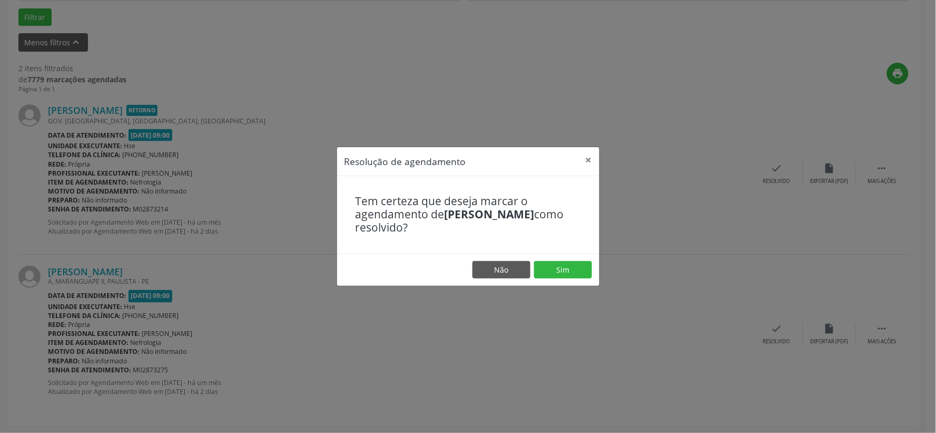
click at [546, 251] on div "Tem certeza que deseja marcar o agendamento de [PERSON_NAME] como resolvido?" at bounding box center [468, 214] width 262 height 77
click at [552, 268] on button "Sim" at bounding box center [563, 270] width 58 height 18
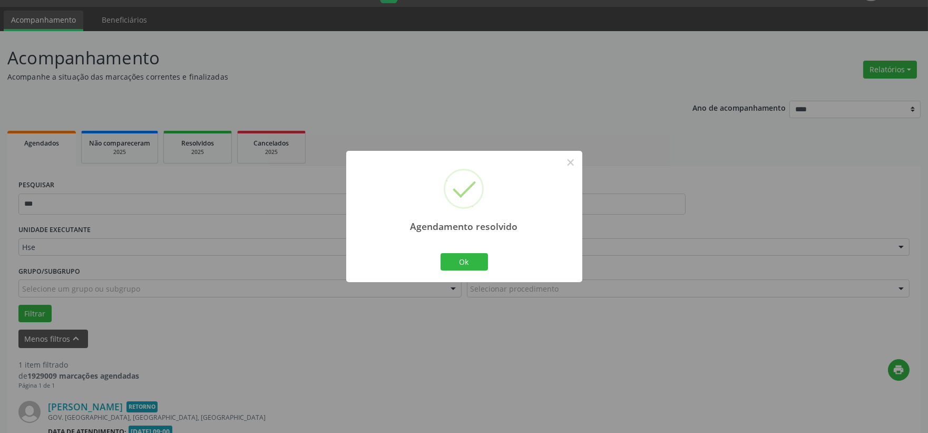
scroll to position [162, 0]
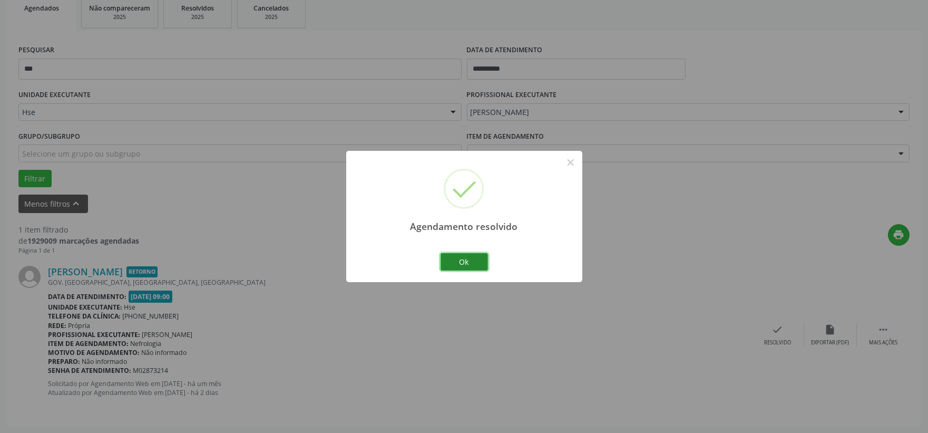
click at [467, 260] on button "Ok" at bounding box center [464, 262] width 47 height 18
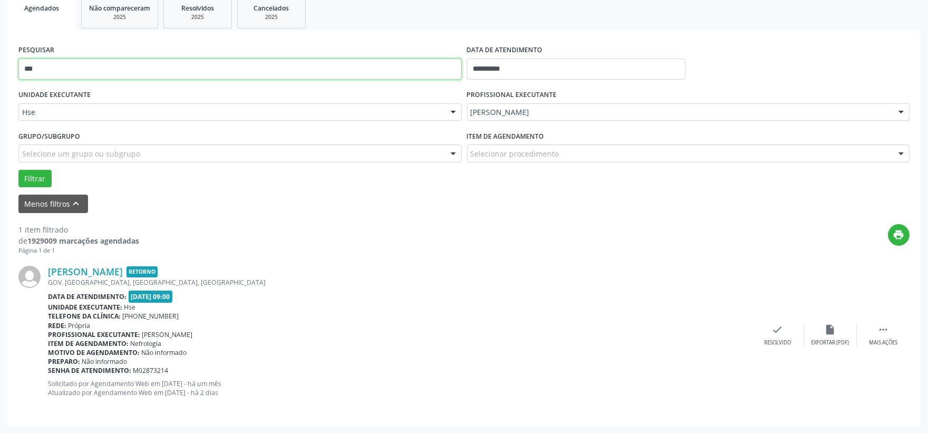
click at [48, 72] on input "***" at bounding box center [239, 68] width 443 height 21
click at [44, 71] on input "***" at bounding box center [239, 68] width 443 height 21
click at [18, 170] on button "Filtrar" at bounding box center [34, 179] width 33 height 18
click at [784, 333] on div "check Resolvido" at bounding box center [777, 335] width 53 height 23
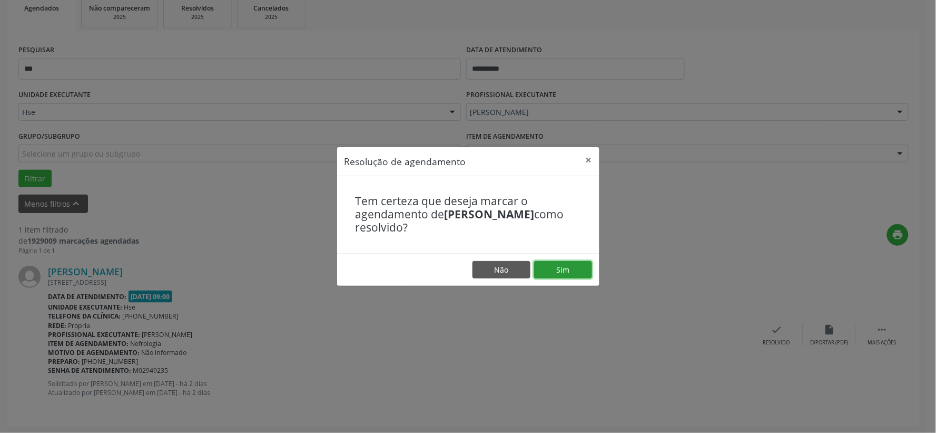
click at [581, 266] on button "Sim" at bounding box center [563, 270] width 58 height 18
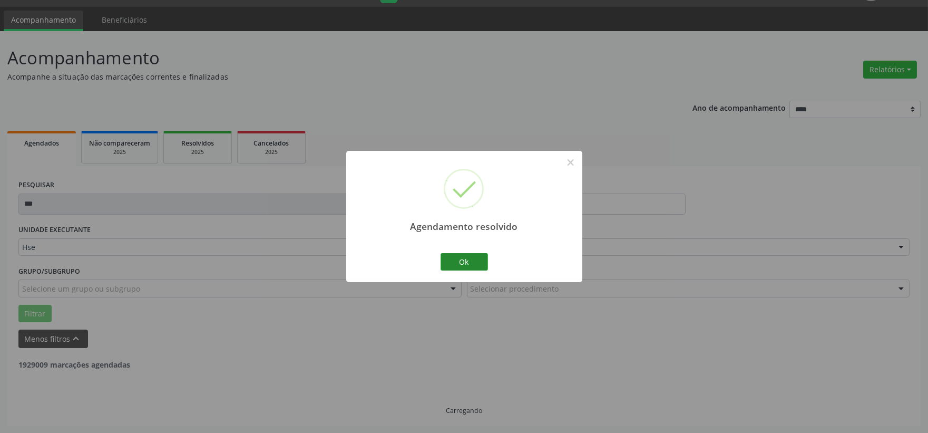
scroll to position [0, 0]
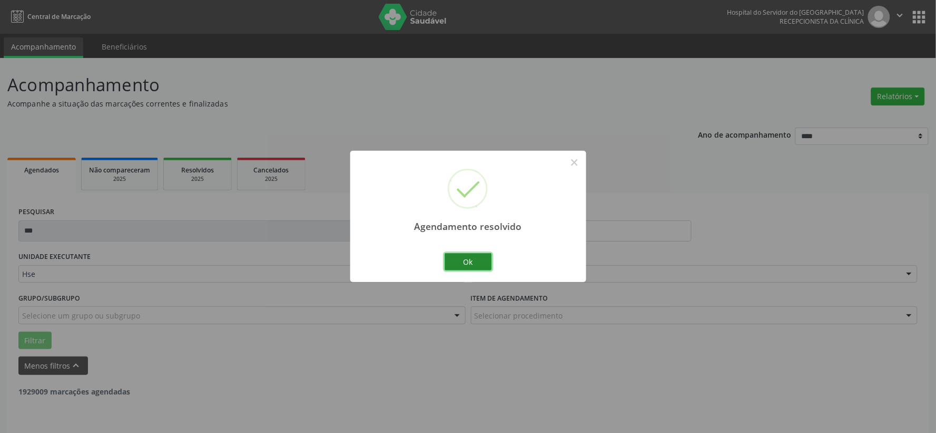
click at [463, 256] on button "Ok" at bounding box center [468, 262] width 47 height 18
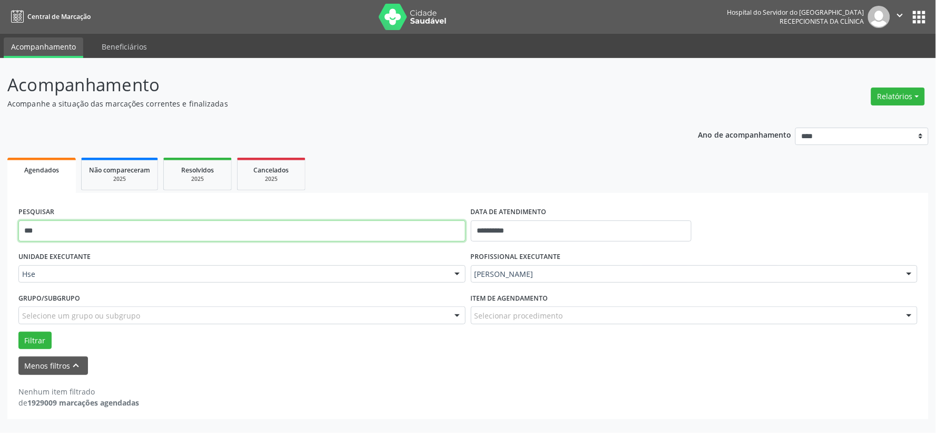
click at [216, 229] on input "***" at bounding box center [241, 230] width 447 height 21
click at [216, 230] on input "***" at bounding box center [241, 230] width 447 height 21
click at [18, 331] on button "Filtrar" at bounding box center [34, 340] width 33 height 18
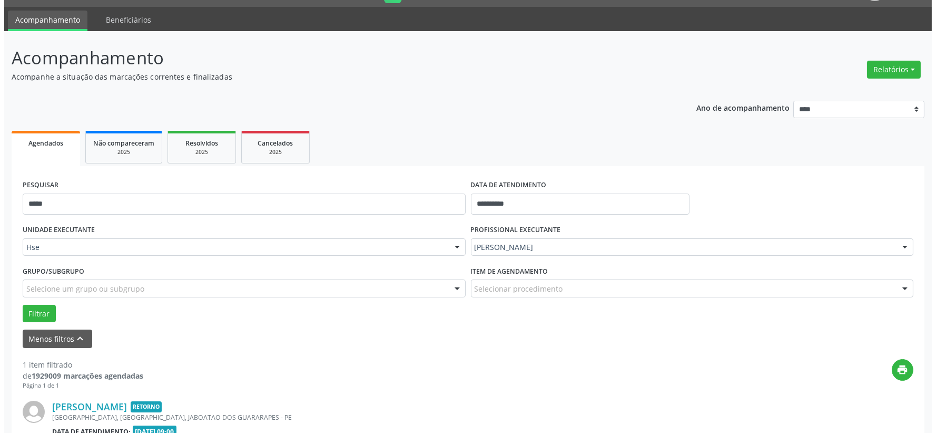
scroll to position [162, 0]
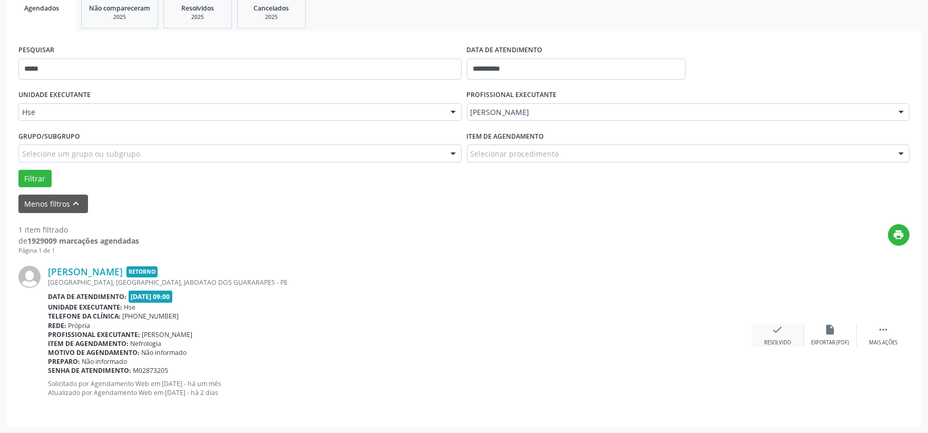
click at [763, 331] on div "check Resolvido" at bounding box center [777, 335] width 53 height 23
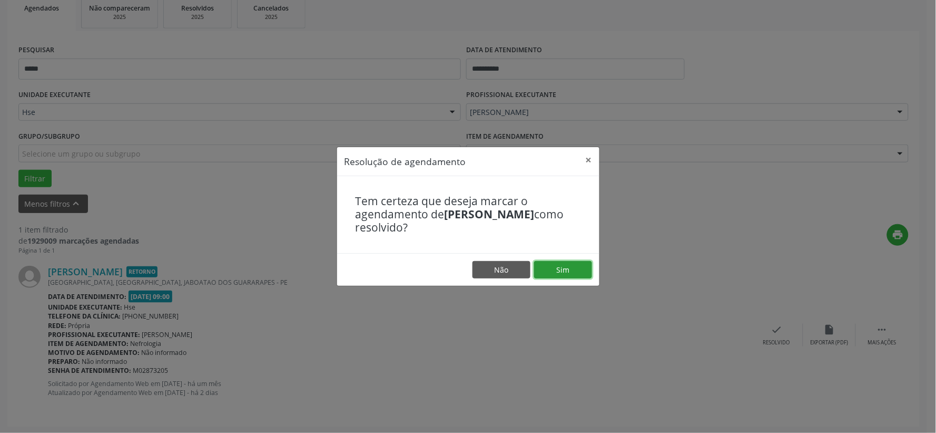
click at [583, 272] on button "Sim" at bounding box center [563, 270] width 58 height 18
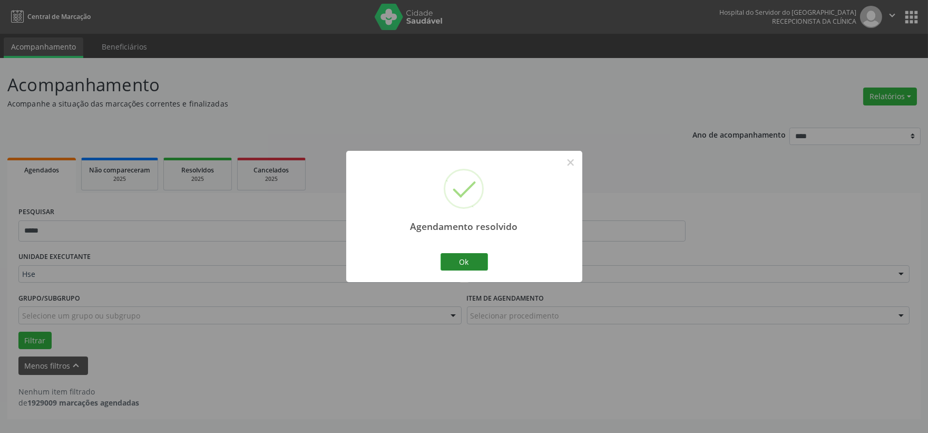
scroll to position [0, 0]
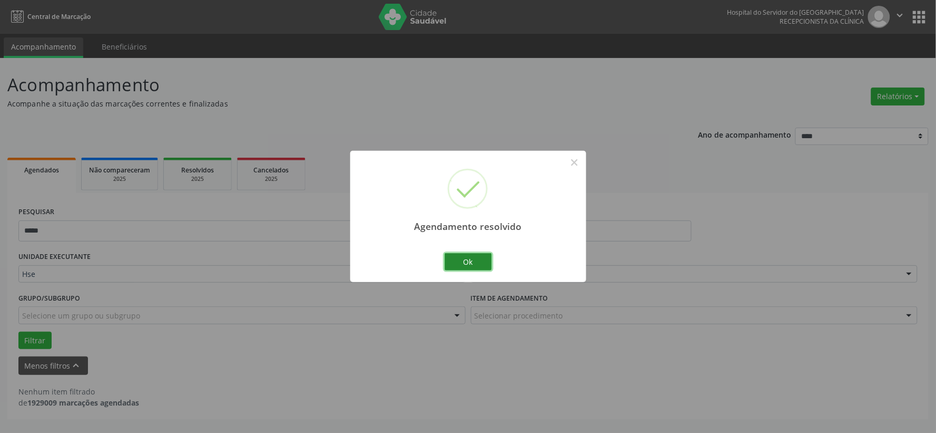
click at [475, 266] on button "Ok" at bounding box center [468, 262] width 47 height 18
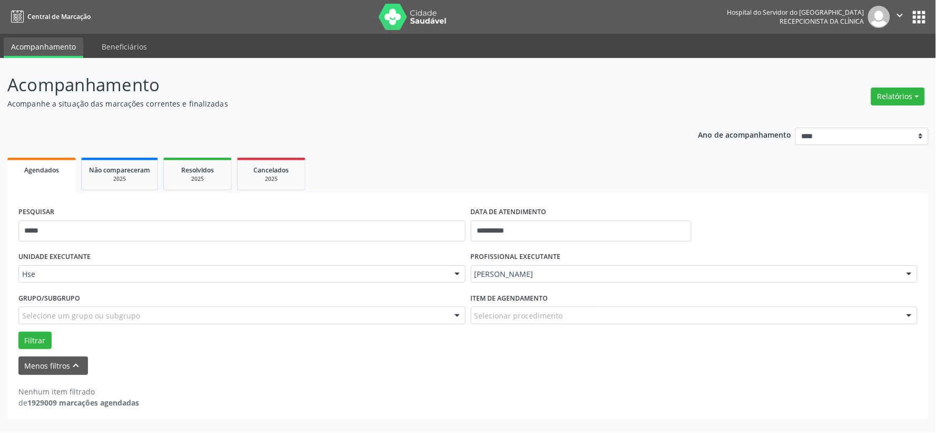
click at [408, 241] on div "PESQUISAR *****" at bounding box center [242, 226] width 453 height 45
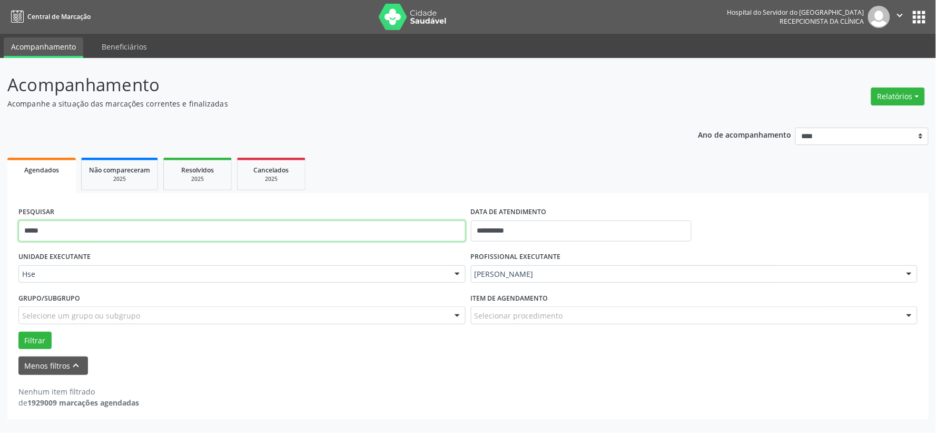
click at [397, 233] on input "*****" at bounding box center [241, 230] width 447 height 21
click at [18, 331] on button "Filtrar" at bounding box center [34, 340] width 33 height 18
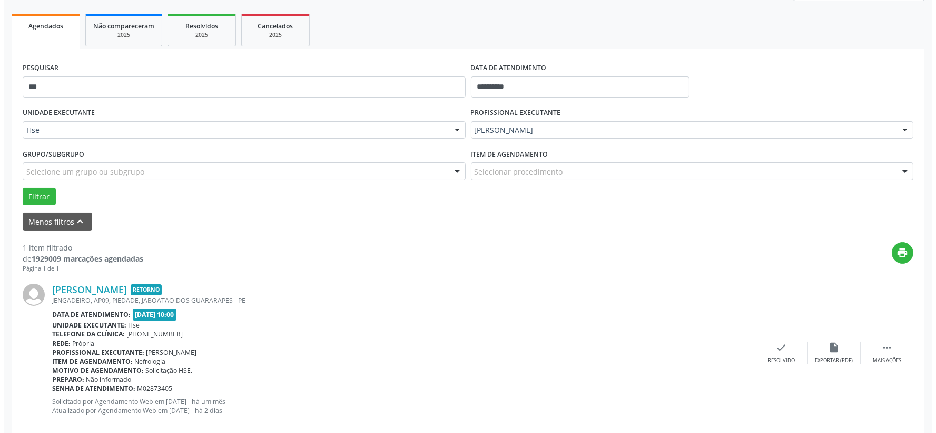
scroll to position [162, 0]
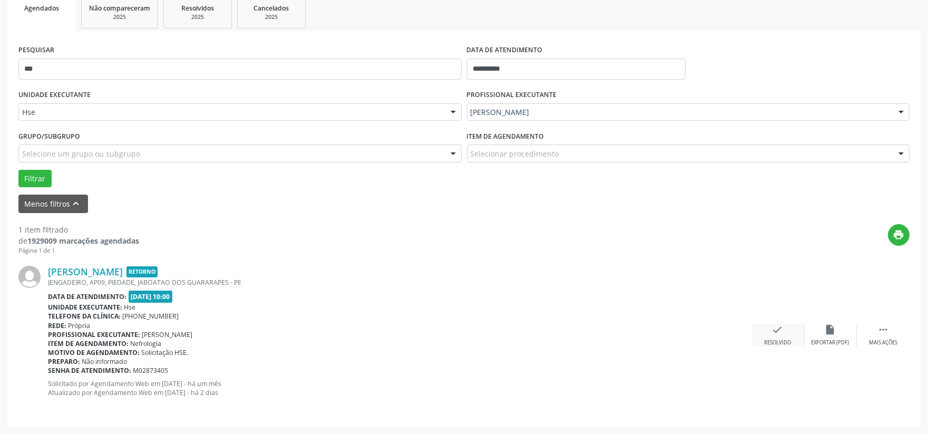
click at [777, 336] on div "check Resolvido" at bounding box center [777, 335] width 53 height 23
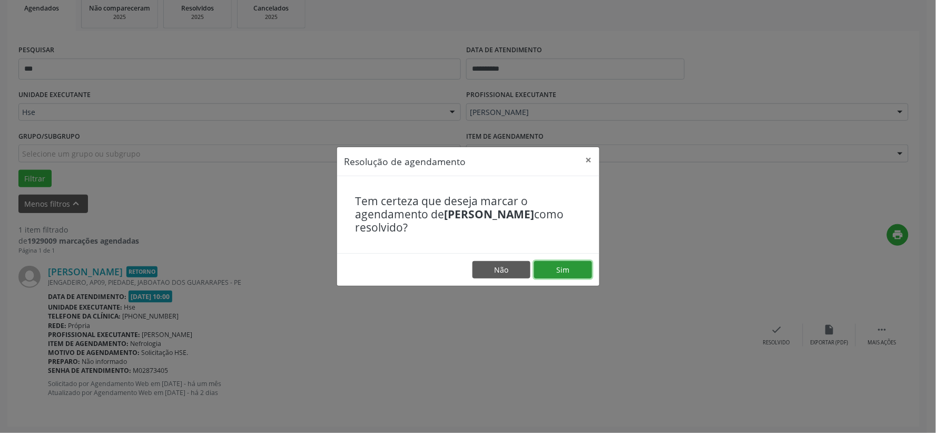
click at [569, 262] on button "Sim" at bounding box center [563, 270] width 58 height 18
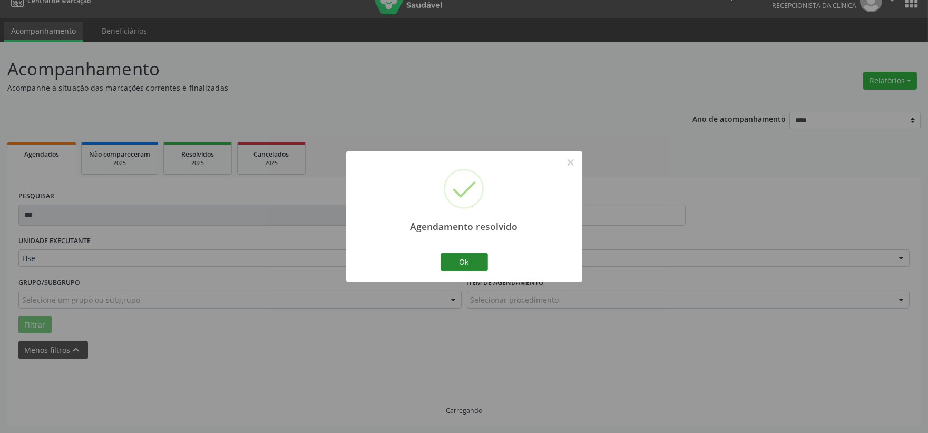
scroll to position [27, 0]
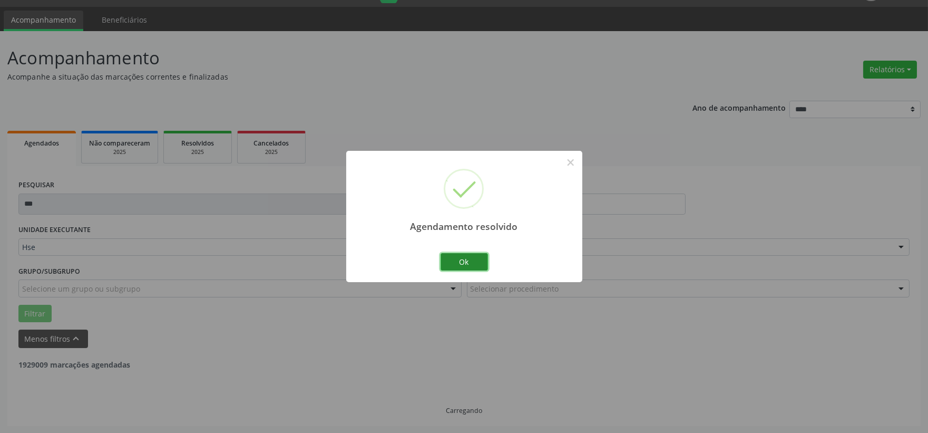
click at [459, 264] on button "Ok" at bounding box center [464, 262] width 47 height 18
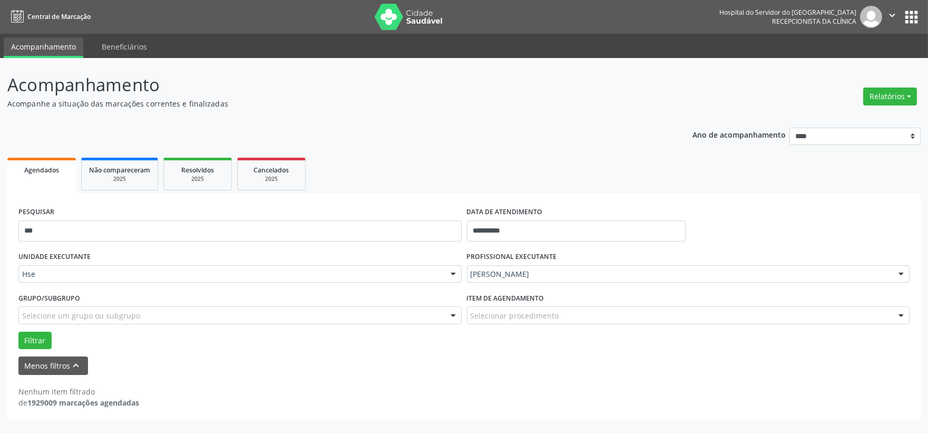
scroll to position [0, 0]
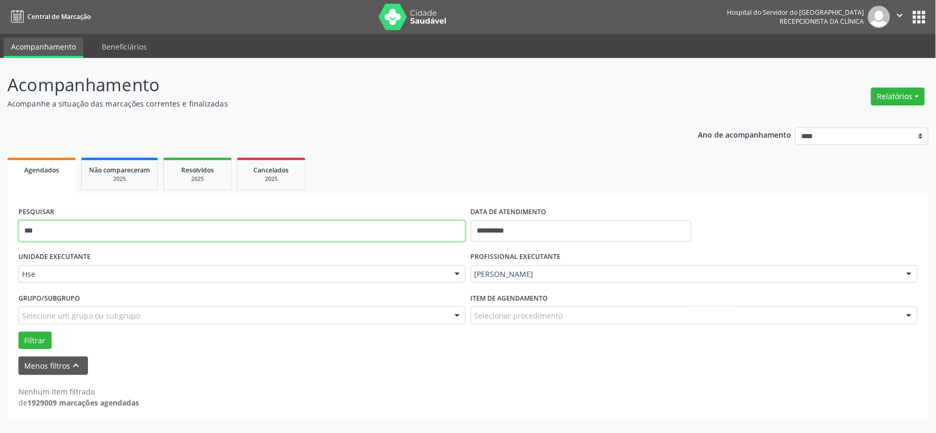
click at [388, 232] on input "***" at bounding box center [241, 230] width 447 height 21
click at [18, 331] on button "Filtrar" at bounding box center [34, 340] width 33 height 18
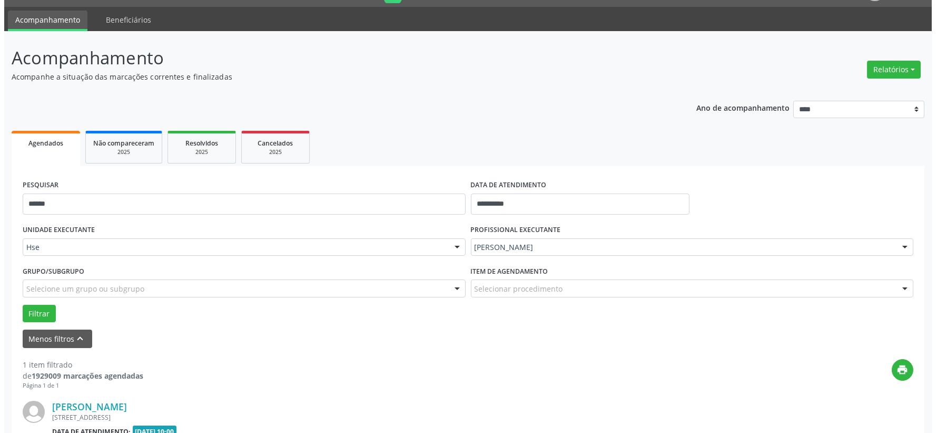
scroll to position [162, 0]
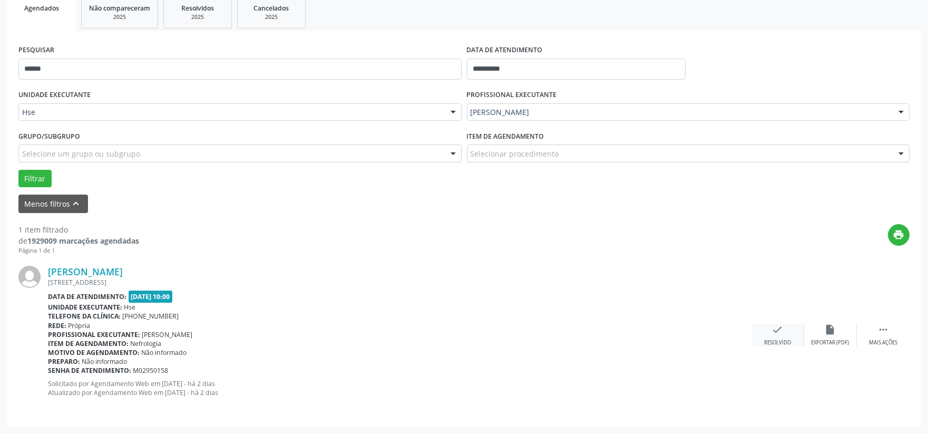
click at [780, 341] on div "Resolvido" at bounding box center [777, 342] width 27 height 7
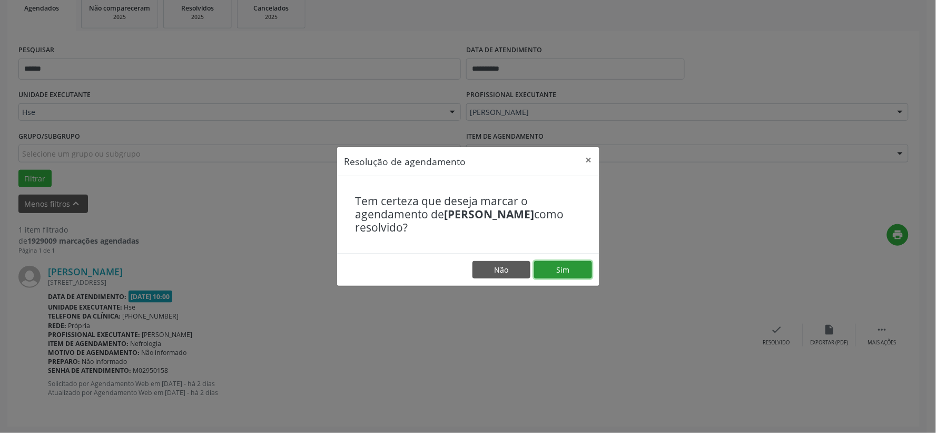
click at [554, 267] on button "Sim" at bounding box center [563, 270] width 58 height 18
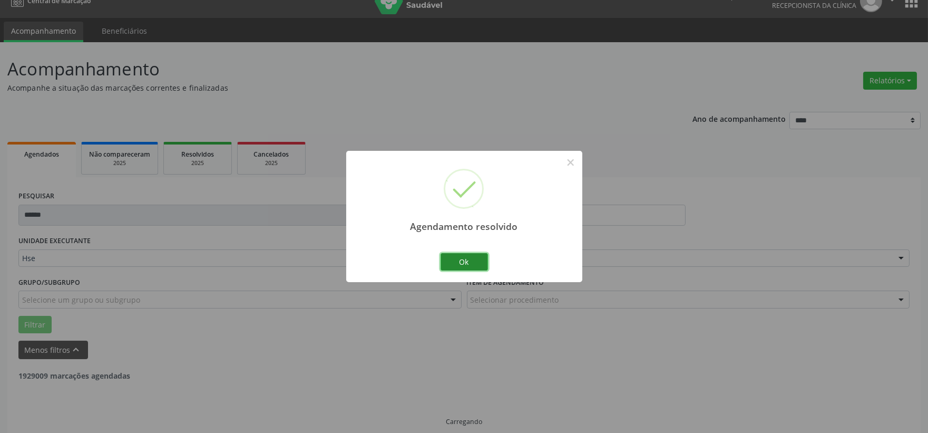
scroll to position [27, 0]
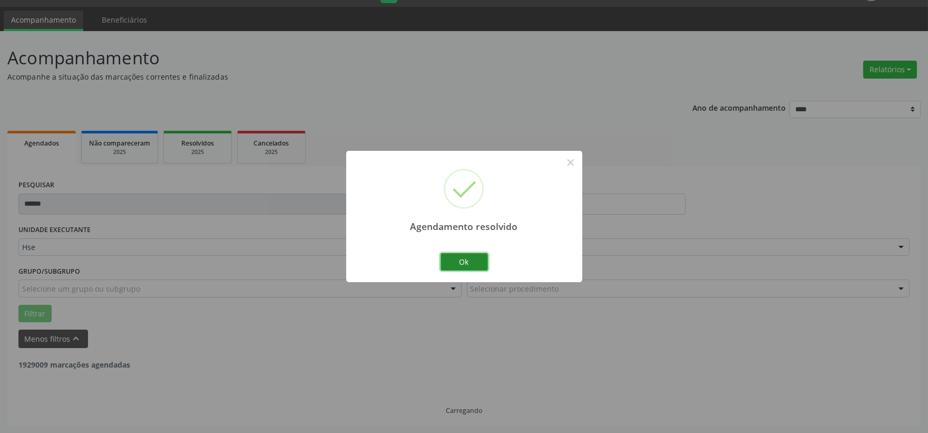
click at [471, 261] on button "Ok" at bounding box center [464, 262] width 47 height 18
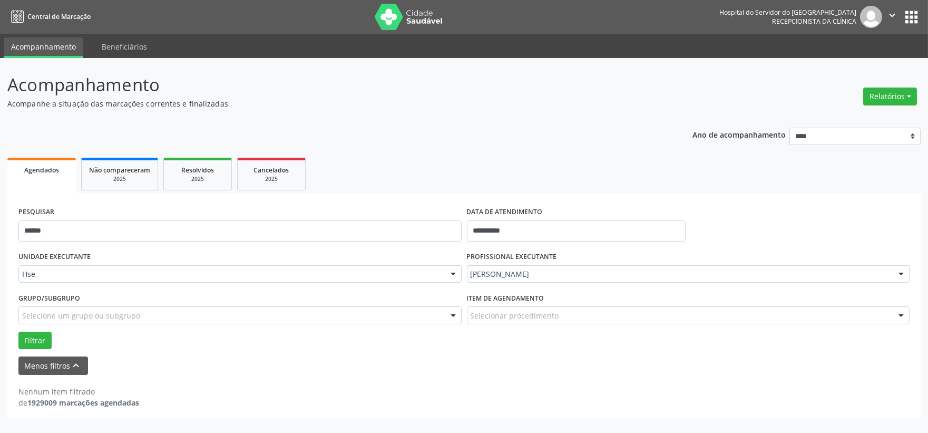
scroll to position [0, 0]
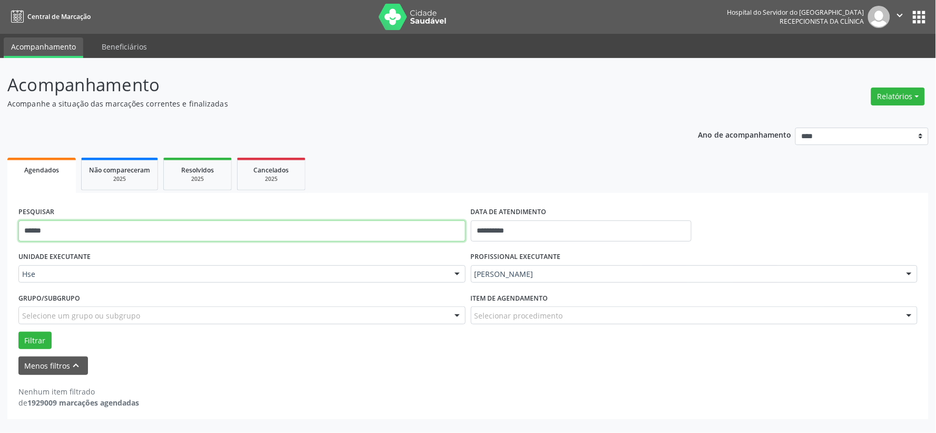
click at [345, 234] on input "******" at bounding box center [241, 230] width 447 height 21
click at [344, 234] on input "******" at bounding box center [241, 230] width 447 height 21
click at [18, 331] on button "Filtrar" at bounding box center [34, 340] width 33 height 18
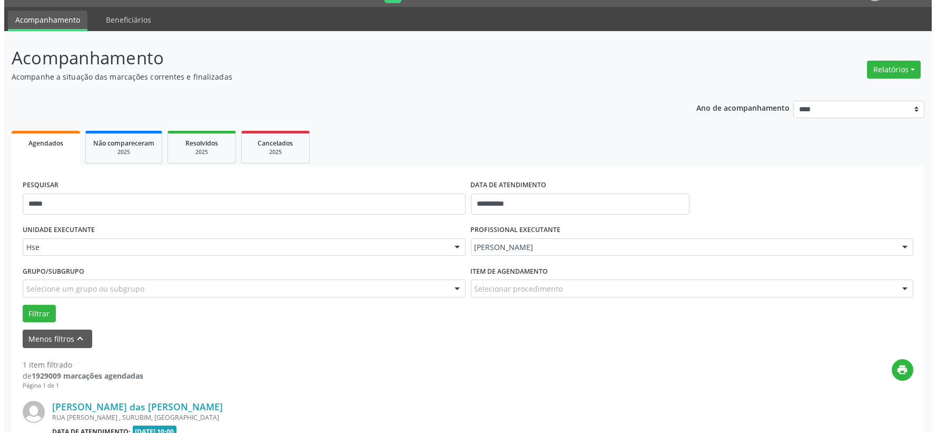
scroll to position [162, 0]
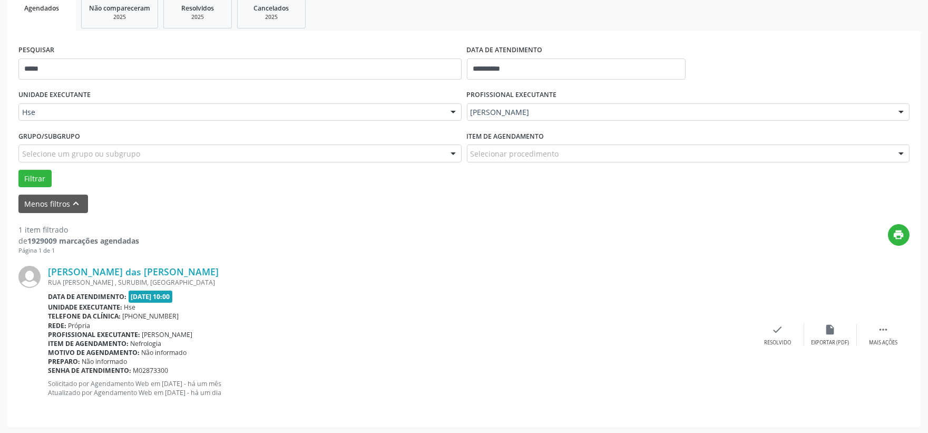
click at [793, 320] on div "[PERSON_NAME] das [PERSON_NAME] RUA [PERSON_NAME] , [GEOGRAPHIC_DATA], [GEOGRAP…" at bounding box center [463, 335] width 891 height 160
click at [778, 330] on icon "check" at bounding box center [778, 330] width 12 height 12
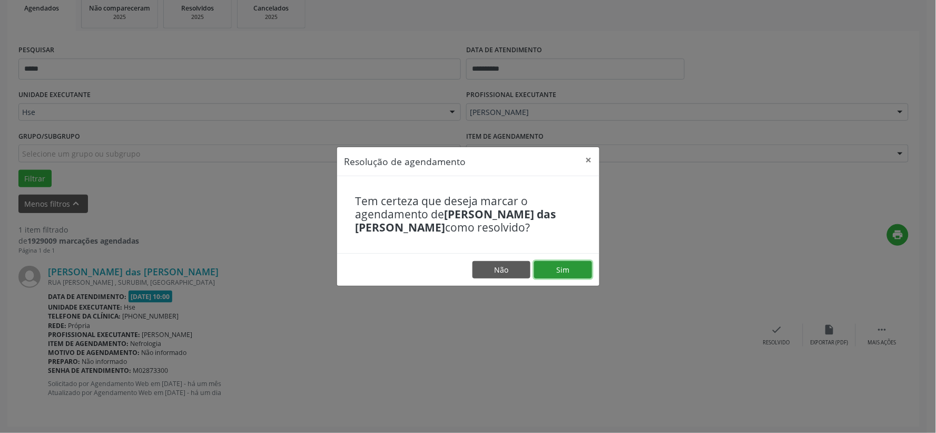
click at [559, 266] on button "Sim" at bounding box center [563, 270] width 58 height 18
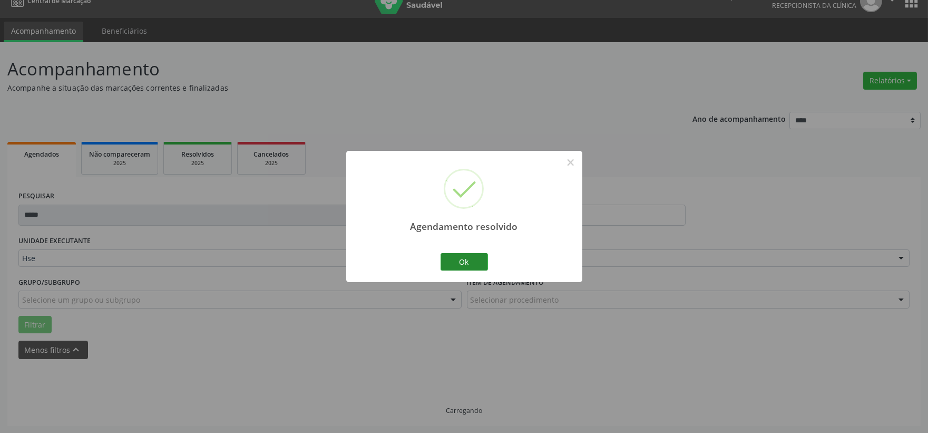
scroll to position [27, 0]
click at [464, 261] on button "Ok" at bounding box center [464, 262] width 47 height 18
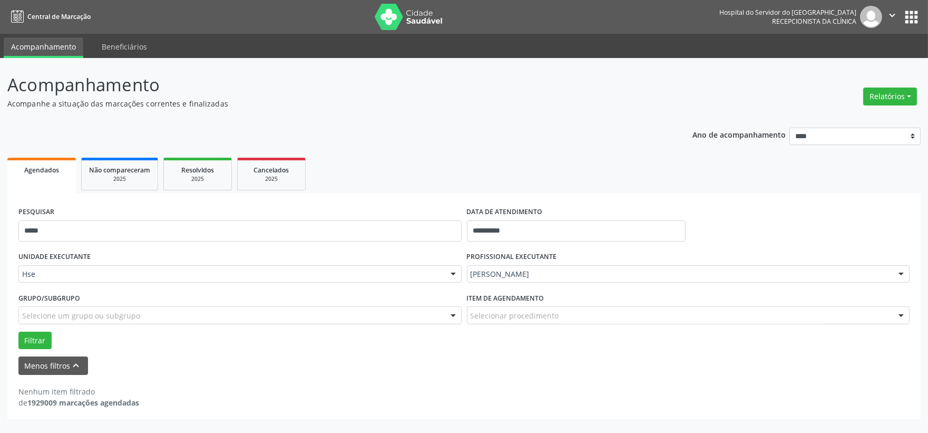
scroll to position [0, 0]
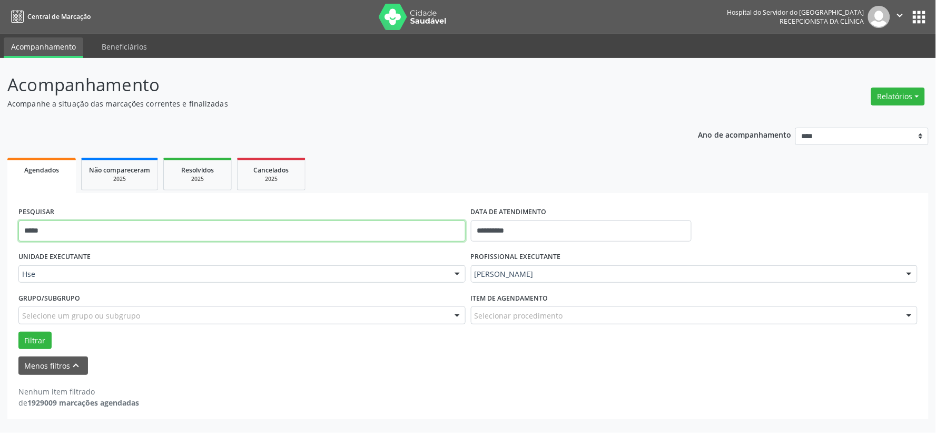
click at [359, 236] on input "*****" at bounding box center [241, 230] width 447 height 21
click at [18, 331] on button "Filtrar" at bounding box center [34, 340] width 33 height 18
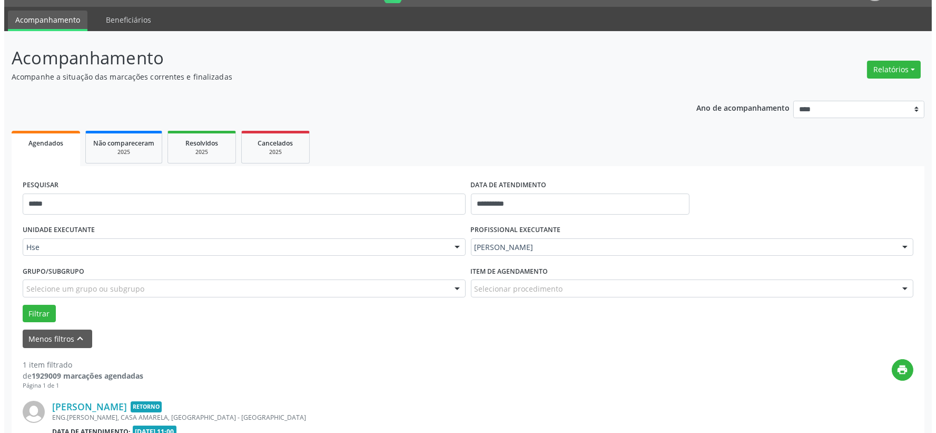
scroll to position [162, 0]
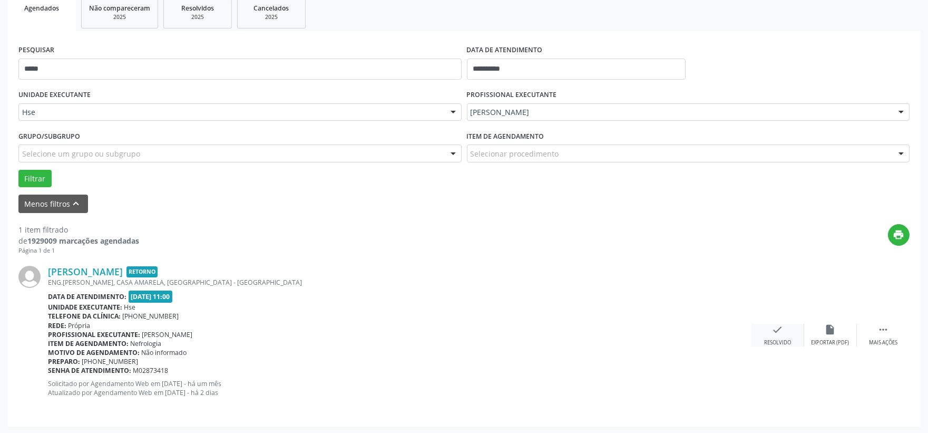
click at [787, 327] on div "check Resolvido" at bounding box center [777, 335] width 53 height 23
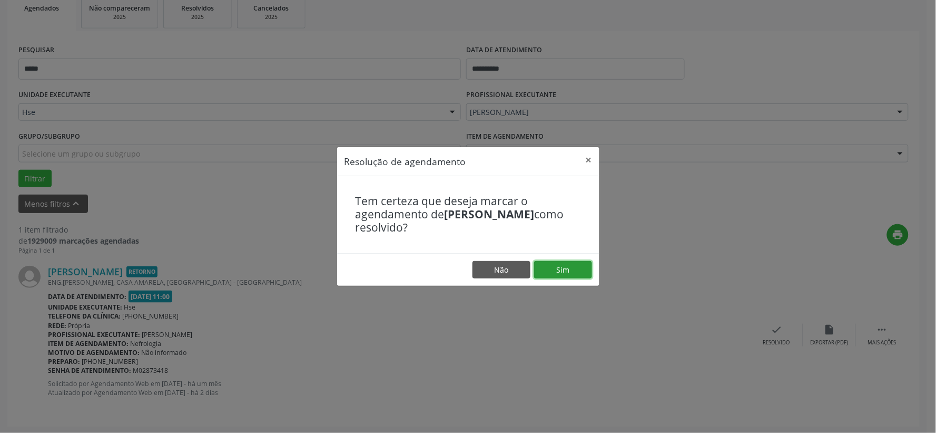
click at [572, 267] on button "Sim" at bounding box center [563, 270] width 58 height 18
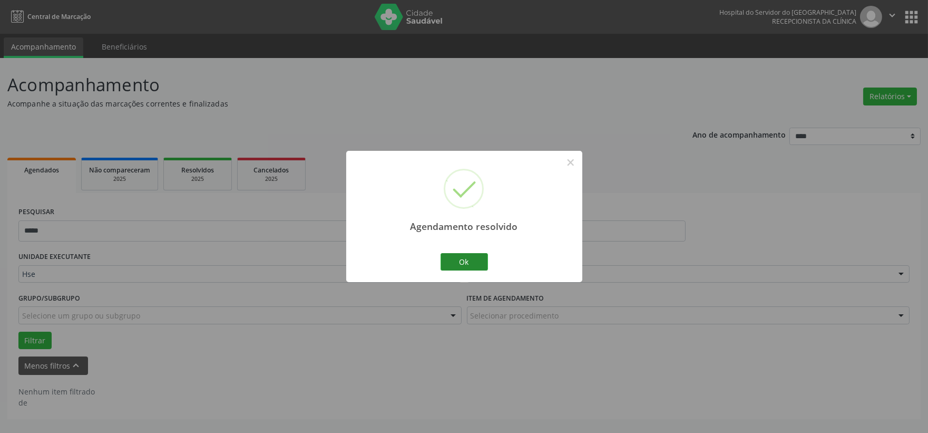
scroll to position [0, 0]
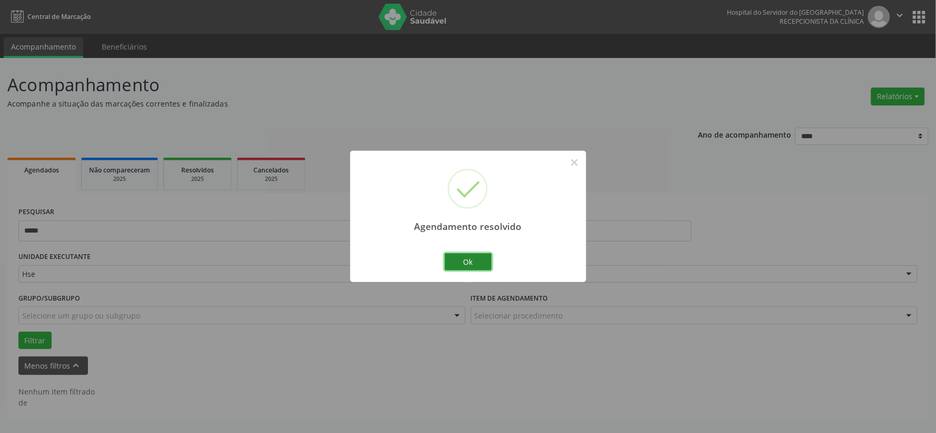
click at [461, 256] on button "Ok" at bounding box center [468, 262] width 47 height 18
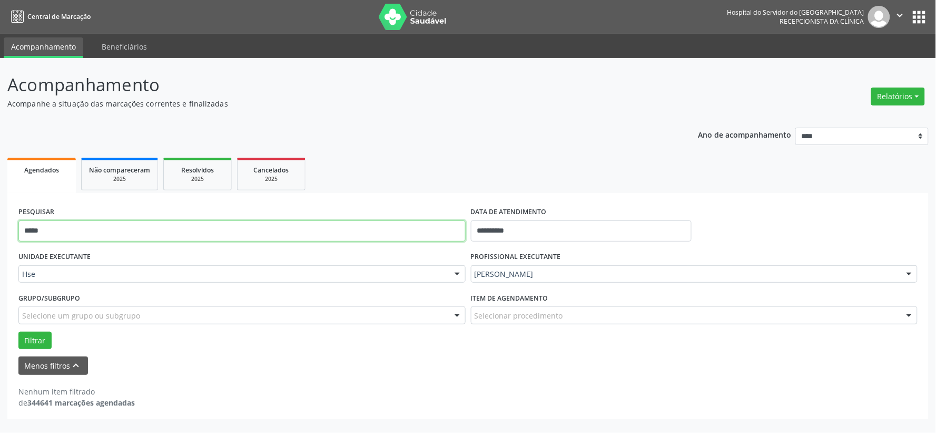
click at [364, 230] on input "*****" at bounding box center [241, 230] width 447 height 21
click at [363, 230] on input "*****" at bounding box center [241, 230] width 447 height 21
type input "*****"
click at [18, 331] on button "Filtrar" at bounding box center [34, 340] width 33 height 18
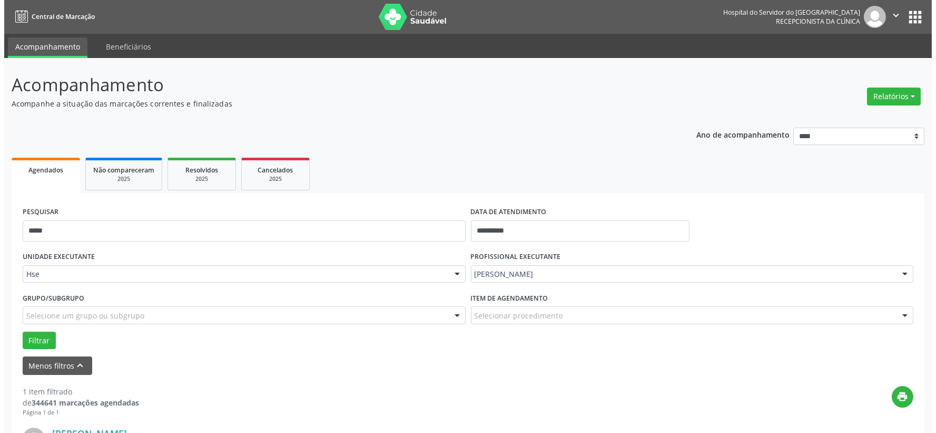
scroll to position [162, 0]
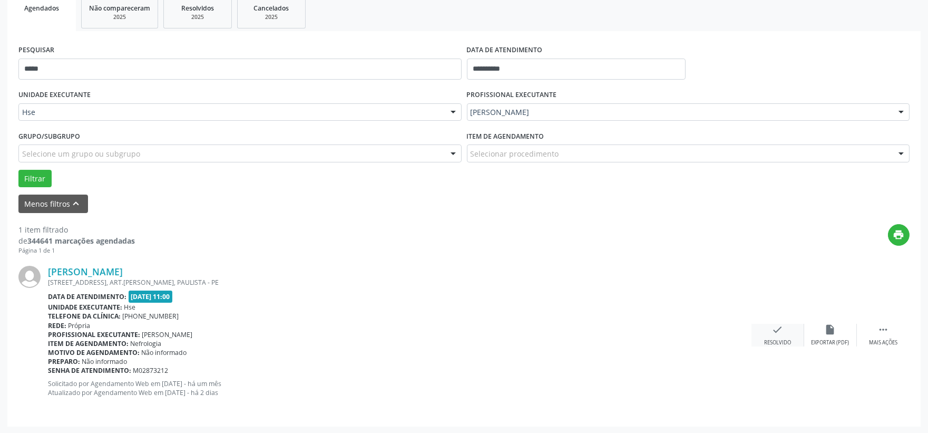
click at [766, 336] on div "check Resolvido" at bounding box center [777, 335] width 53 height 23
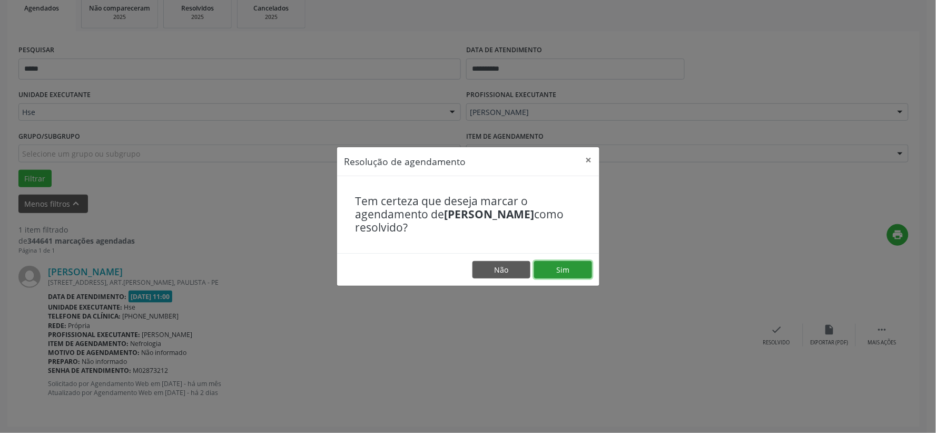
click at [577, 271] on button "Sim" at bounding box center [563, 270] width 58 height 18
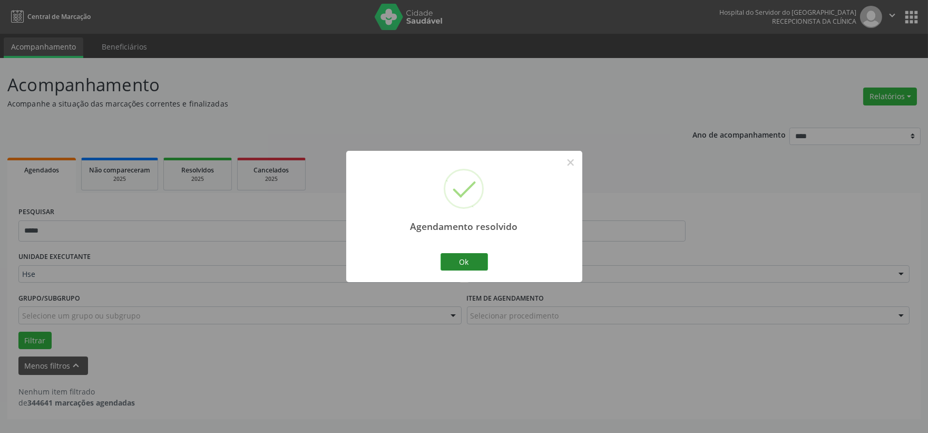
scroll to position [0, 0]
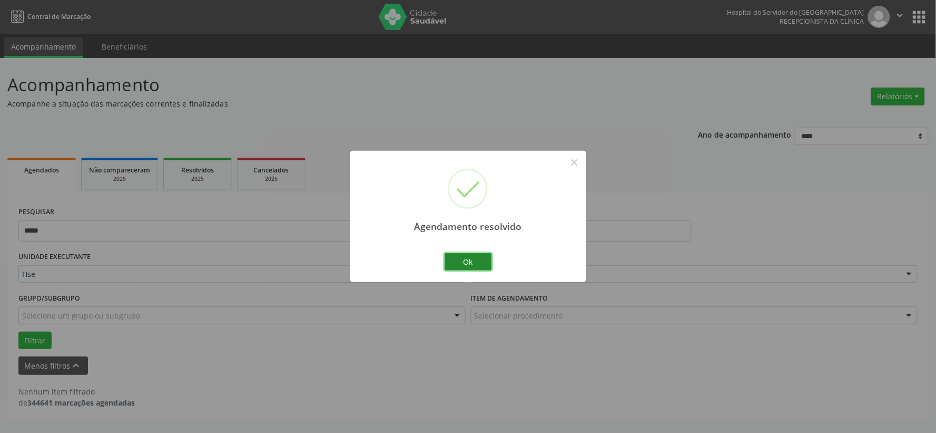
click at [465, 258] on button "Ok" at bounding box center [468, 262] width 47 height 18
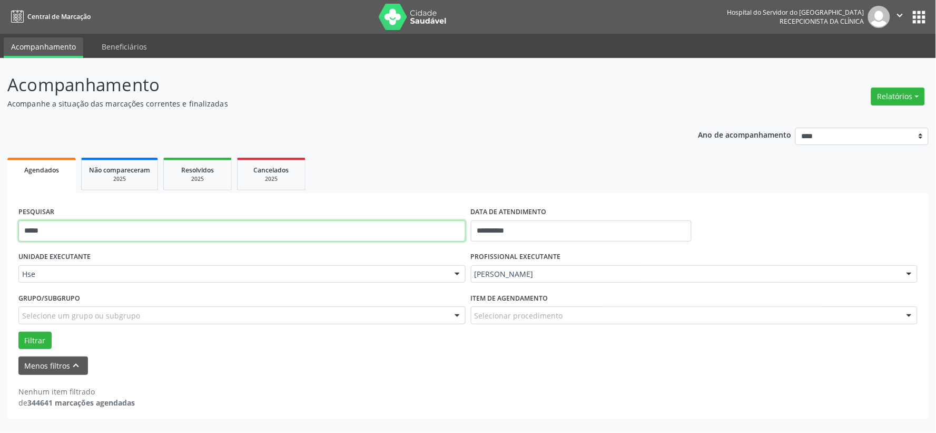
click at [233, 233] on input "*****" at bounding box center [241, 230] width 447 height 21
click at [18, 331] on button "Filtrar" at bounding box center [34, 340] width 33 height 18
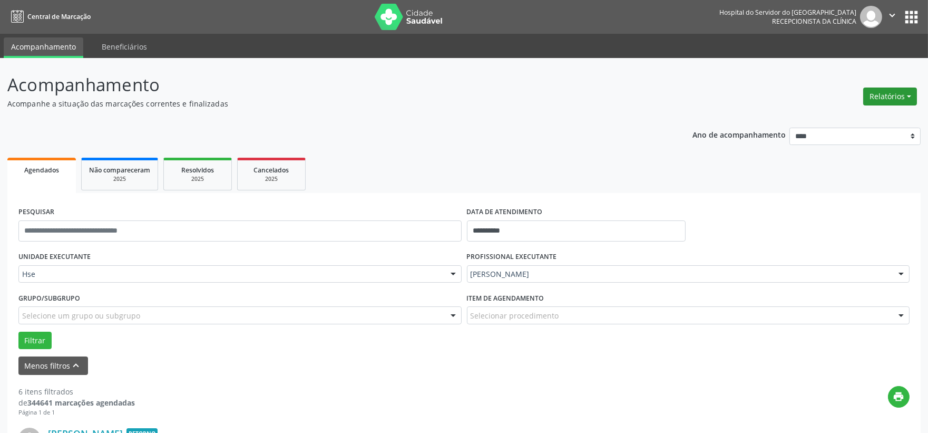
click at [885, 94] on button "Relatórios" at bounding box center [890, 96] width 54 height 18
click at [856, 121] on link "Agendamentos" at bounding box center [859, 118] width 113 height 15
select select "*"
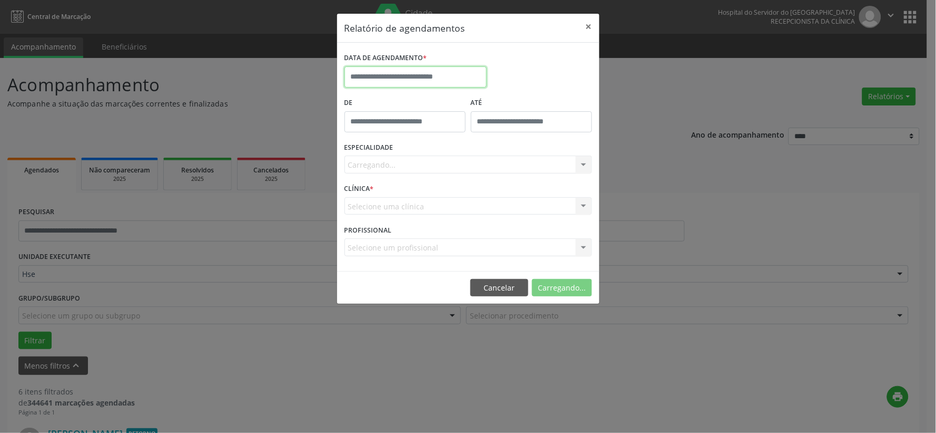
click at [467, 81] on input "text" at bounding box center [416, 76] width 142 height 21
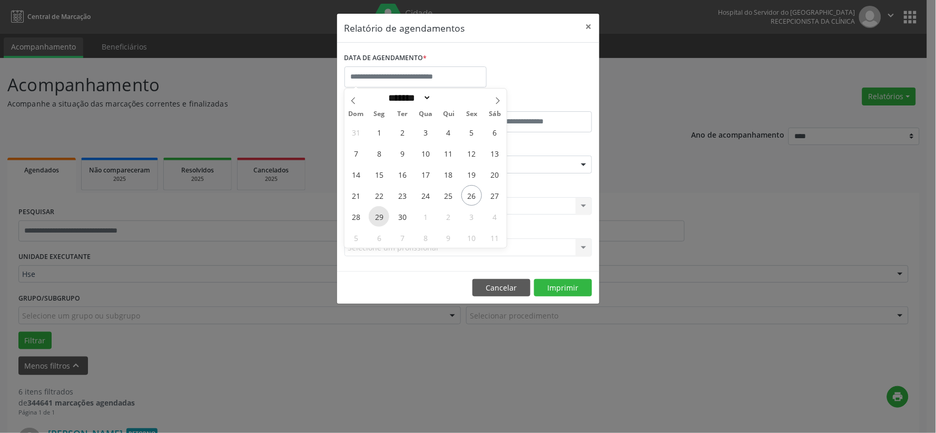
click at [372, 217] on span "29" at bounding box center [379, 216] width 21 height 21
type input "**********"
click at [372, 217] on span "29" at bounding box center [379, 216] width 21 height 21
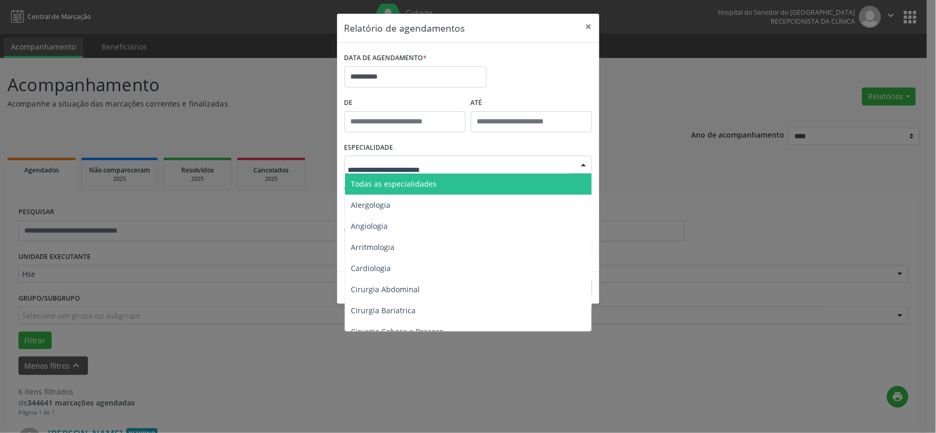
click at [387, 182] on span "Todas as especialidades" at bounding box center [394, 184] width 86 height 10
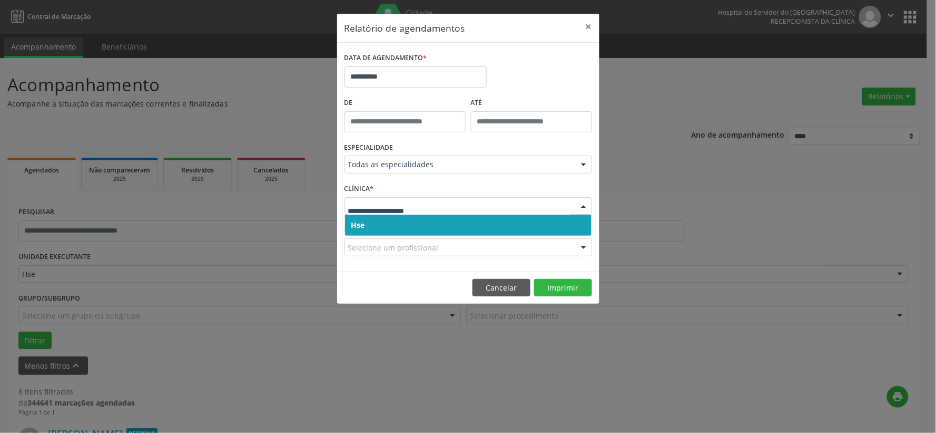
click at [378, 223] on span "Hse" at bounding box center [468, 224] width 247 height 21
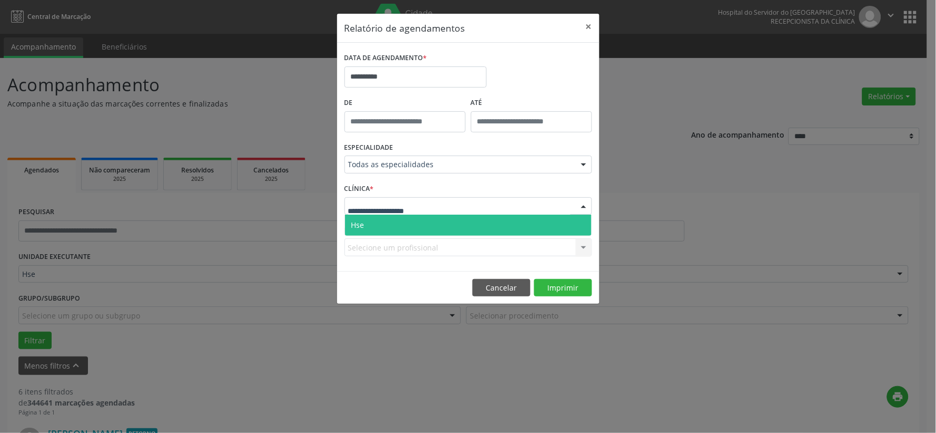
click at [373, 222] on span "Hse" at bounding box center [468, 224] width 247 height 21
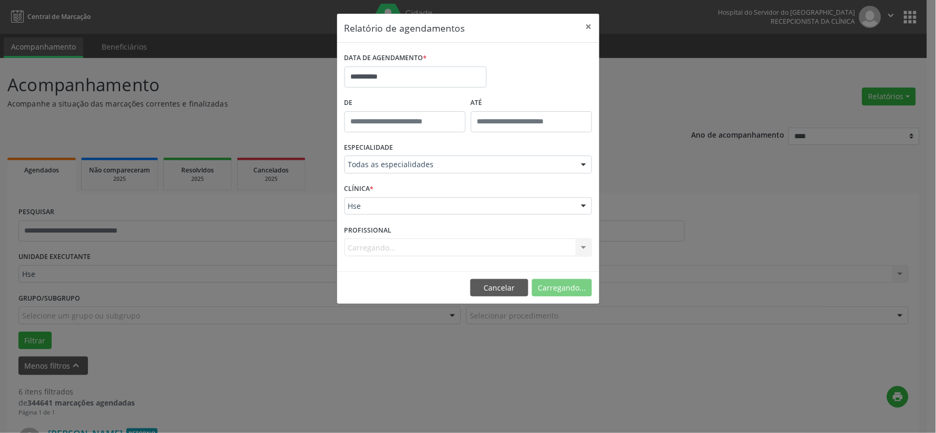
click at [372, 249] on div "Carregando... Nenhum resultado encontrado para: " " Não há nenhuma opção para s…" at bounding box center [469, 247] width 248 height 18
click at [371, 254] on div "Carregando... Nenhum resultado encontrado para: " " Não há nenhuma opção para s…" at bounding box center [469, 247] width 248 height 18
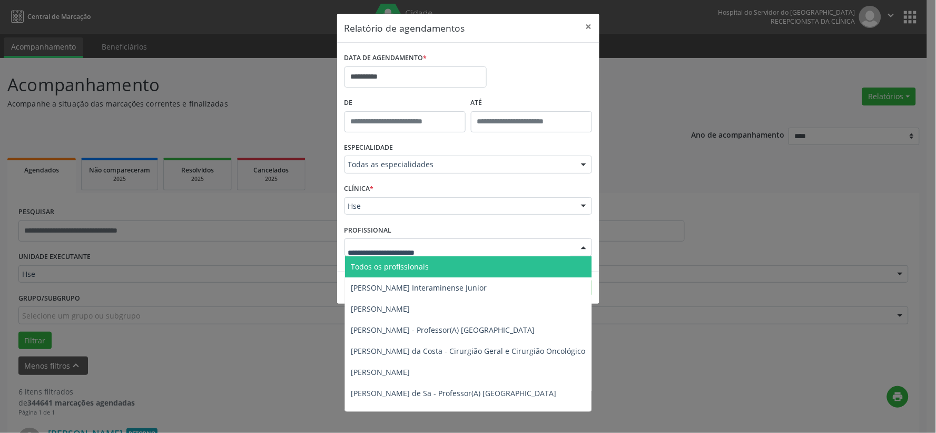
click at [395, 267] on span "Todos os profissionais" at bounding box center [390, 266] width 78 height 10
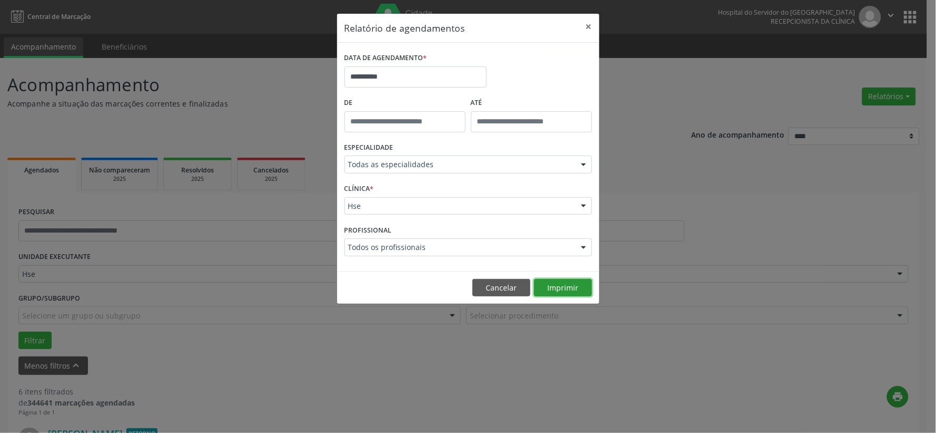
click at [551, 289] on button "Imprimir" at bounding box center [563, 288] width 58 height 18
click at [482, 284] on button "Cancelar" at bounding box center [502, 288] width 58 height 18
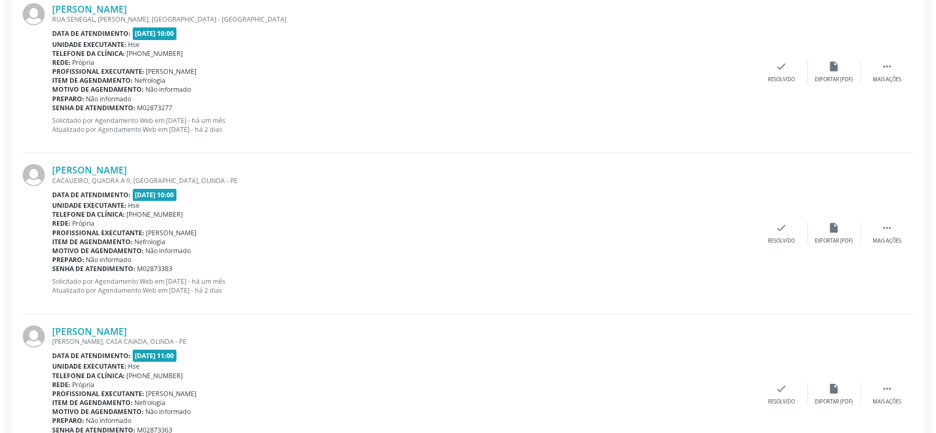
scroll to position [761, 0]
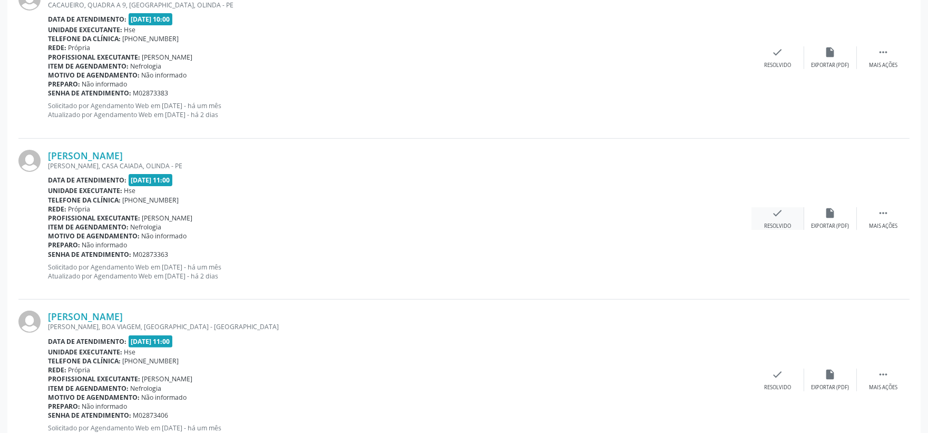
click at [756, 217] on div "check Resolvido" at bounding box center [777, 218] width 53 height 23
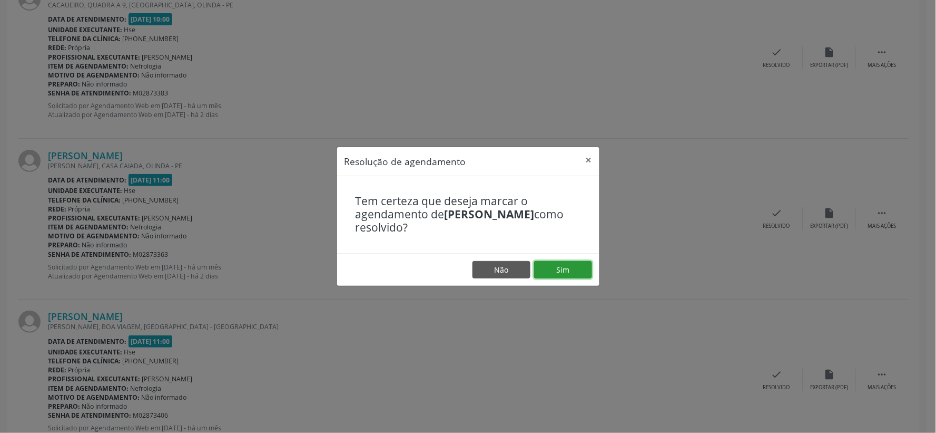
click at [565, 264] on button "Sim" at bounding box center [563, 270] width 58 height 18
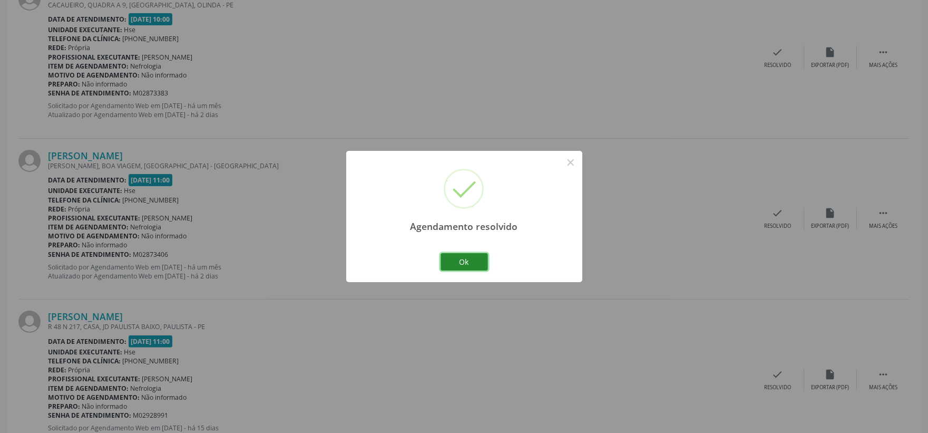
click at [473, 267] on button "Ok" at bounding box center [464, 262] width 47 height 18
